Goal: Task Accomplishment & Management: Use online tool/utility

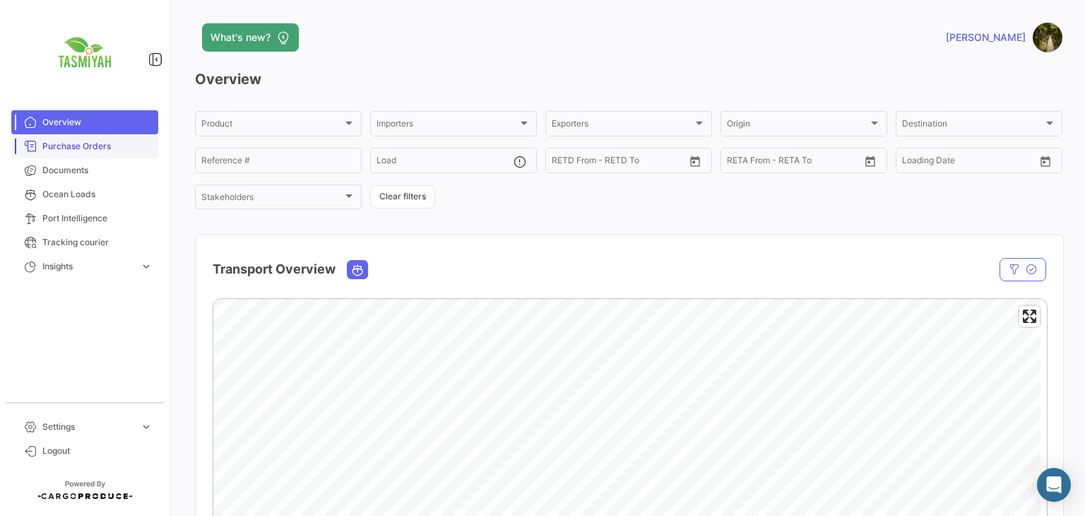
click at [109, 145] on span "Purchase Orders" at bounding box center [97, 146] width 110 height 13
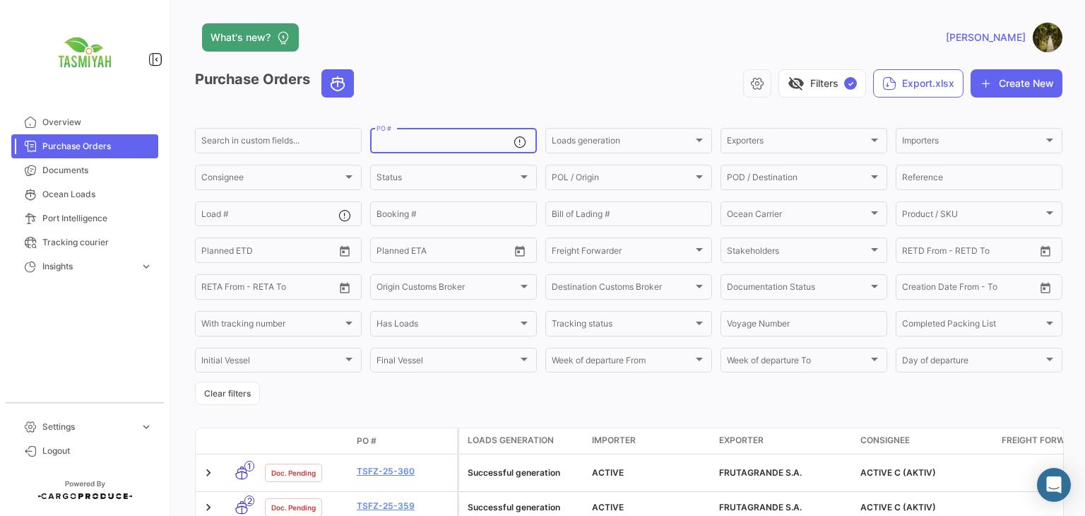
click at [416, 145] on input "PO #" at bounding box center [444, 143] width 137 height 10
paste input "TSBV-25-345"
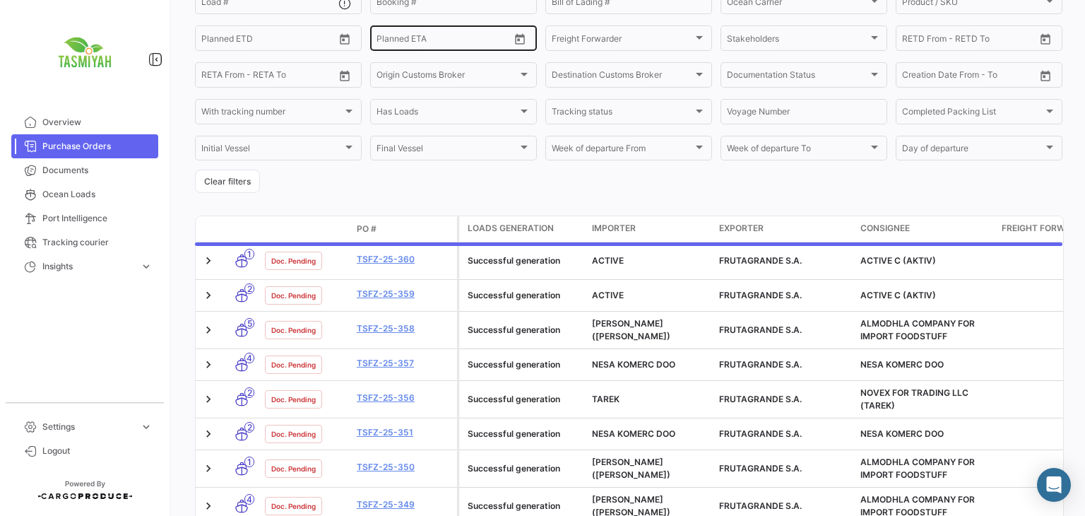
scroll to position [46, 0]
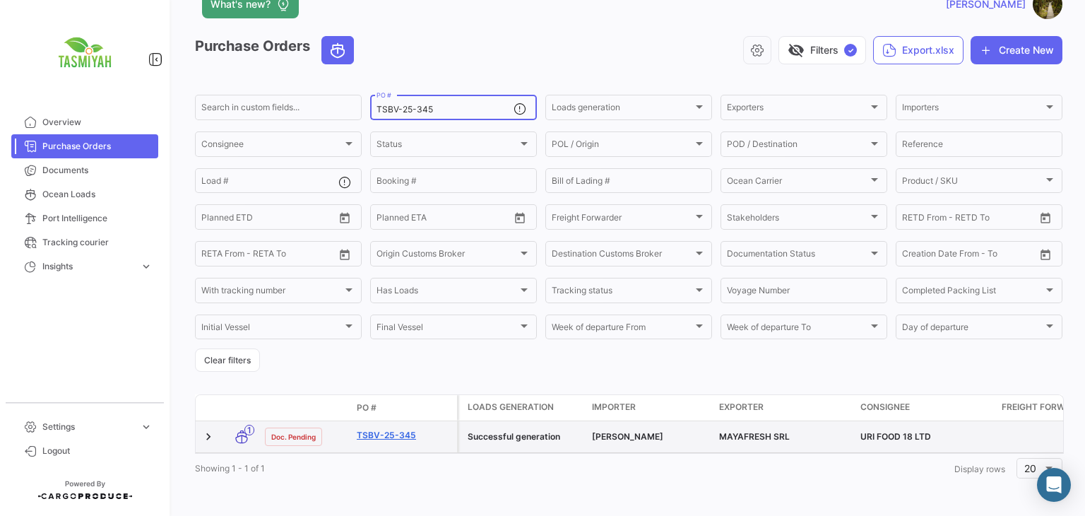
type input "TSBV-25-345"
click at [393, 429] on link "TSBV-25-345" at bounding box center [404, 435] width 95 height 13
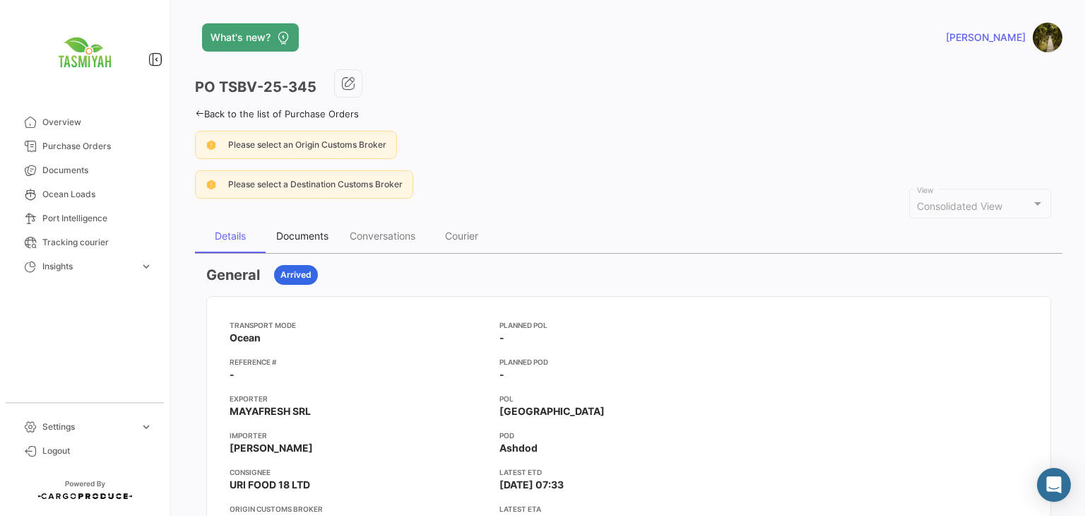
click at [304, 230] on div "Documents" at bounding box center [302, 236] width 52 height 12
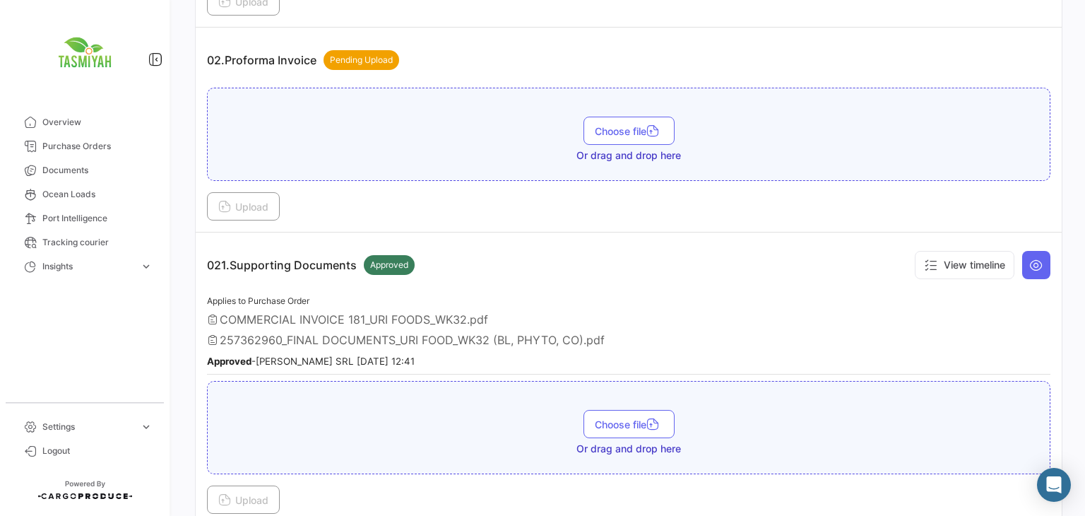
scroll to position [542, 0]
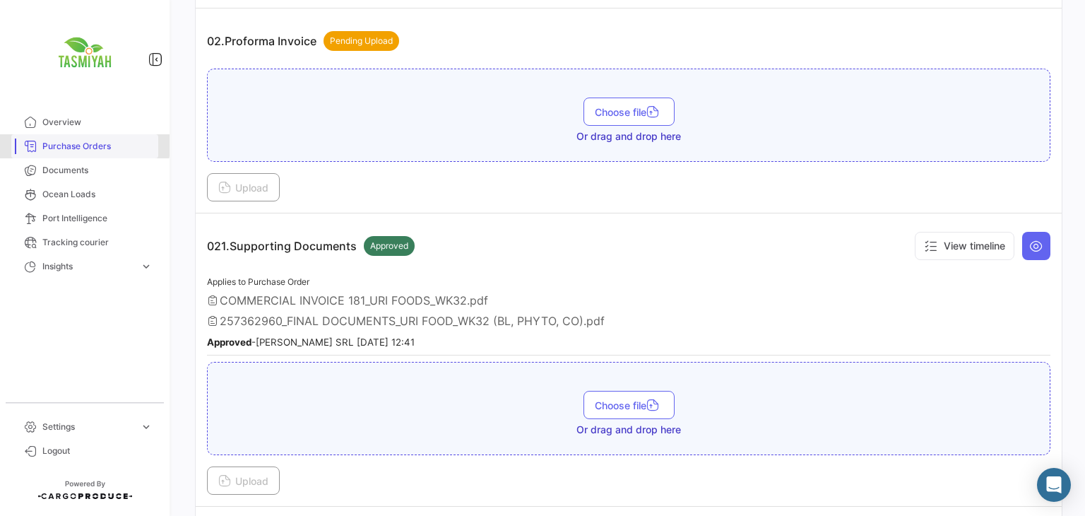
click at [84, 145] on span "Purchase Orders" at bounding box center [97, 146] width 110 height 13
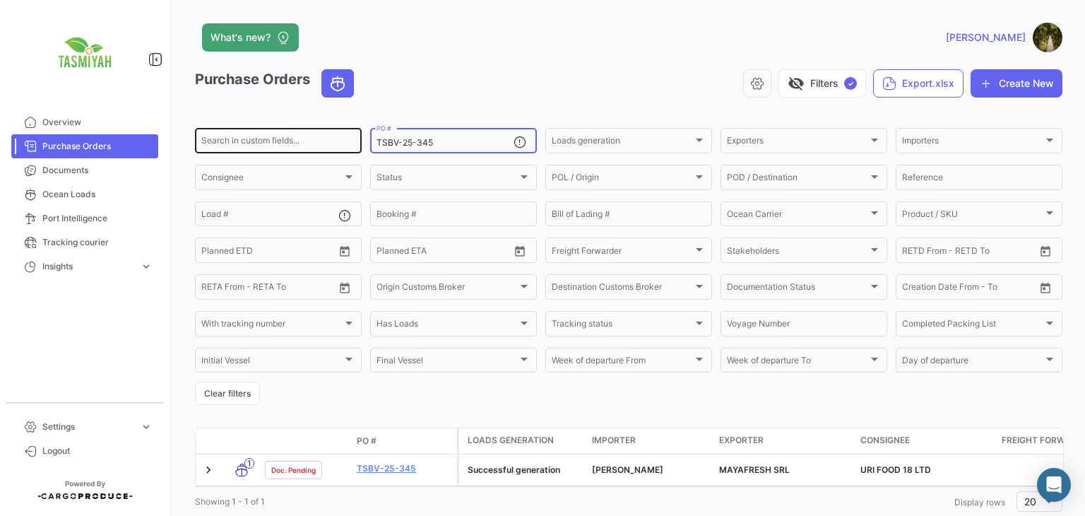
drag, startPoint x: 452, startPoint y: 146, endPoint x: 341, endPoint y: 148, distance: 110.9
click at [0, 0] on div "Search in custom fields... TSBV-25-345 PO # Loads generation Loads generation E…" at bounding box center [0, 0] width 0 height 0
paste input "FZ-25-346"
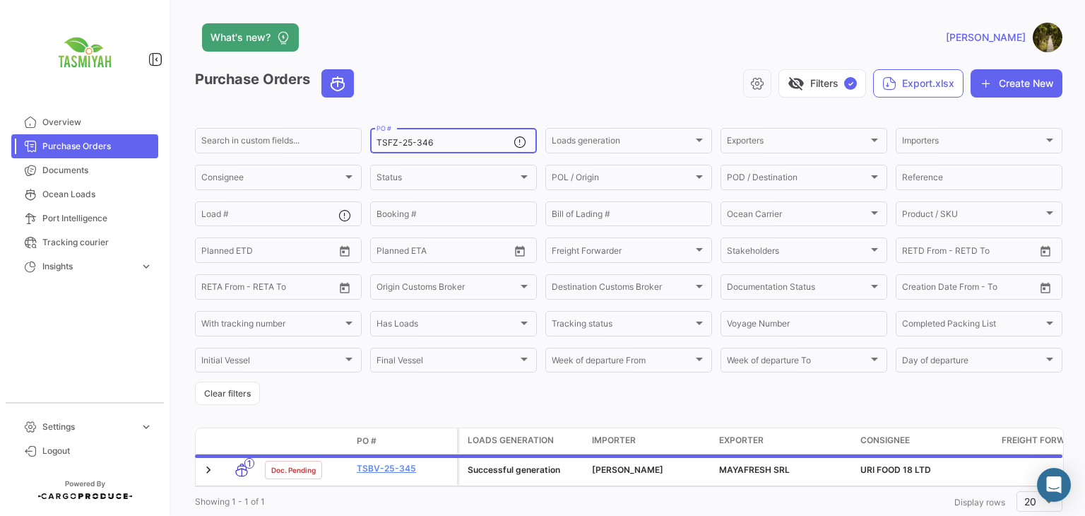
type input "TSFZ-25-346"
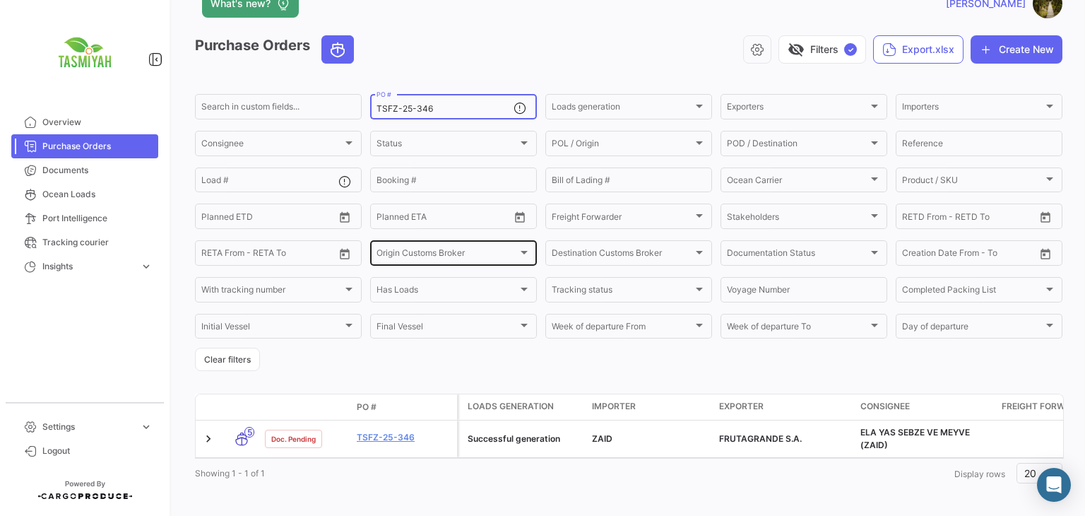
scroll to position [52, 0]
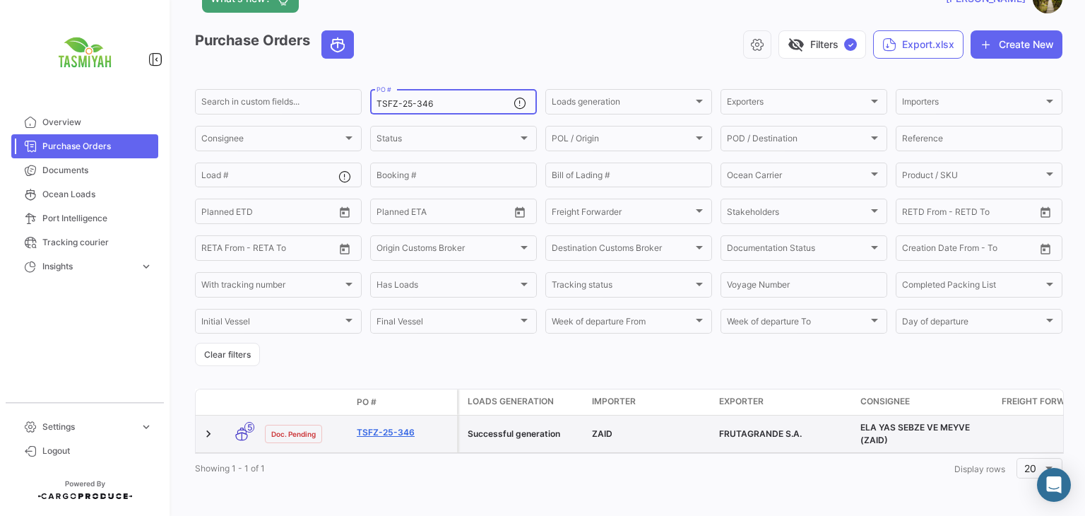
click at [390, 426] on link "TSFZ-25-346" at bounding box center [404, 432] width 95 height 13
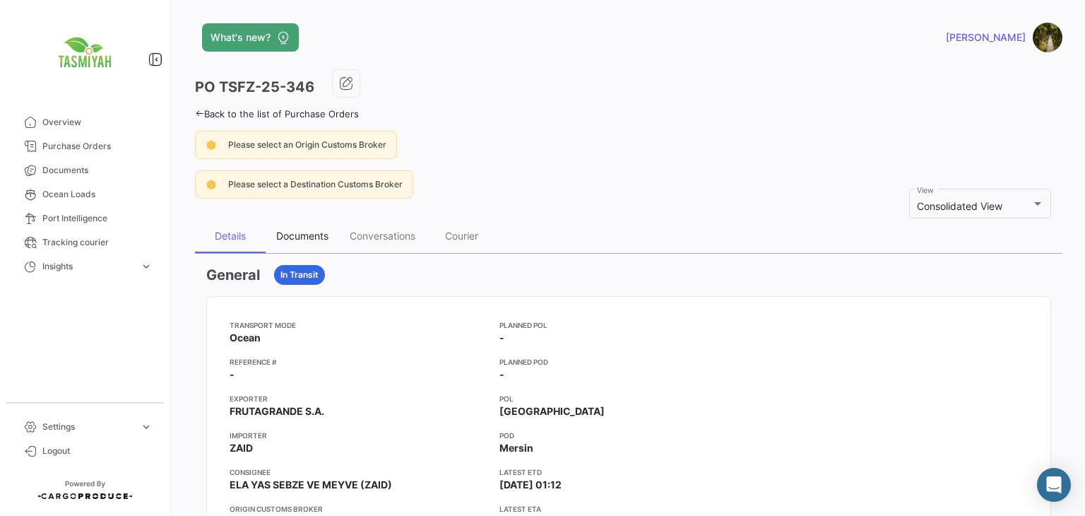
click at [319, 235] on div "Documents" at bounding box center [302, 236] width 52 height 12
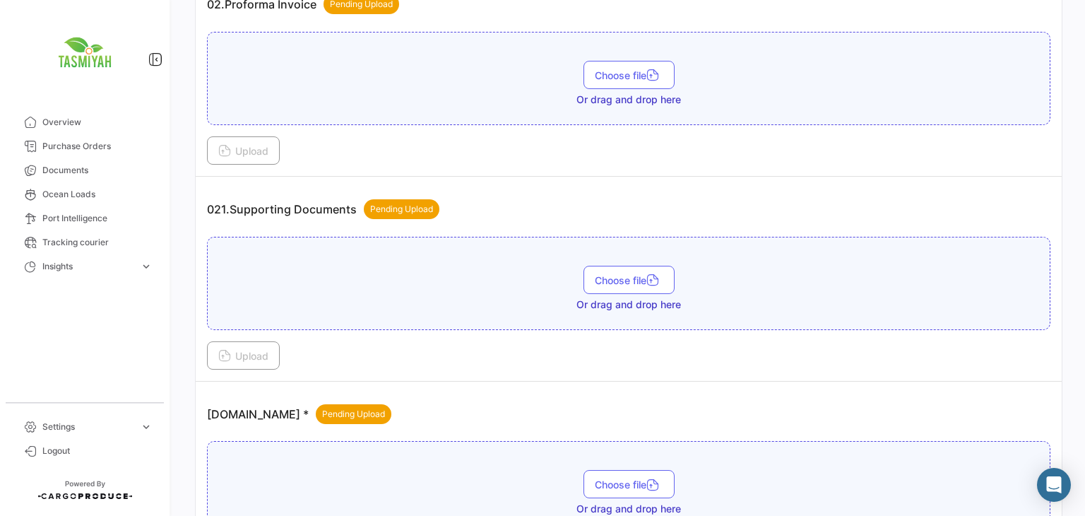
scroll to position [542, 0]
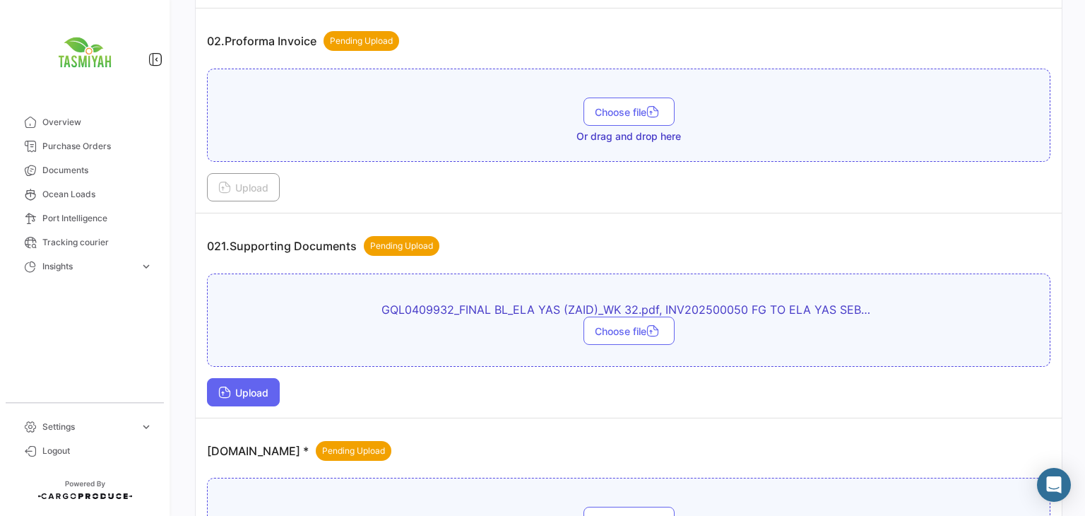
click at [233, 394] on button "Upload" at bounding box center [243, 392] width 73 height 28
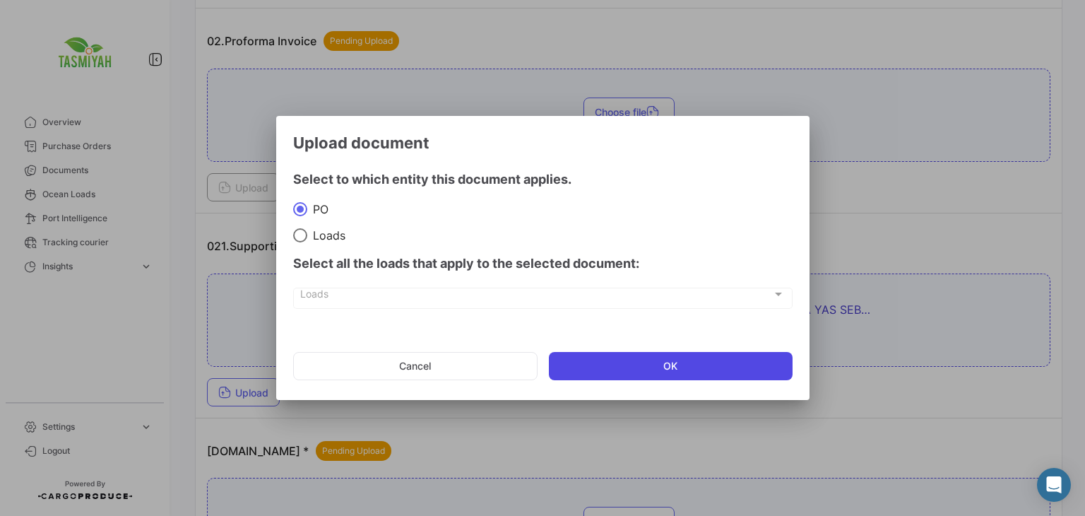
click at [570, 355] on button "OK" at bounding box center [671, 366] width 244 height 28
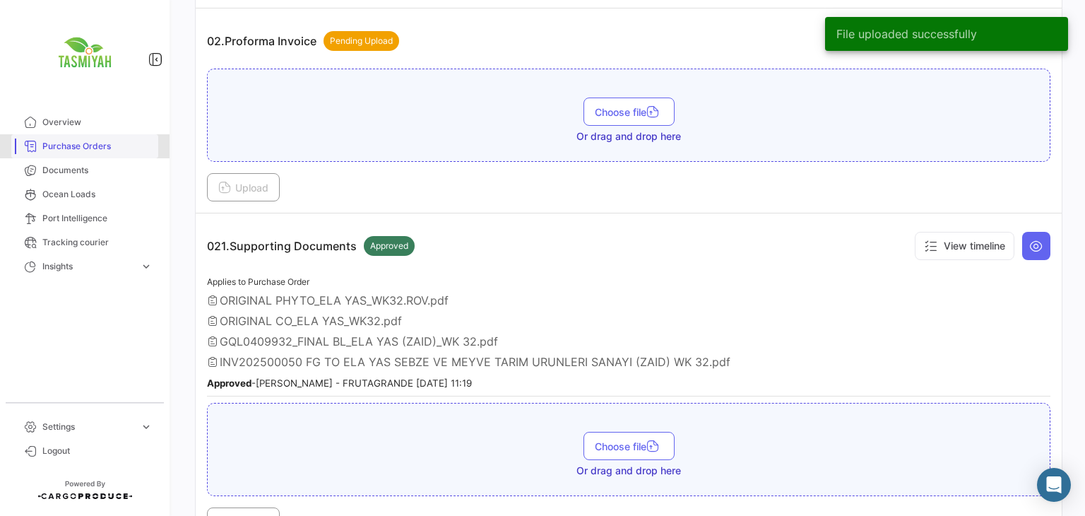
click at [90, 142] on span "Purchase Orders" at bounding box center [97, 146] width 110 height 13
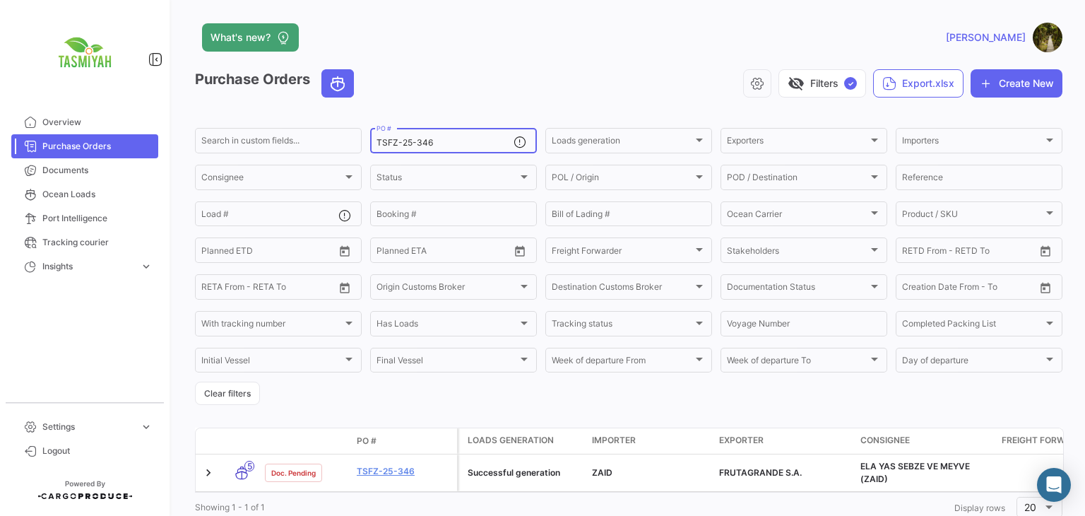
click at [351, 155] on form "Search in custom fields... TSFZ-25-346 PO # Loads generation Loads generation E…" at bounding box center [628, 265] width 867 height 279
paste input "7"
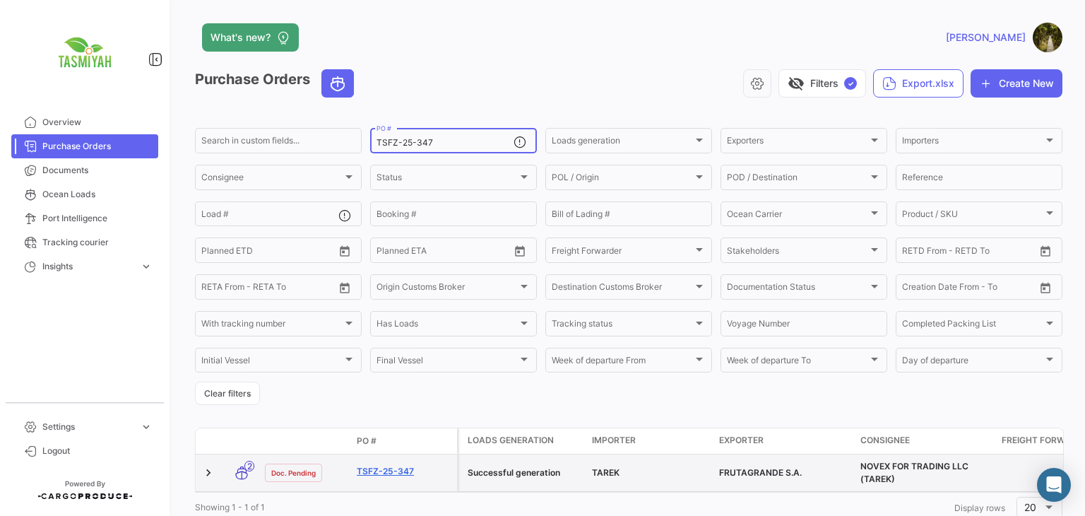
type input "TSFZ-25-347"
click at [401, 477] on link "TSFZ-25-347" at bounding box center [404, 471] width 95 height 13
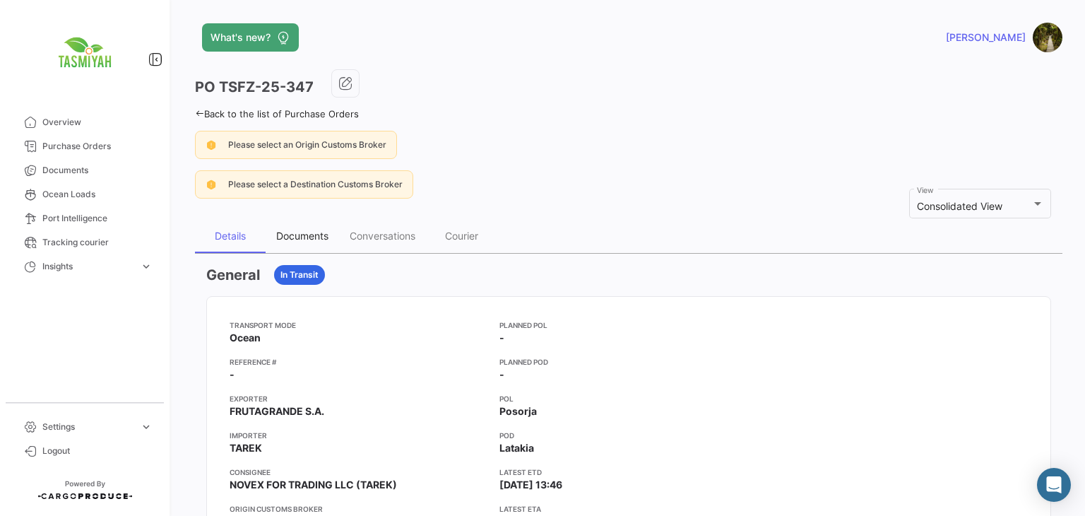
click at [323, 236] on div "Documents" at bounding box center [302, 236] width 52 height 12
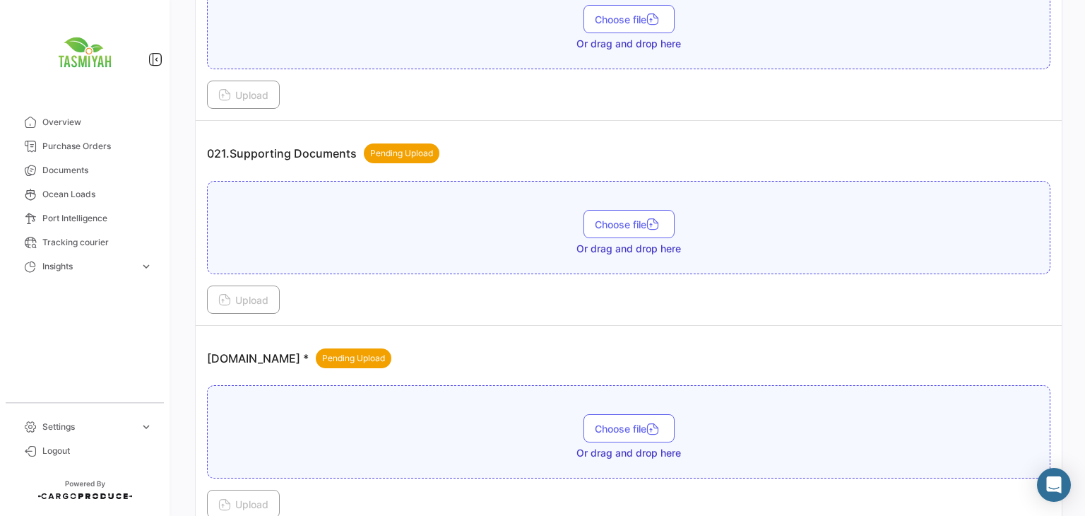
scroll to position [636, 0]
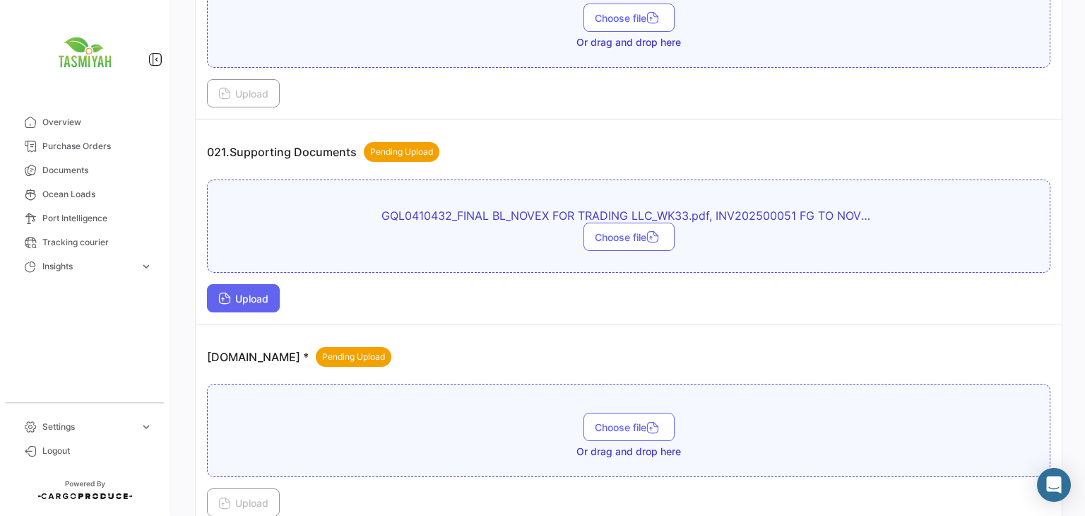
click at [260, 292] on span "Upload" at bounding box center [243, 298] width 50 height 12
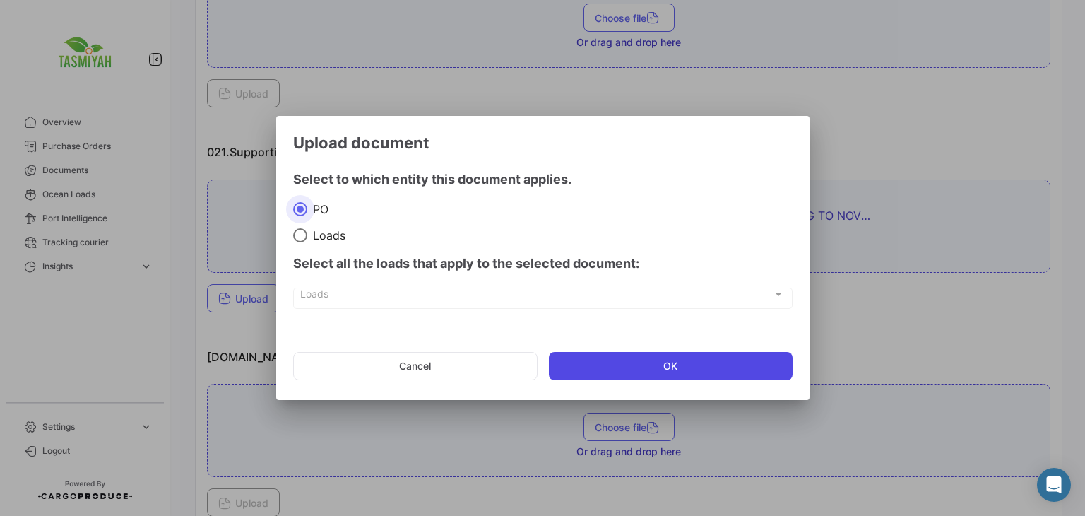
click at [574, 364] on button "OK" at bounding box center [671, 366] width 244 height 28
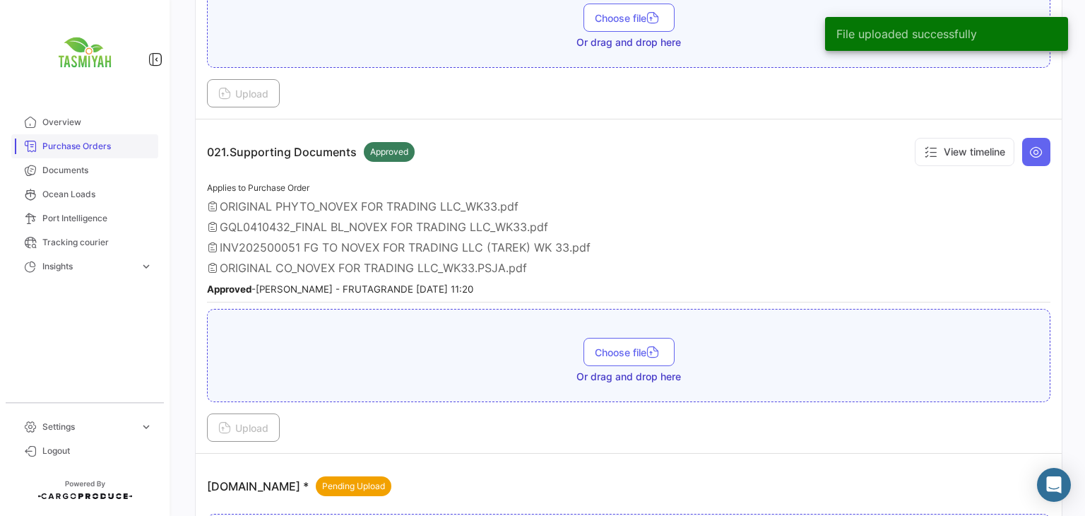
click at [110, 150] on span "Purchase Orders" at bounding box center [97, 146] width 110 height 13
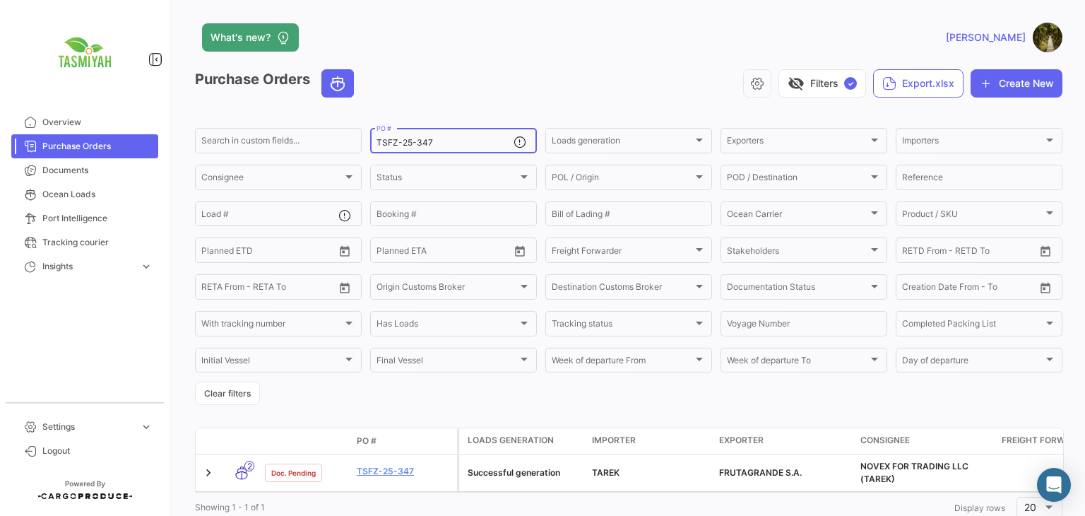
drag, startPoint x: 439, startPoint y: 141, endPoint x: 314, endPoint y: 153, distance: 125.7
click at [0, 0] on div "Search in custom fields... TSFZ-25-347 PO # Loads generation Loads generation E…" at bounding box center [0, 0] width 0 height 0
paste input "8"
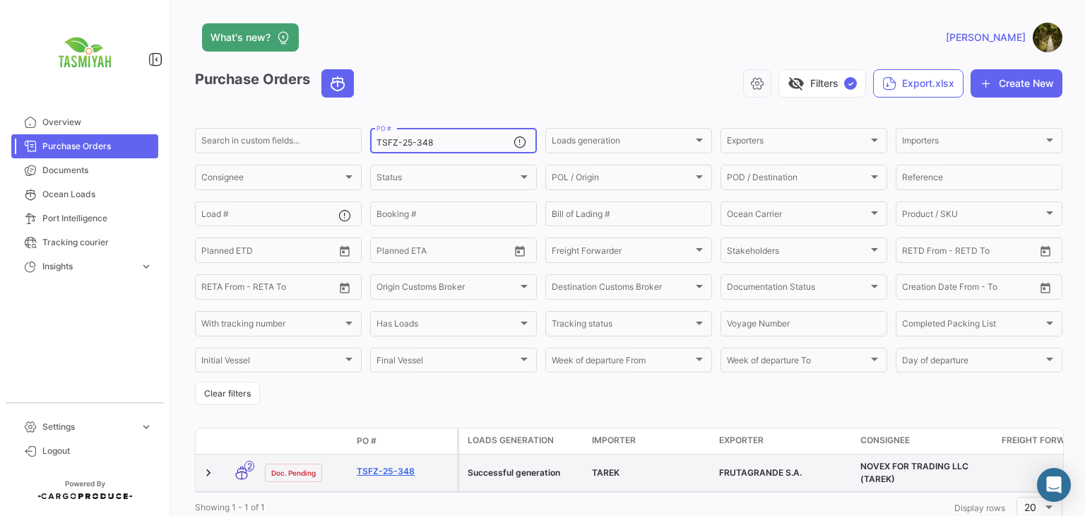
type input "TSFZ-25-348"
click at [401, 473] on link "TSFZ-25-348" at bounding box center [404, 471] width 95 height 13
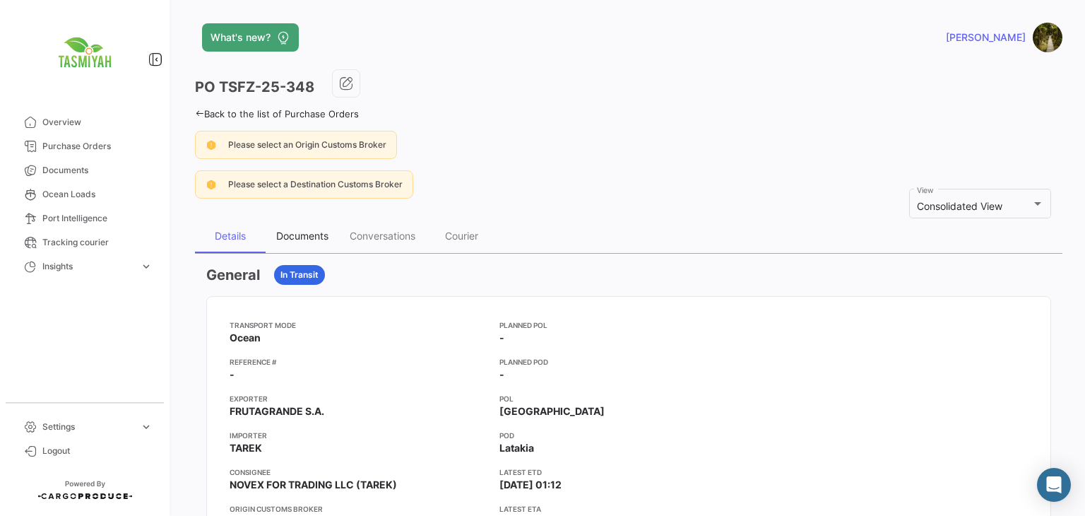
click at [304, 231] on div "Documents" at bounding box center [302, 236] width 52 height 12
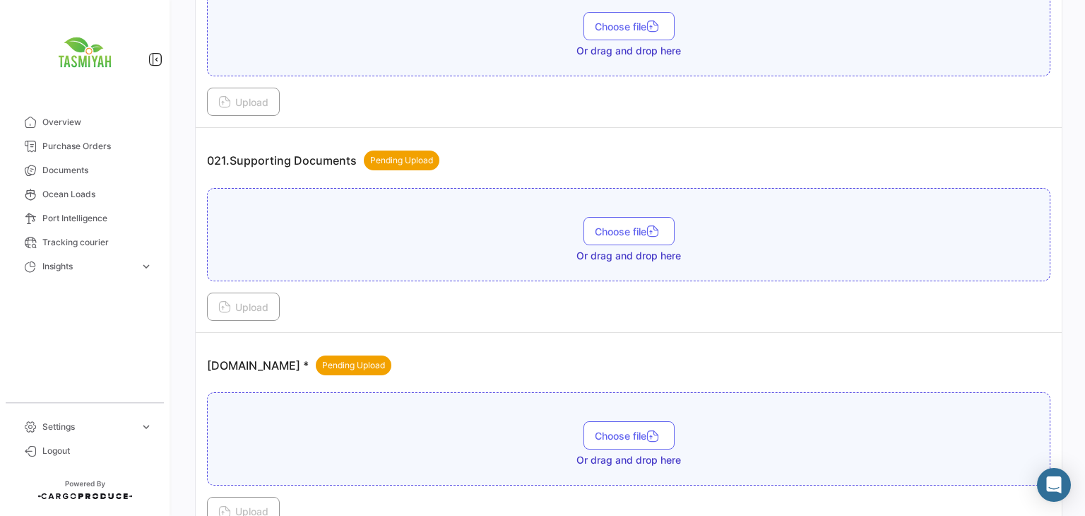
scroll to position [636, 0]
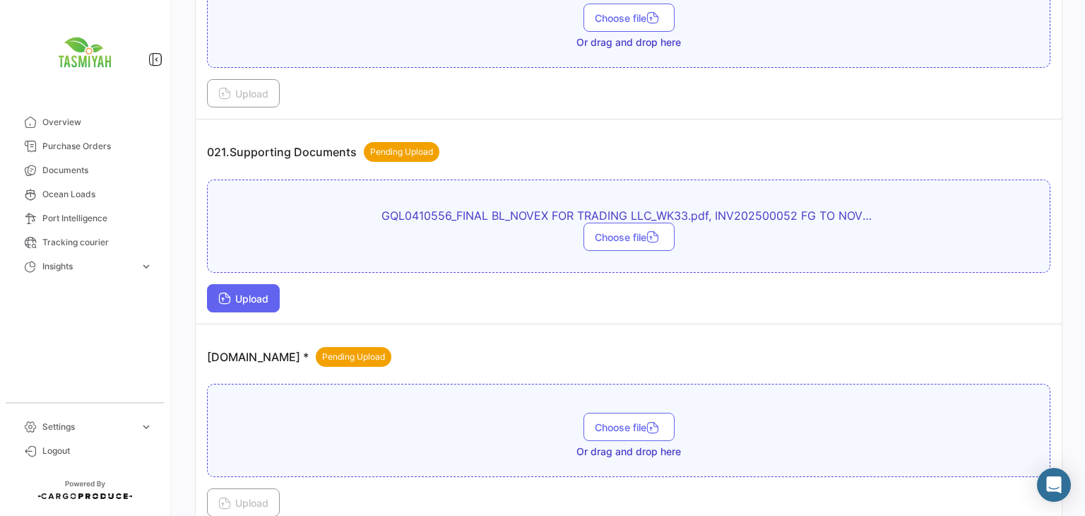
click at [238, 292] on span "Upload" at bounding box center [243, 298] width 50 height 12
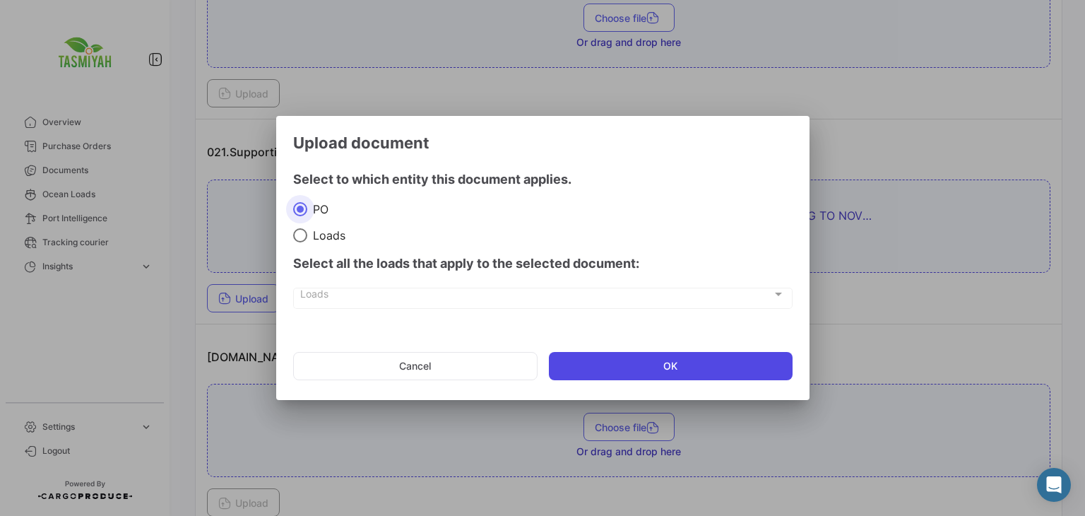
click at [595, 365] on button "OK" at bounding box center [671, 366] width 244 height 28
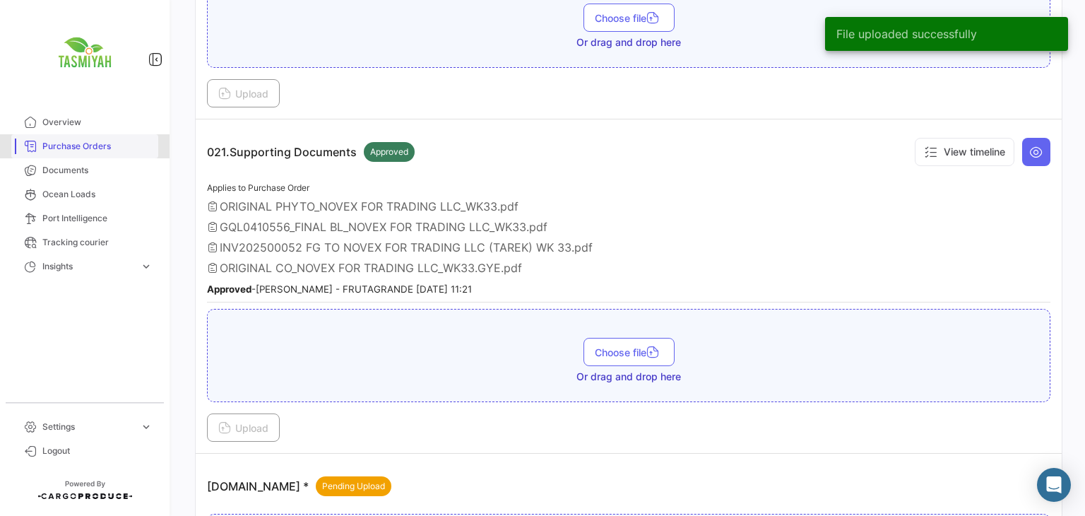
click at [117, 150] on span "Purchase Orders" at bounding box center [97, 146] width 110 height 13
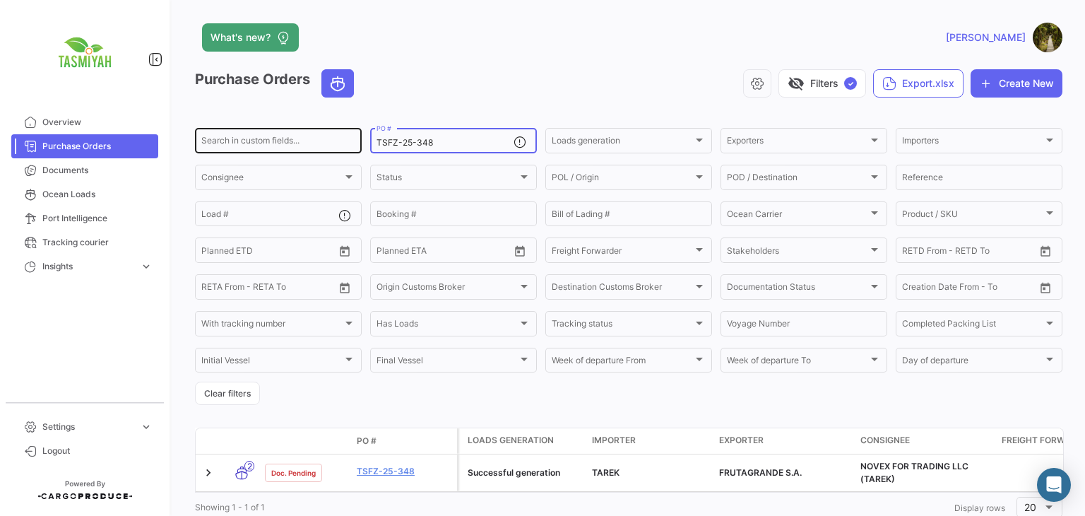
drag, startPoint x: 351, startPoint y: 151, endPoint x: 338, endPoint y: 153, distance: 12.8
click at [0, 0] on div "Search in custom fields... TSFZ-25-348 PO # Loads generation Loads generation E…" at bounding box center [0, 0] width 0 height 0
paste input "9"
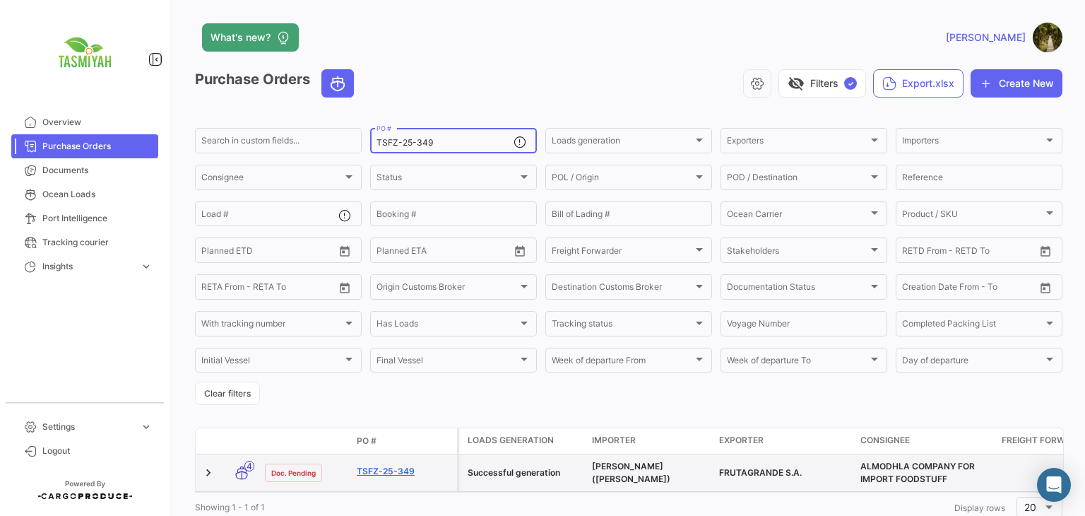
type input "TSFZ-25-349"
click at [391, 470] on link "TSFZ-25-349" at bounding box center [404, 471] width 95 height 13
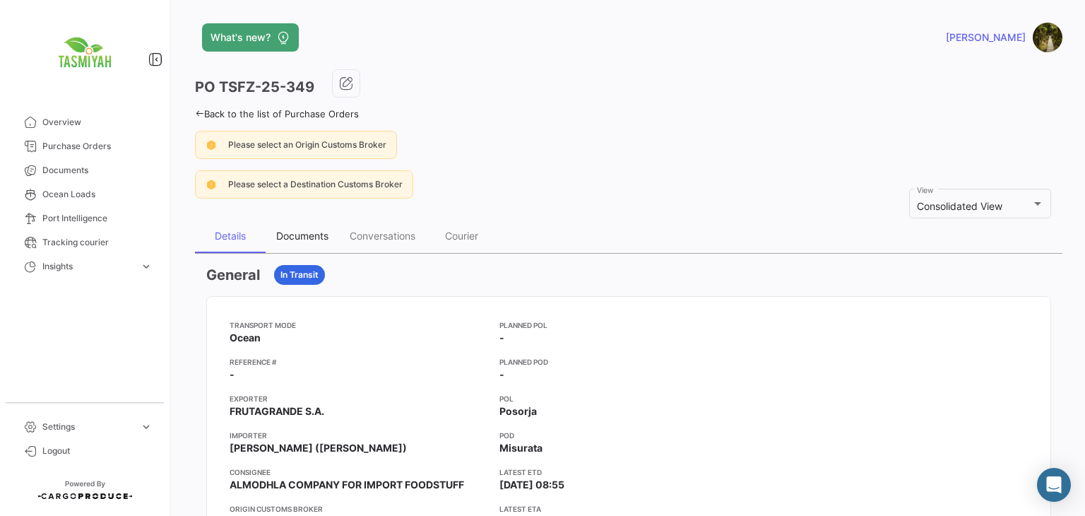
click at [311, 237] on div "Documents" at bounding box center [302, 236] width 52 height 12
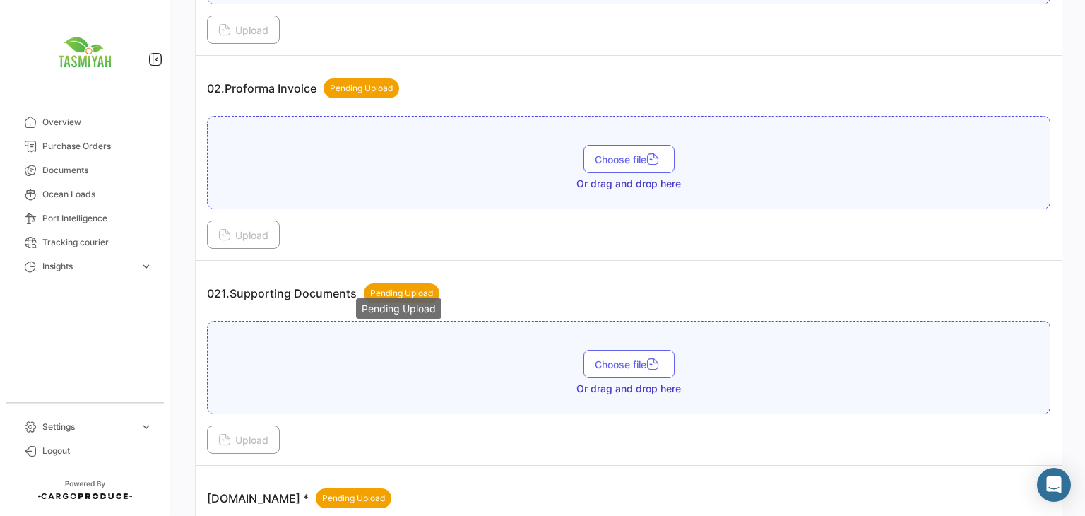
scroll to position [636, 0]
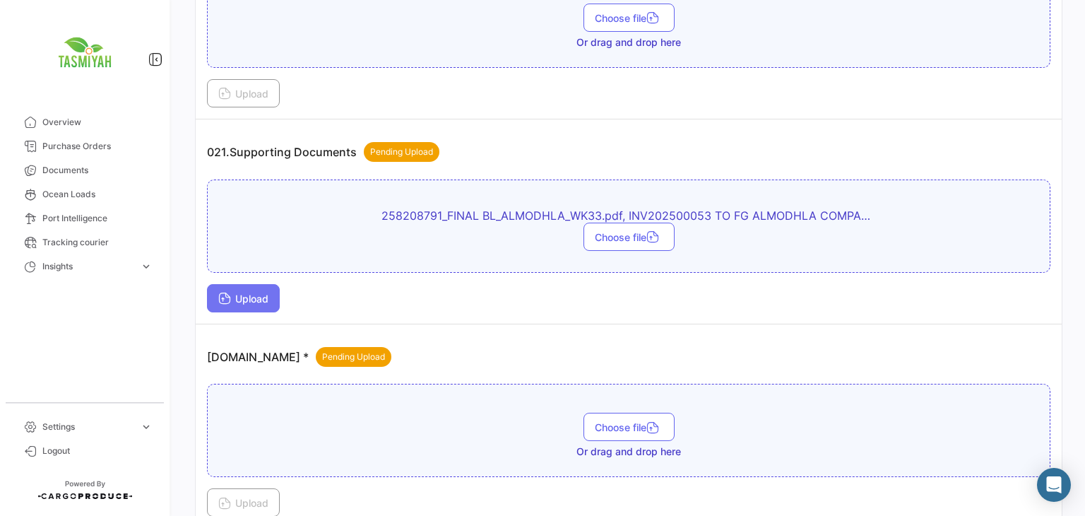
click at [235, 294] on span "Upload" at bounding box center [243, 298] width 50 height 12
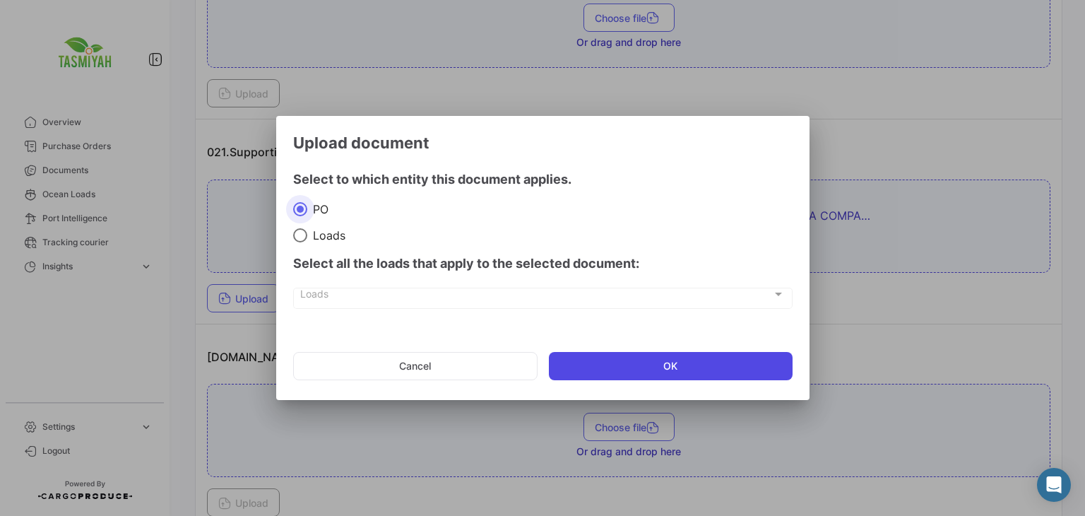
click at [675, 375] on button "OK" at bounding box center [671, 366] width 244 height 28
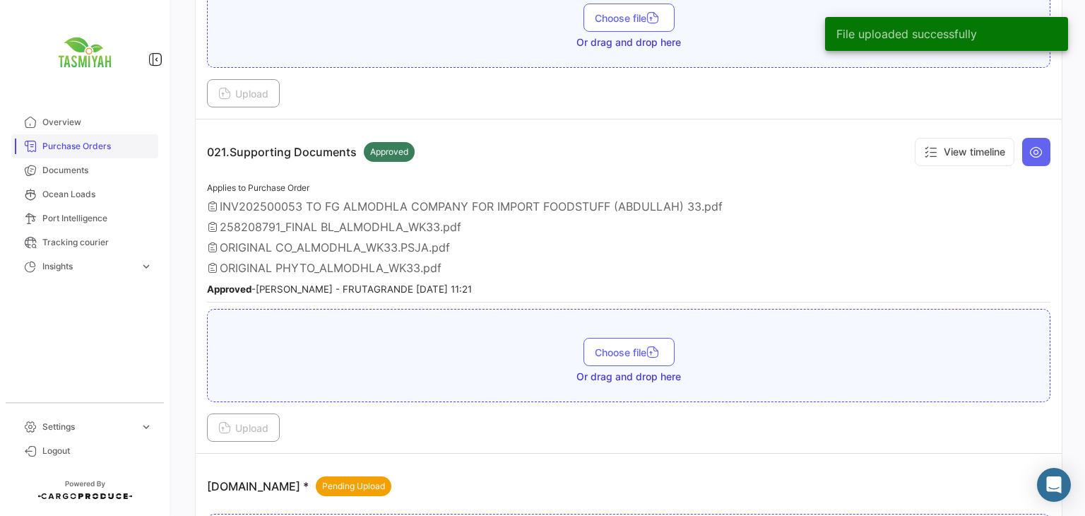
click at [104, 148] on span "Purchase Orders" at bounding box center [97, 146] width 110 height 13
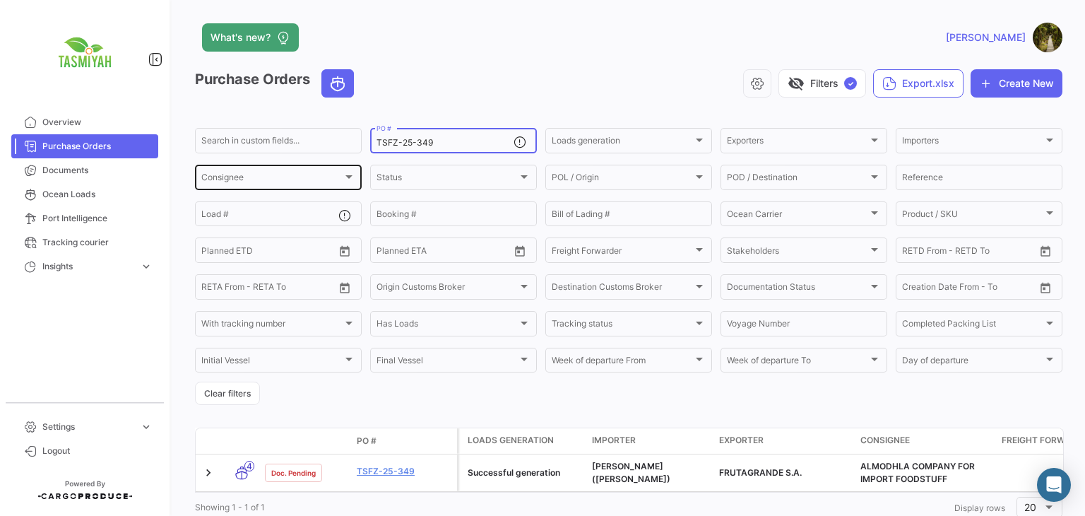
drag, startPoint x: 437, startPoint y: 144, endPoint x: 331, endPoint y: 167, distance: 107.6
click at [0, 0] on div "Search in custom fields... TSFZ-25-349 PO # Loads generation Loads generation E…" at bounding box center [0, 0] width 0 height 0
paste input "50"
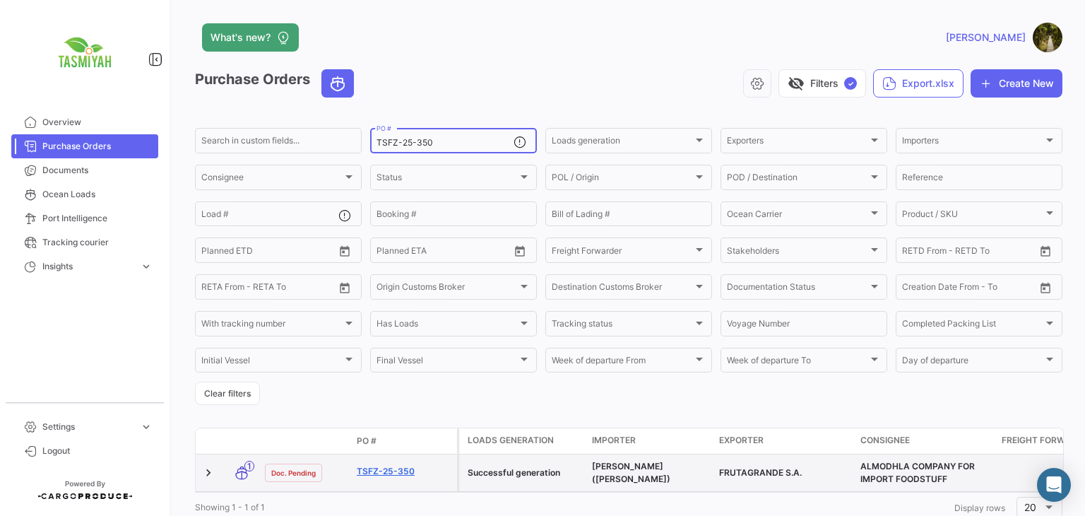
type input "TSFZ-25-350"
click at [402, 472] on link "TSFZ-25-350" at bounding box center [404, 471] width 95 height 13
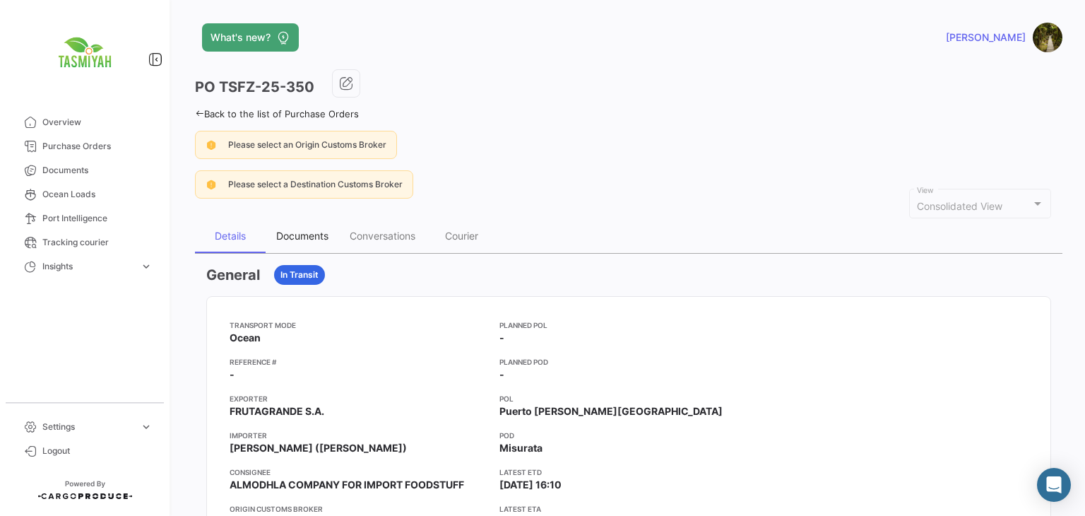
click at [295, 226] on div "Documents" at bounding box center [302, 236] width 73 height 34
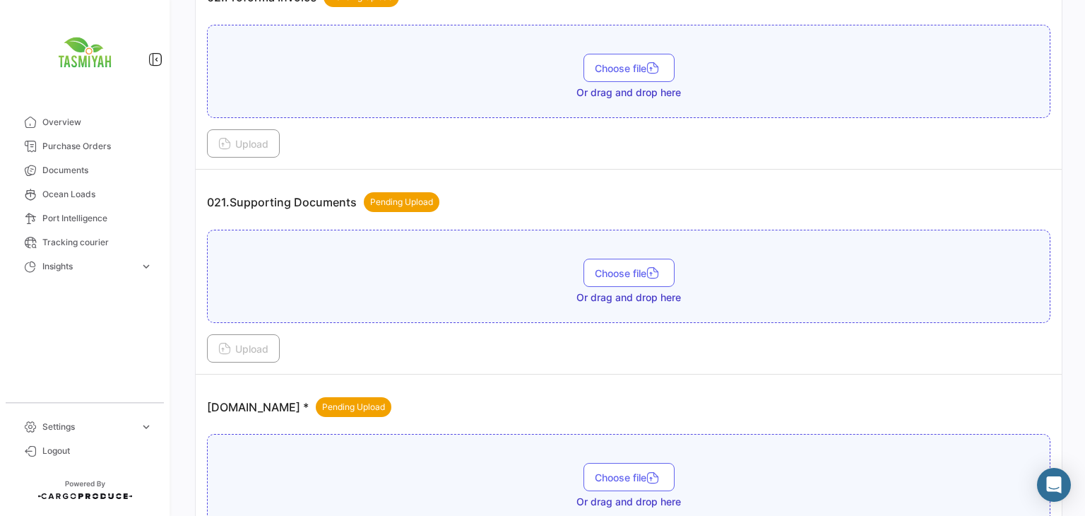
scroll to position [565, 0]
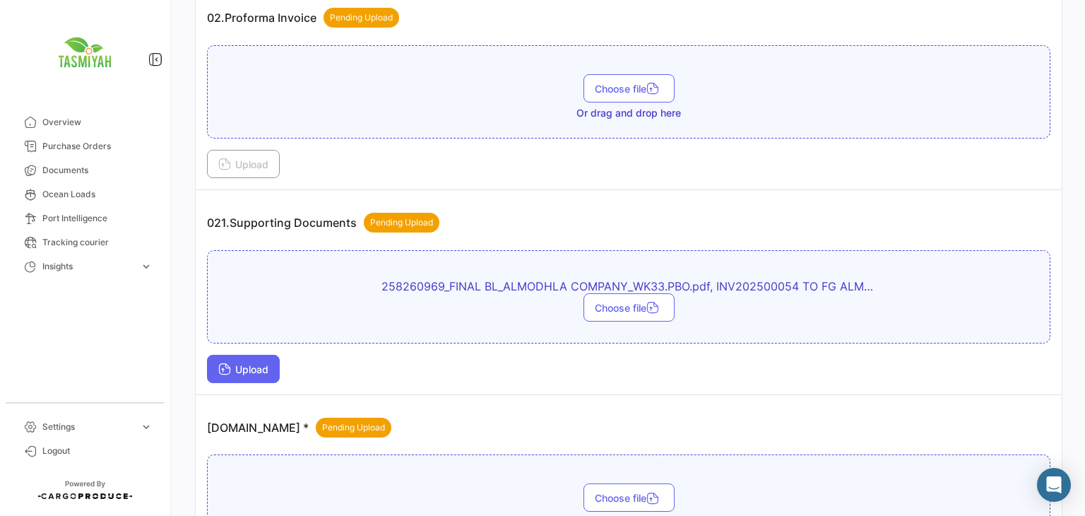
click at [255, 365] on span "Upload" at bounding box center [243, 369] width 50 height 12
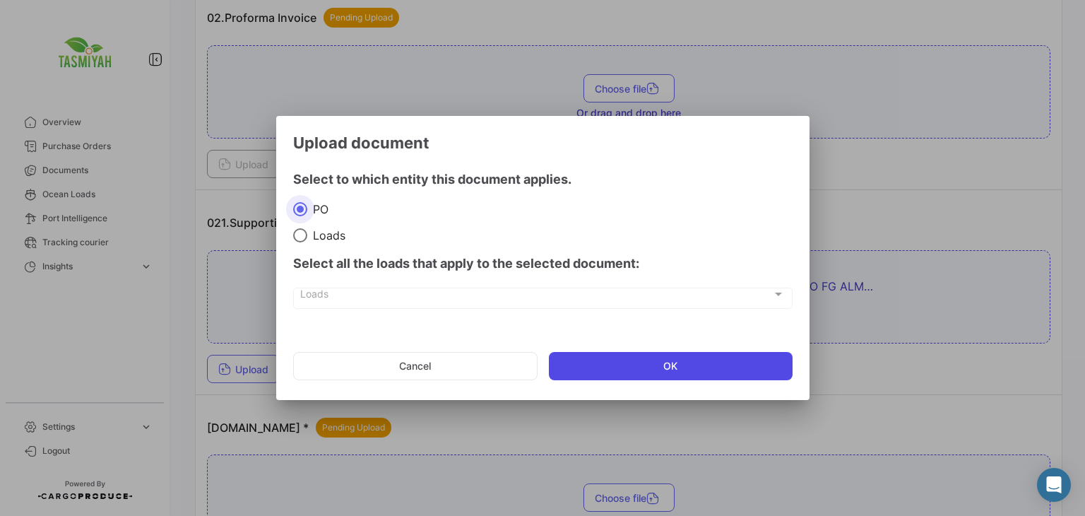
click at [549, 357] on button "OK" at bounding box center [671, 366] width 244 height 28
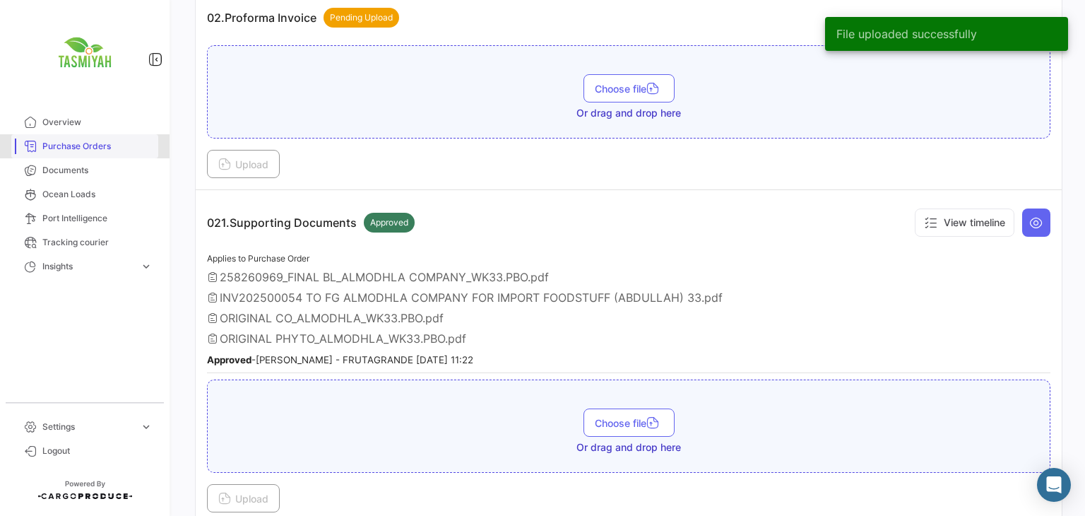
click at [100, 146] on span "Purchase Orders" at bounding box center [97, 146] width 110 height 13
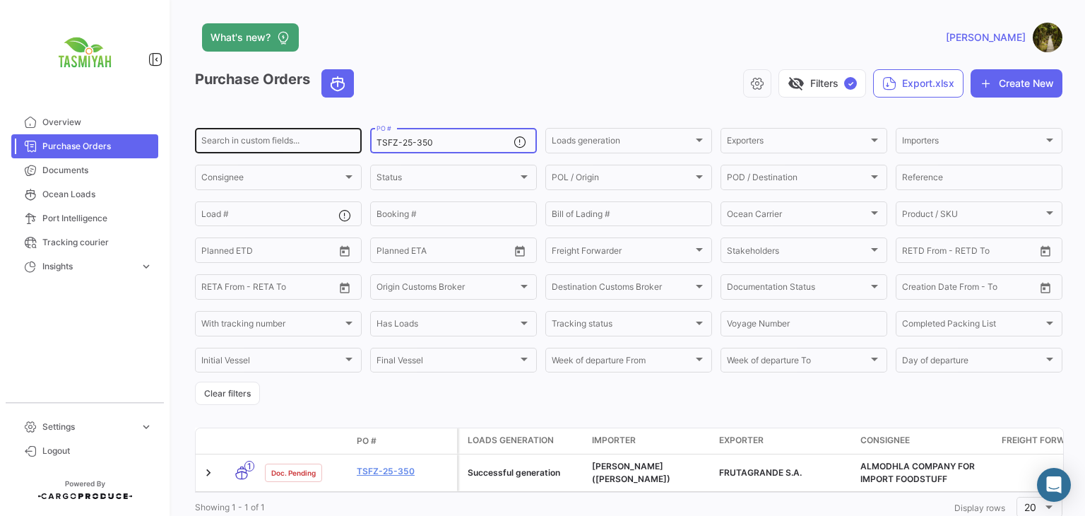
drag, startPoint x: 442, startPoint y: 145, endPoint x: 288, endPoint y: 152, distance: 154.1
click at [0, 0] on div "Search in custom fields... TSFZ-25-350 PO # Loads generation Loads generation E…" at bounding box center [0, 0] width 0 height 0
paste input "1"
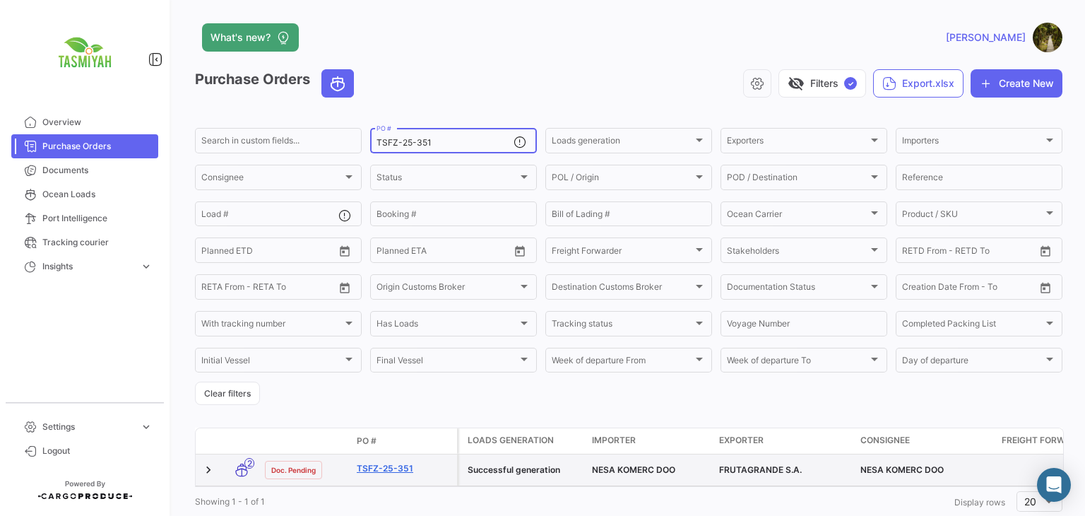
type input "TSFZ-25-351"
click at [401, 471] on link "TSFZ-25-351" at bounding box center [404, 468] width 95 height 13
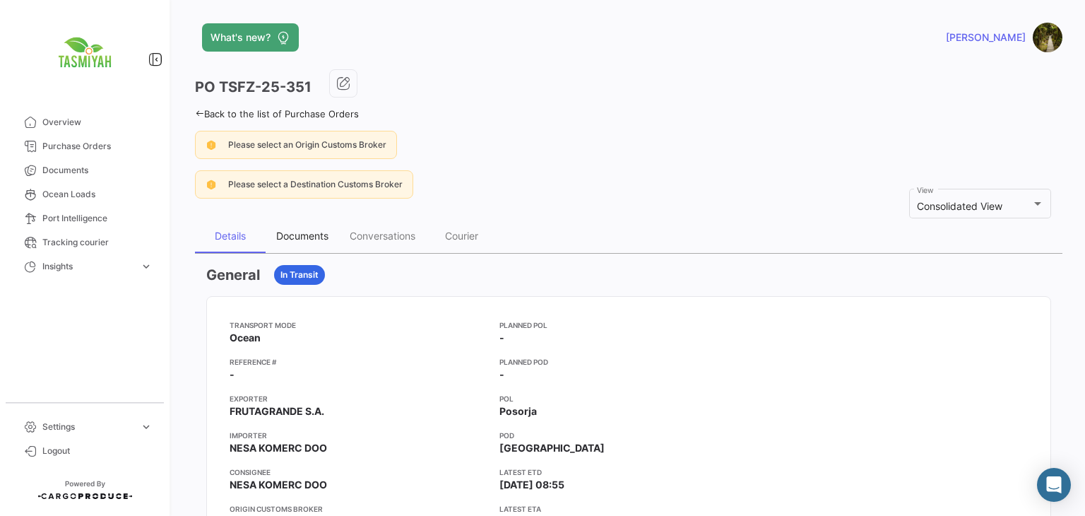
click at [290, 230] on div "Documents" at bounding box center [302, 236] width 52 height 12
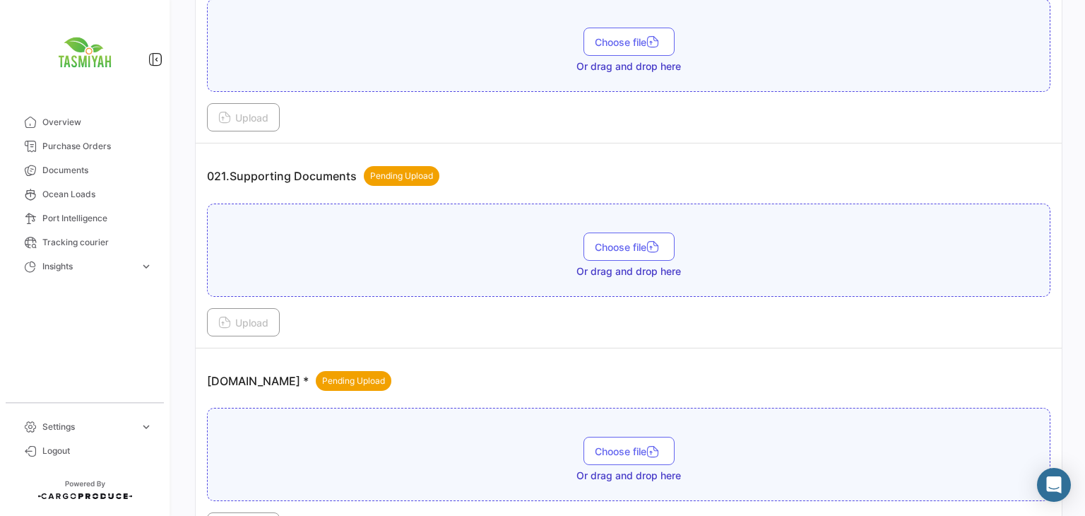
scroll to position [612, 0]
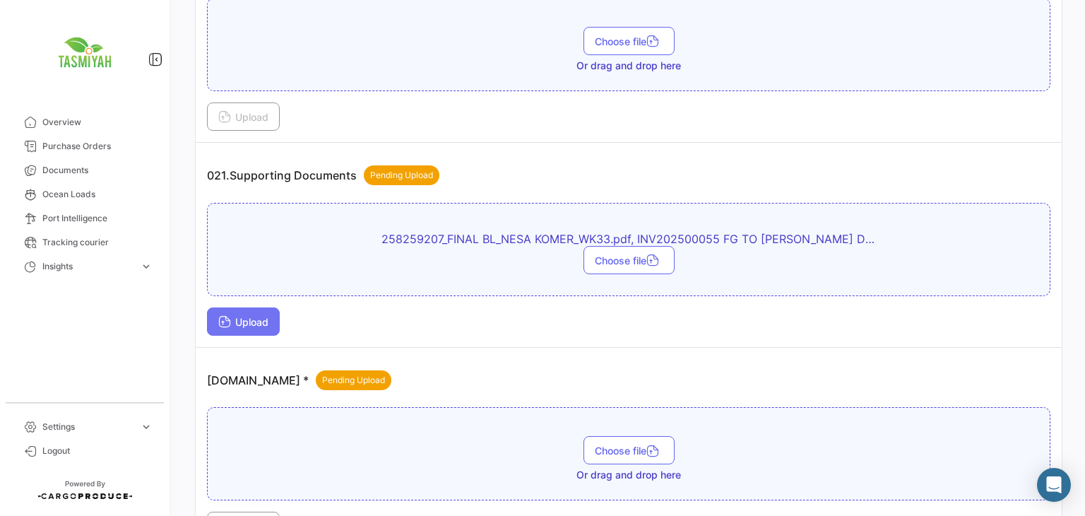
click at [218, 316] on icon at bounding box center [224, 322] width 13 height 13
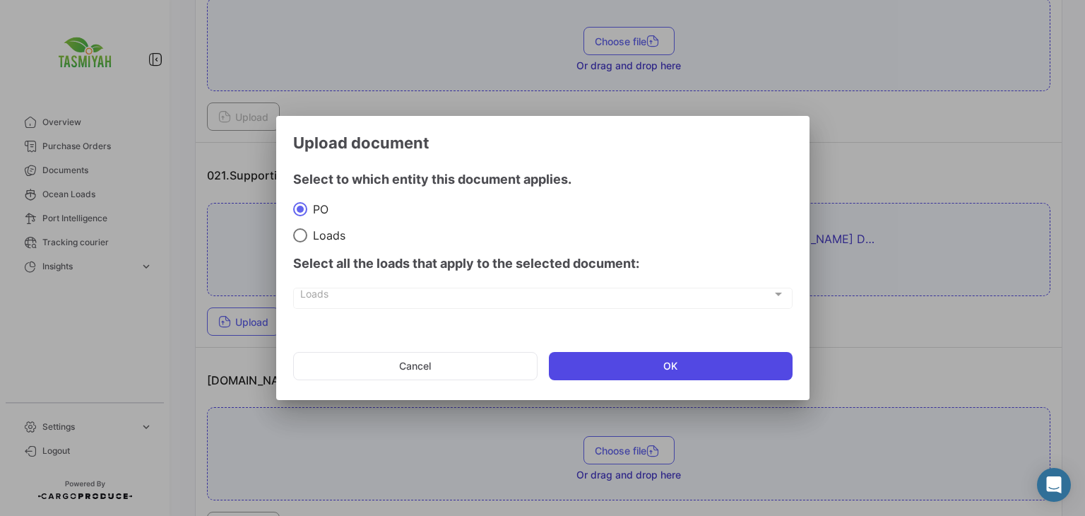
click at [676, 379] on button "OK" at bounding box center [671, 366] width 244 height 28
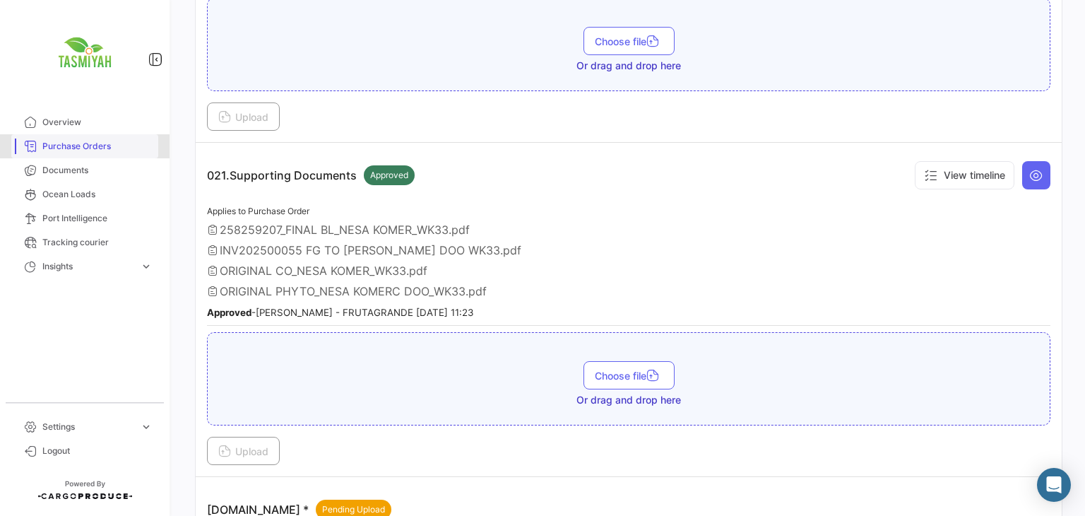
click at [106, 142] on span "Purchase Orders" at bounding box center [97, 146] width 110 height 13
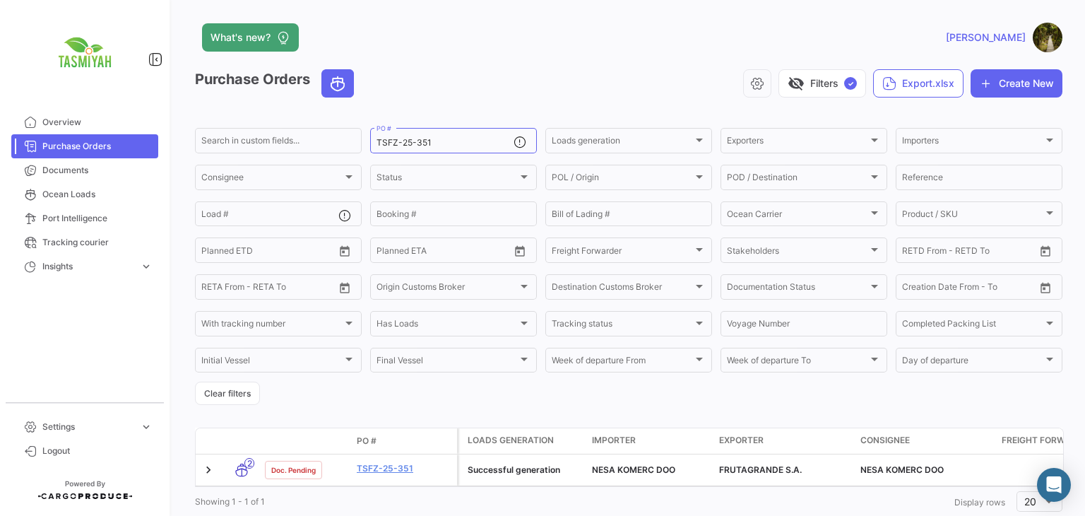
scroll to position [46, 0]
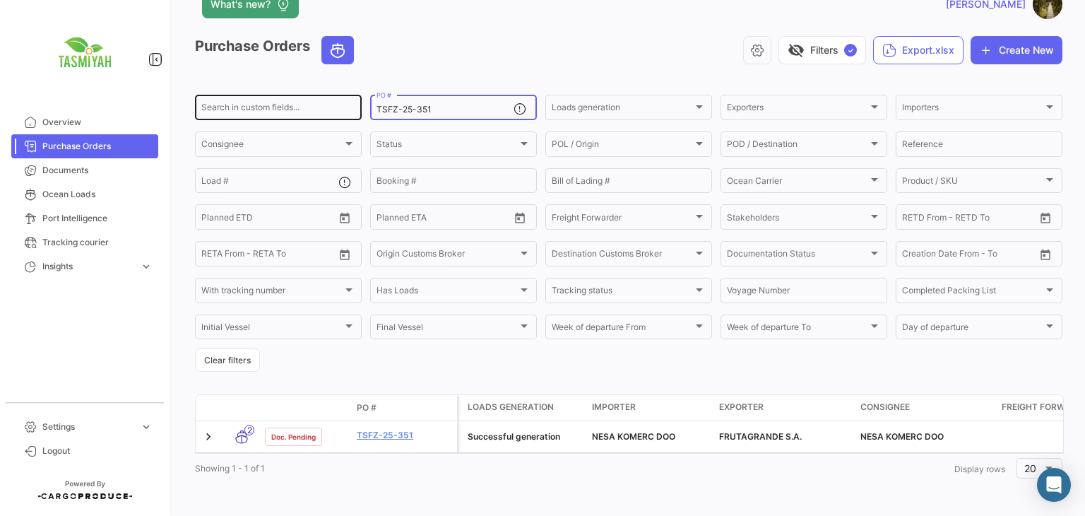
drag, startPoint x: 424, startPoint y: 96, endPoint x: 305, endPoint y: 100, distance: 119.4
click at [0, 0] on div "Search in custom fields... TSFZ-25-351 PO # Loads generation Loads generation E…" at bounding box center [0, 0] width 0 height 0
drag, startPoint x: 437, startPoint y: 93, endPoint x: 243, endPoint y: 102, distance: 194.5
click at [0, 0] on div "Search in custom fields... TSFZ-25-351 PO # Loads generation Loads generation E…" at bounding box center [0, 0] width 0 height 0
paste input "BV-25-352"
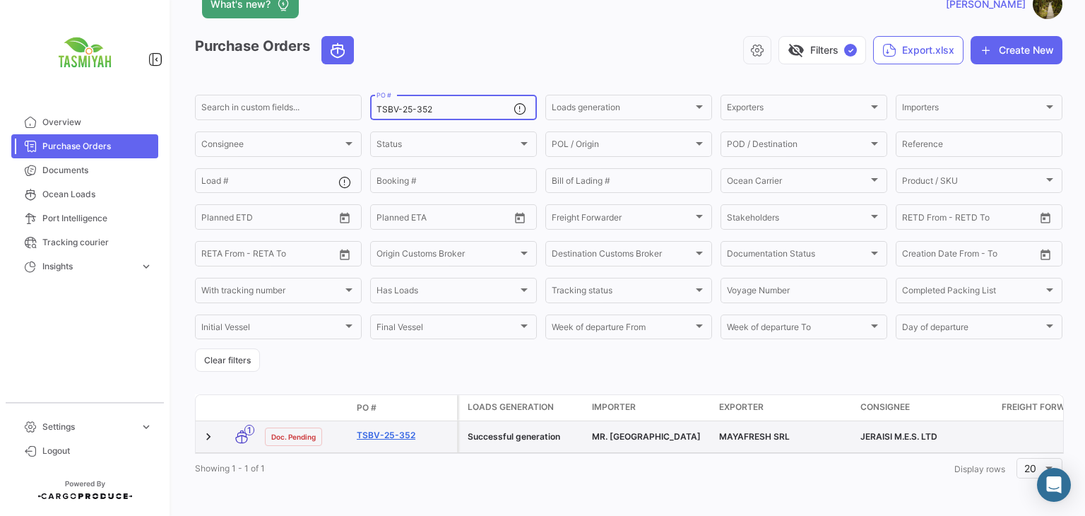
type input "TSBV-25-352"
click at [392, 429] on link "TSBV-25-352" at bounding box center [404, 435] width 95 height 13
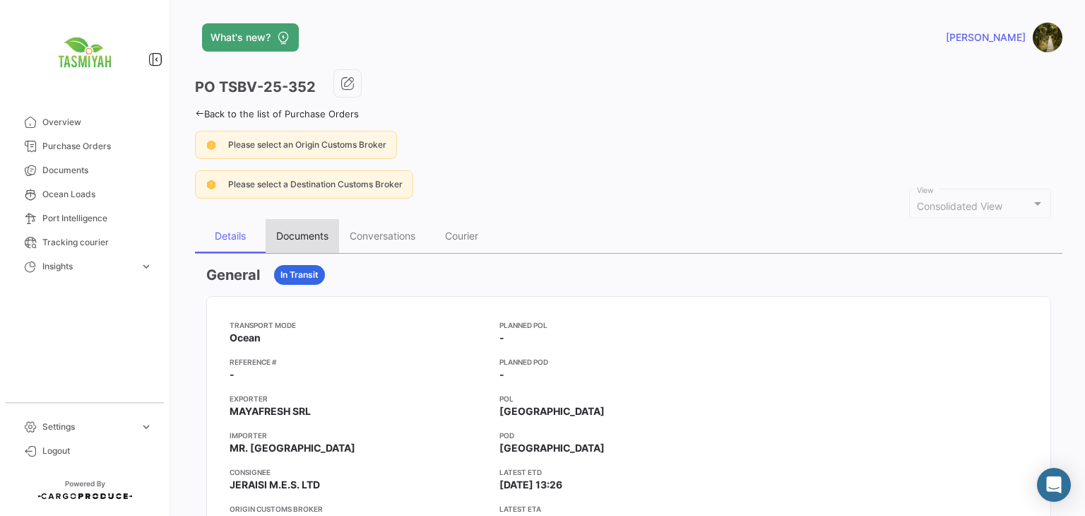
click at [305, 230] on div "Documents" at bounding box center [302, 236] width 52 height 12
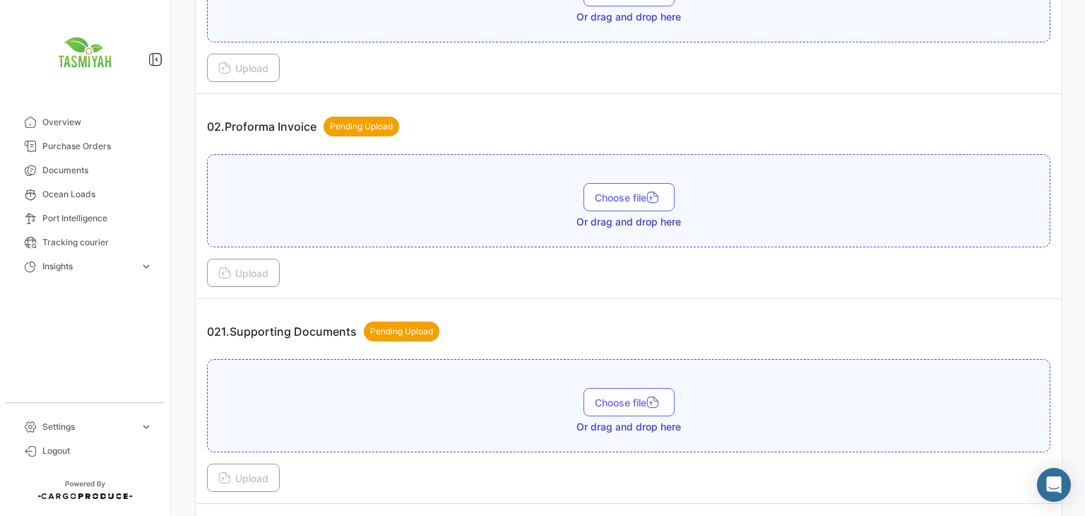
scroll to position [565, 0]
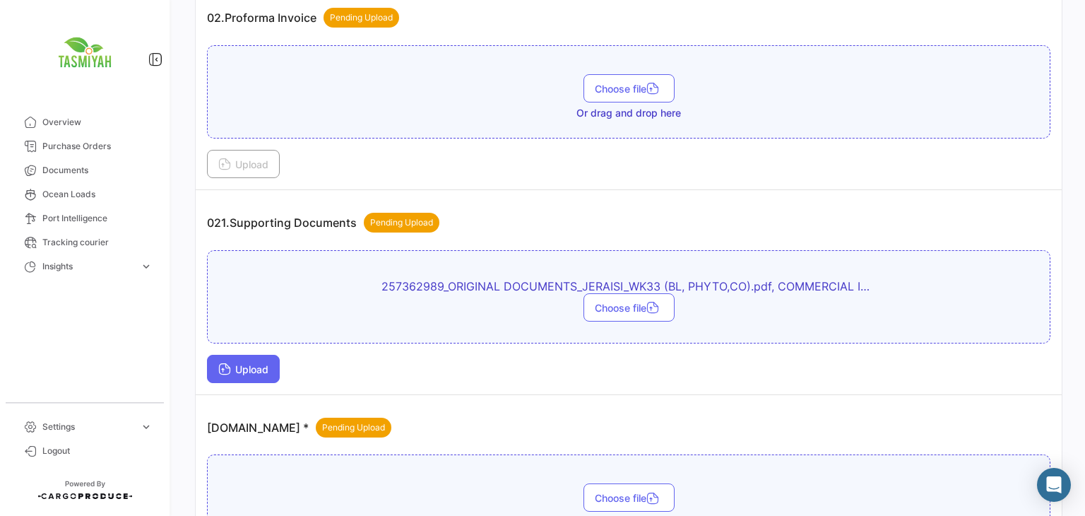
click at [268, 365] on span "Upload" at bounding box center [243, 369] width 50 height 12
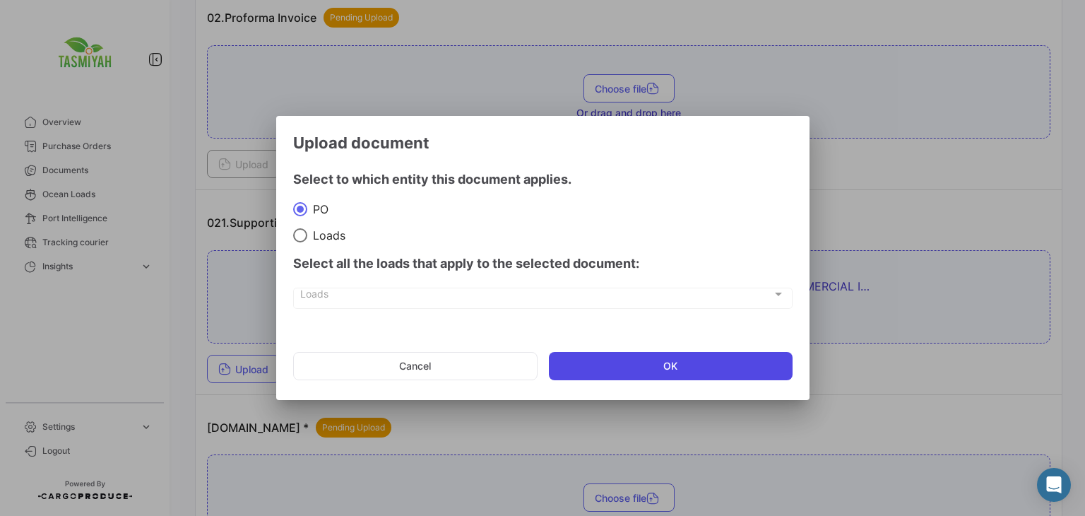
click at [598, 362] on button "OK" at bounding box center [671, 366] width 244 height 28
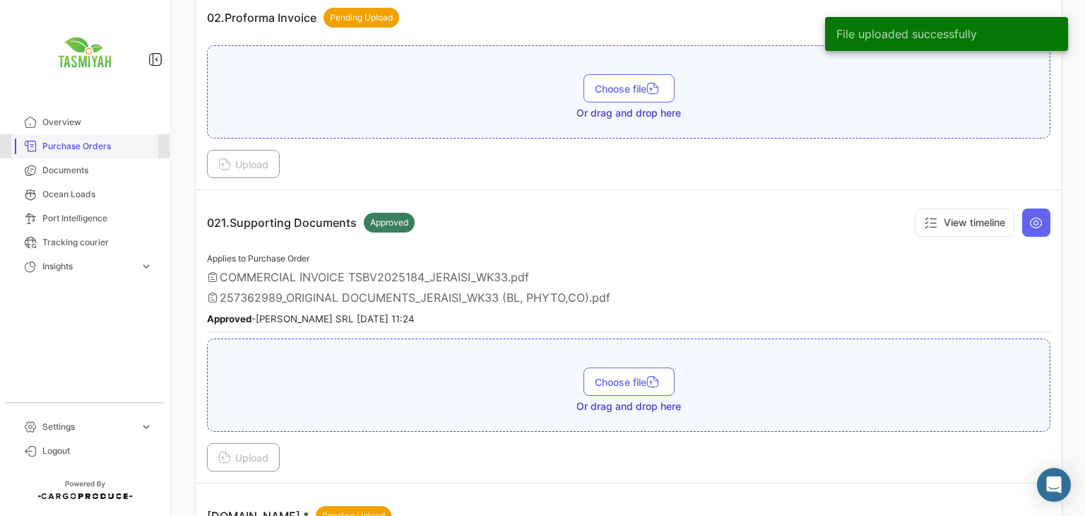
click at [57, 148] on span "Purchase Orders" at bounding box center [97, 146] width 110 height 13
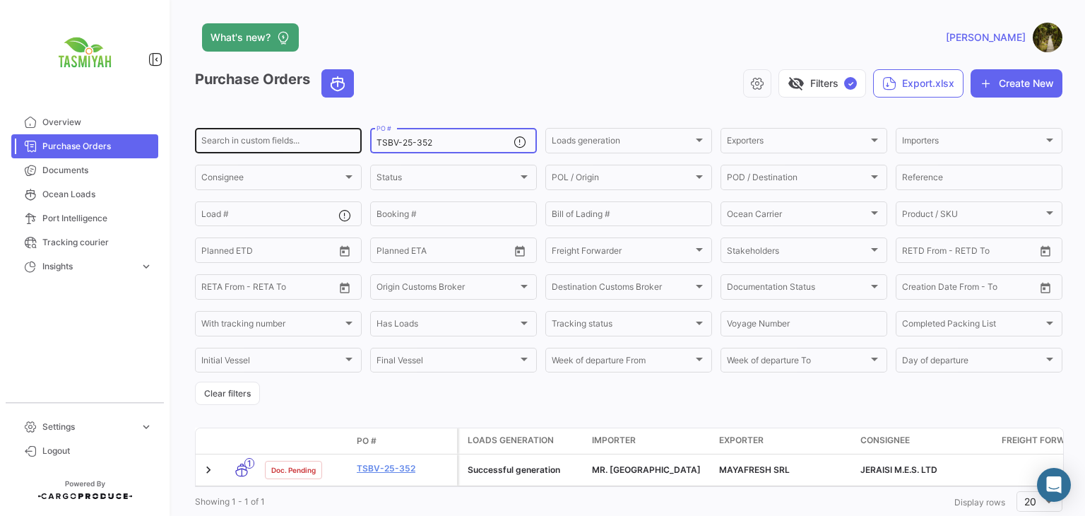
drag, startPoint x: 411, startPoint y: 148, endPoint x: 326, endPoint y: 152, distance: 84.9
click at [0, 0] on div "Search in custom fields... TSBV-25-352 PO # Loads generation Loads generation E…" at bounding box center [0, 0] width 0 height 0
drag, startPoint x: 439, startPoint y: 142, endPoint x: 288, endPoint y: 152, distance: 151.5
click at [0, 0] on div "Search in custom fields... TSBV-25-352 PO # Loads generation Loads generation E…" at bounding box center [0, 0] width 0 height 0
paste input "3"
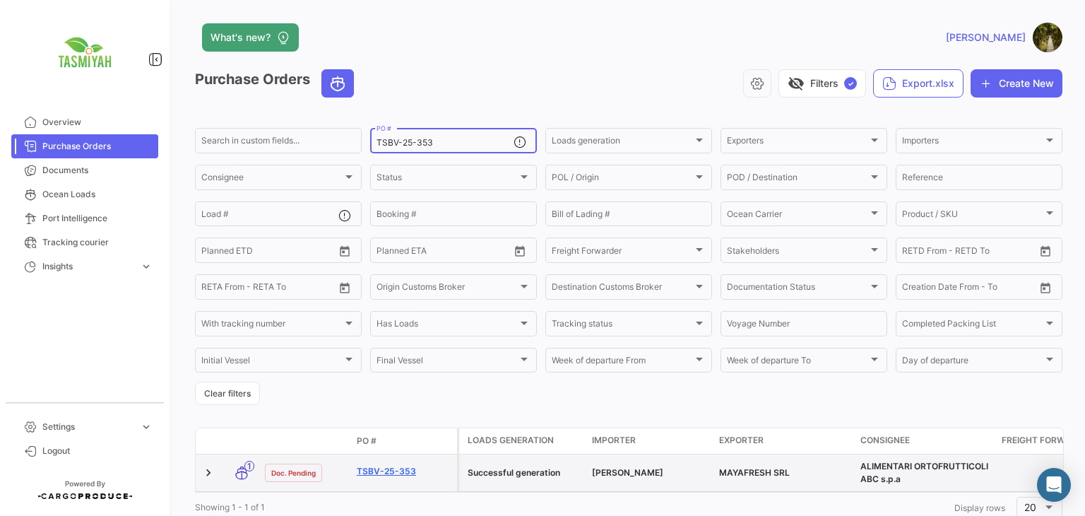
type input "TSBV-25-353"
click at [388, 467] on link "TSBV-25-353" at bounding box center [404, 471] width 95 height 13
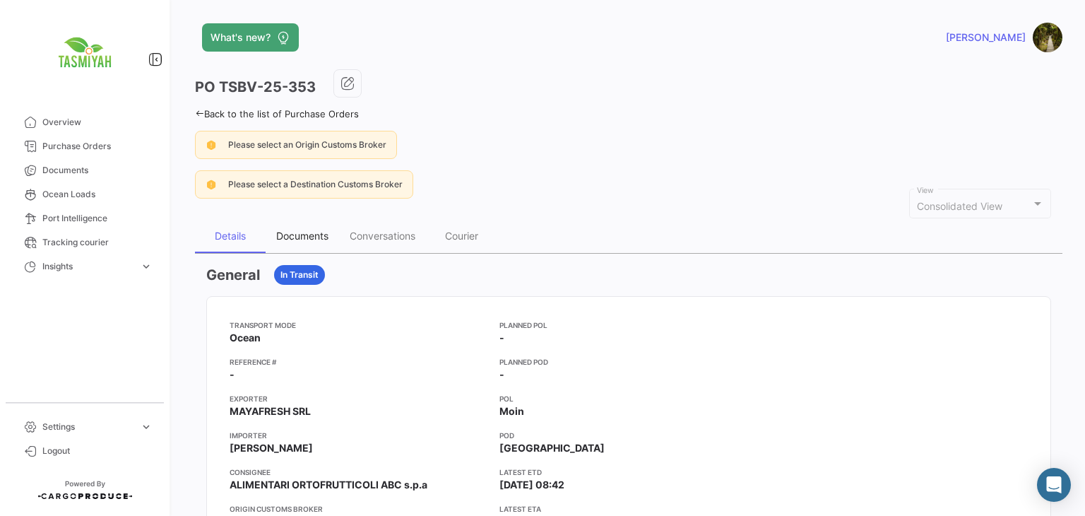
click at [331, 233] on div "Documents" at bounding box center [302, 236] width 73 height 34
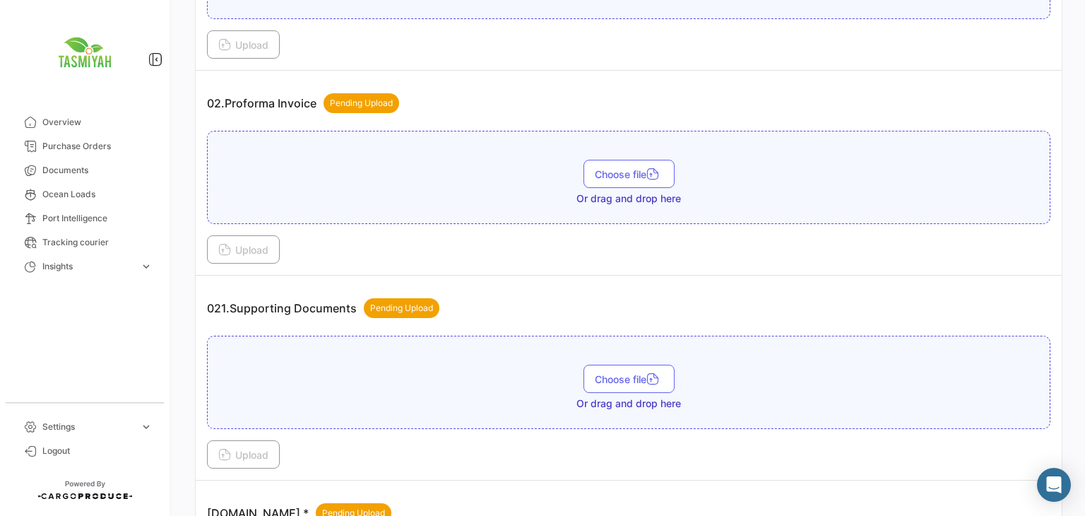
scroll to position [565, 0]
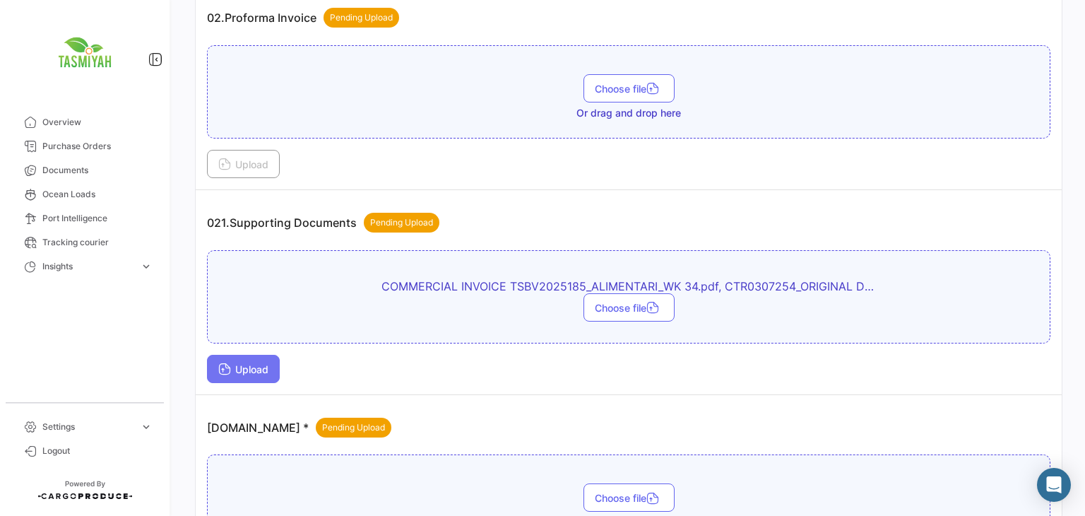
click at [251, 363] on span "Upload" at bounding box center [243, 369] width 50 height 12
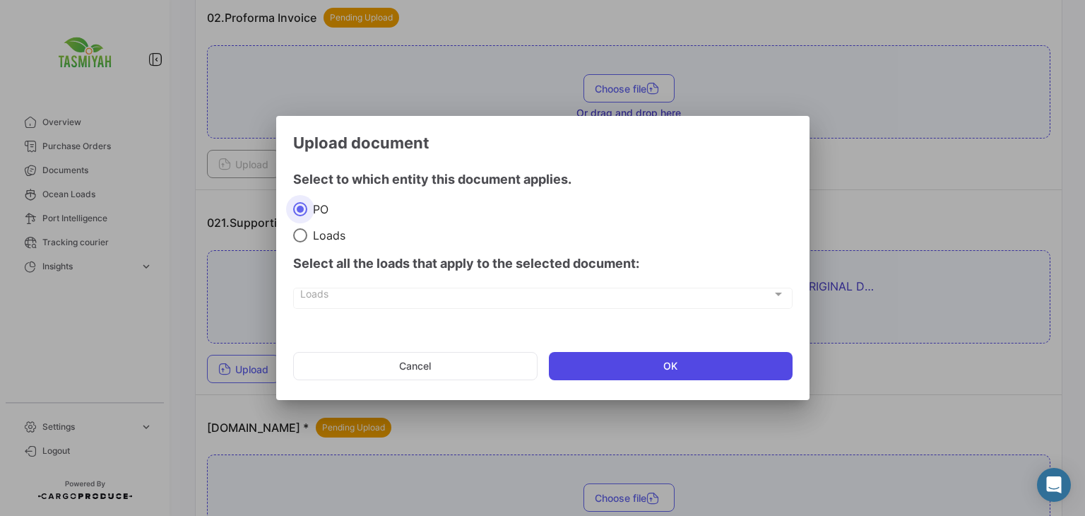
click at [624, 369] on button "OK" at bounding box center [671, 366] width 244 height 28
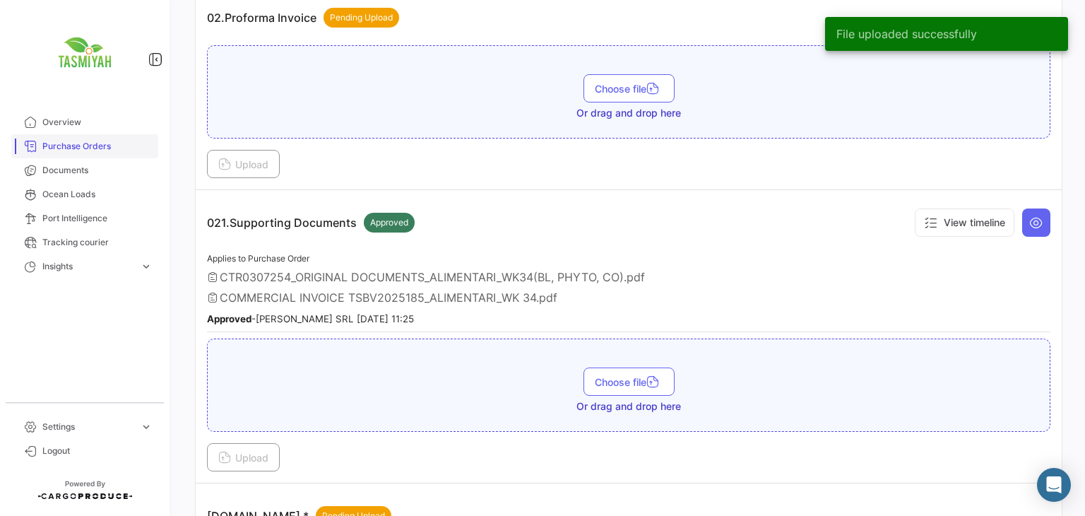
click at [90, 145] on span "Purchase Orders" at bounding box center [97, 146] width 110 height 13
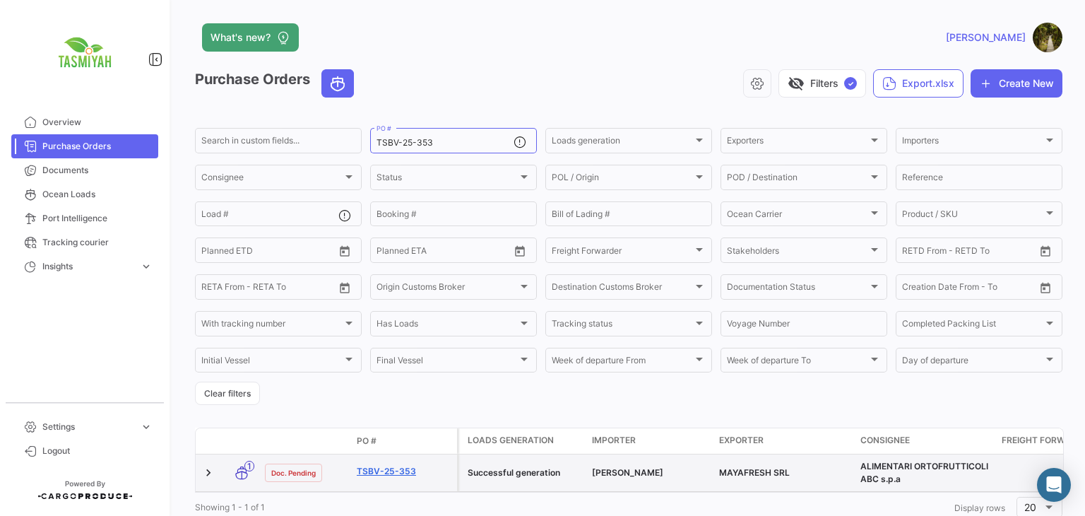
click at [402, 471] on link "TSBV-25-353" at bounding box center [404, 471] width 95 height 13
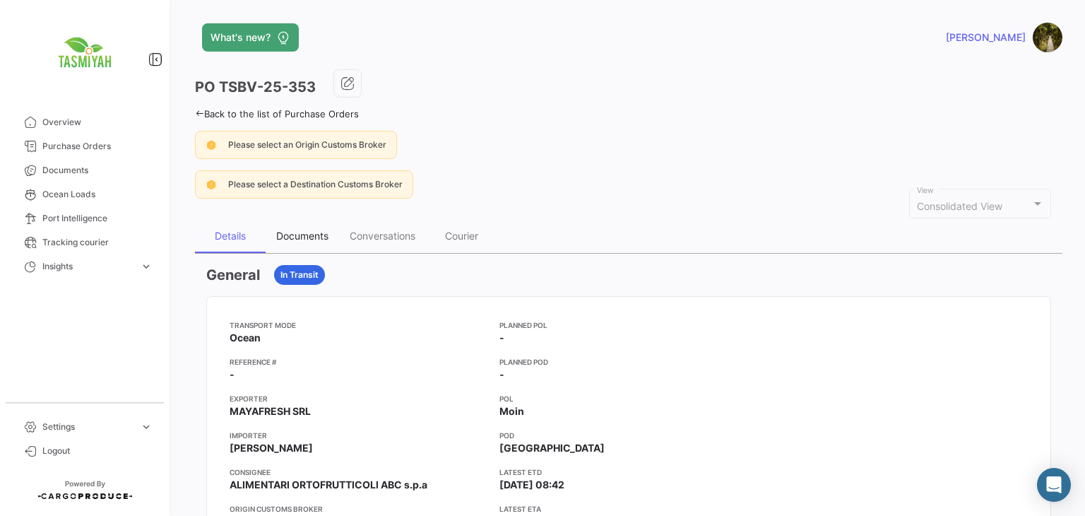
click at [301, 242] on div "Documents" at bounding box center [302, 236] width 73 height 34
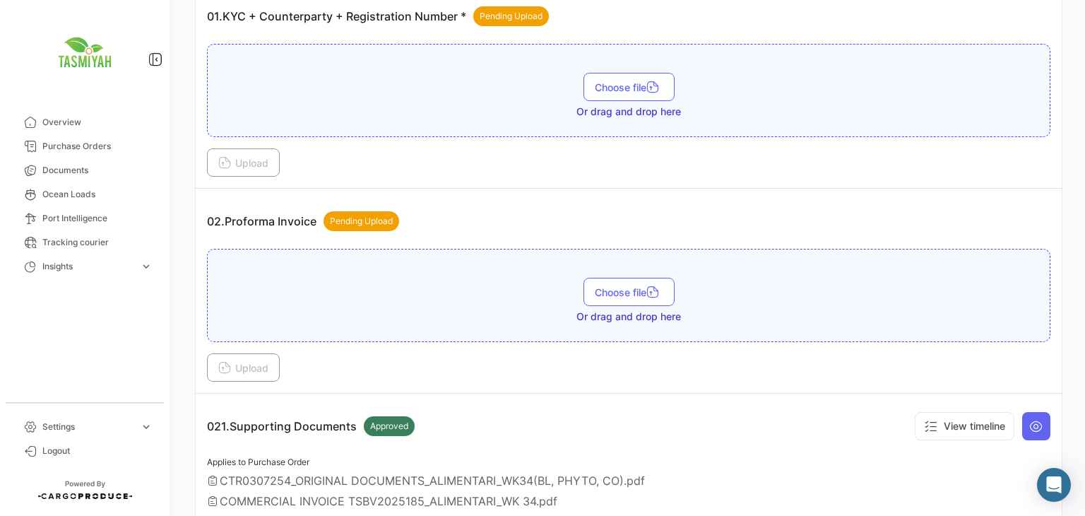
scroll to position [542, 0]
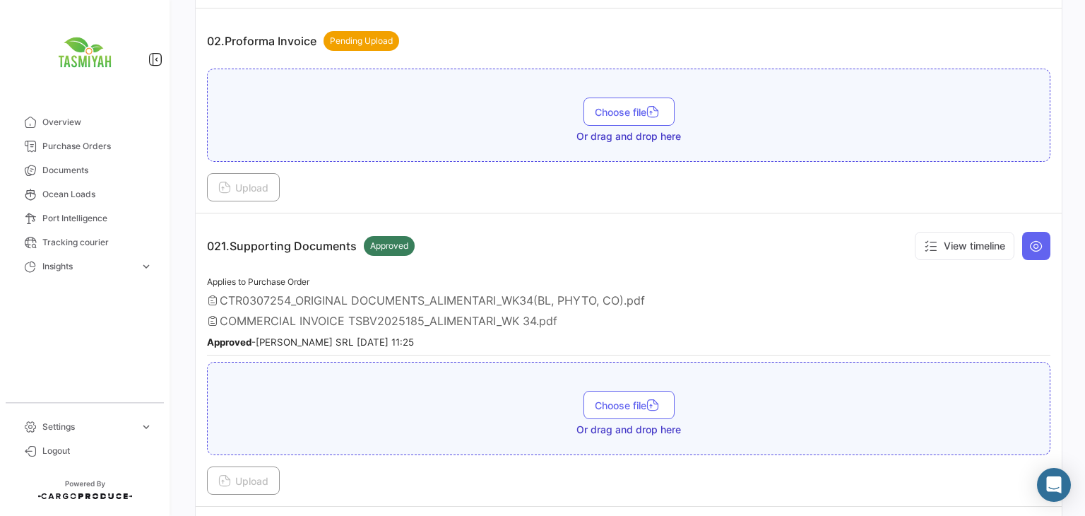
click at [107, 141] on span "Purchase Orders" at bounding box center [97, 146] width 110 height 13
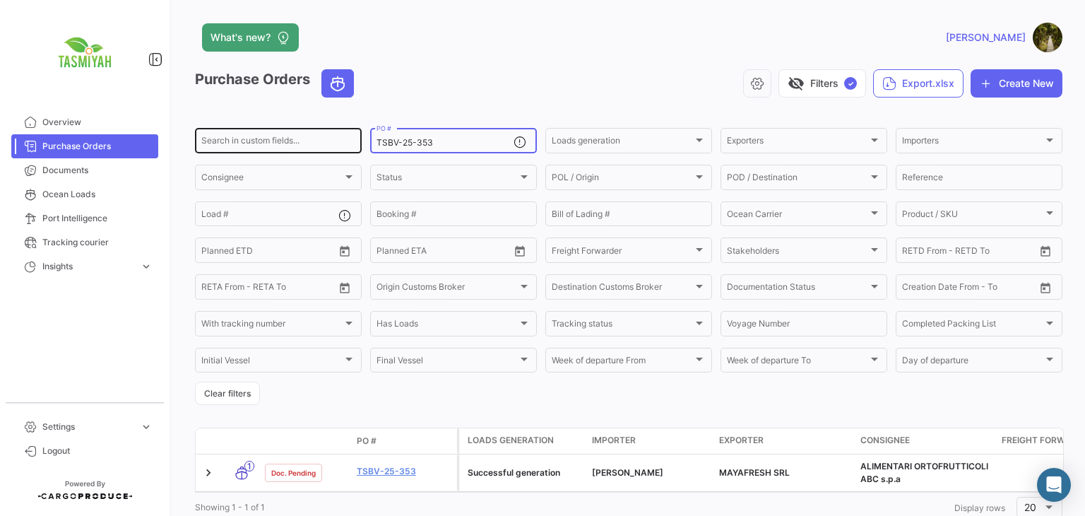
drag, startPoint x: 446, startPoint y: 142, endPoint x: 263, endPoint y: 152, distance: 183.9
click at [0, 0] on div "Search in custom fields... TSBV-25-353 PO # Loads generation Loads generation E…" at bounding box center [0, 0] width 0 height 0
paste input "4"
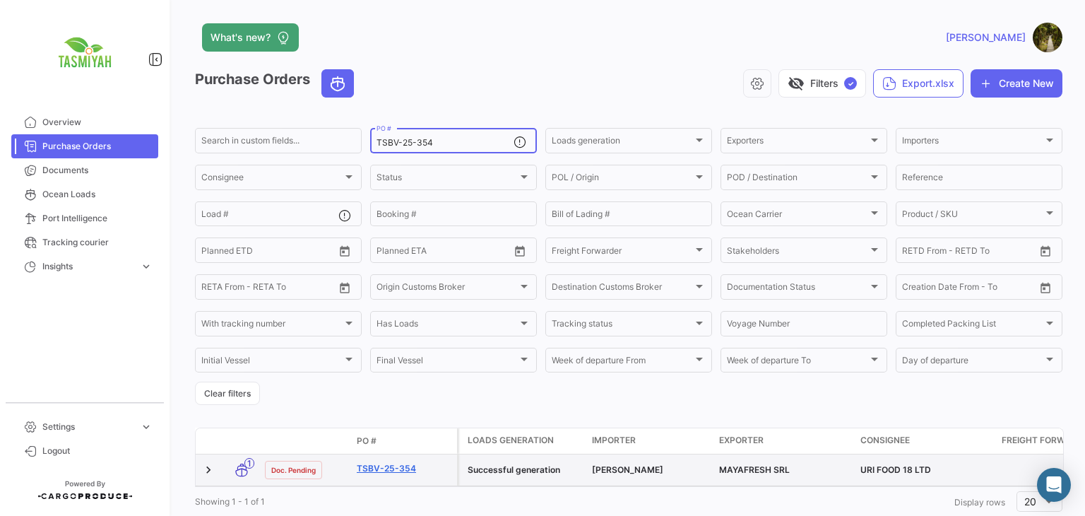
type input "TSBV-25-354"
click at [400, 470] on link "TSBV-25-354" at bounding box center [404, 468] width 95 height 13
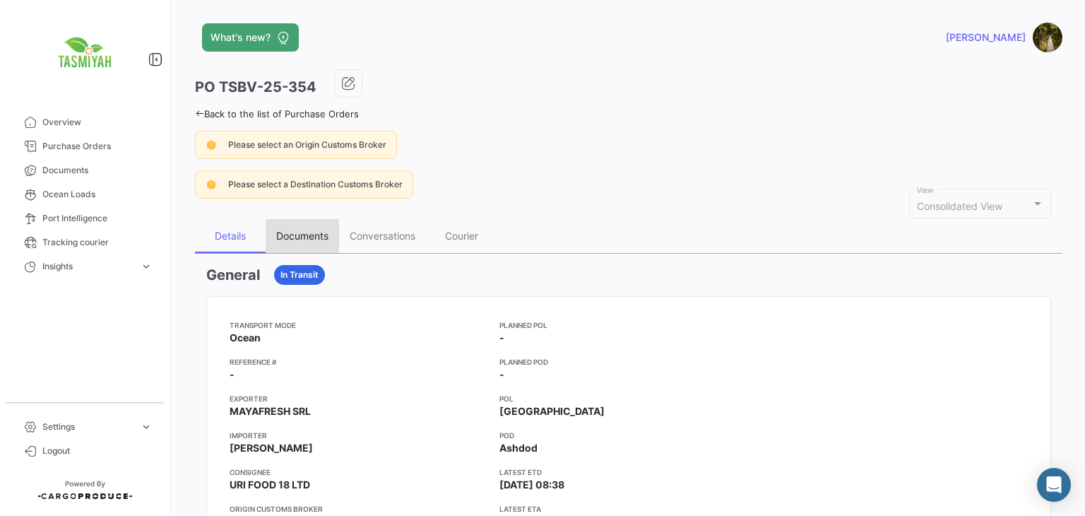
click at [325, 240] on div "Documents" at bounding box center [302, 236] width 73 height 34
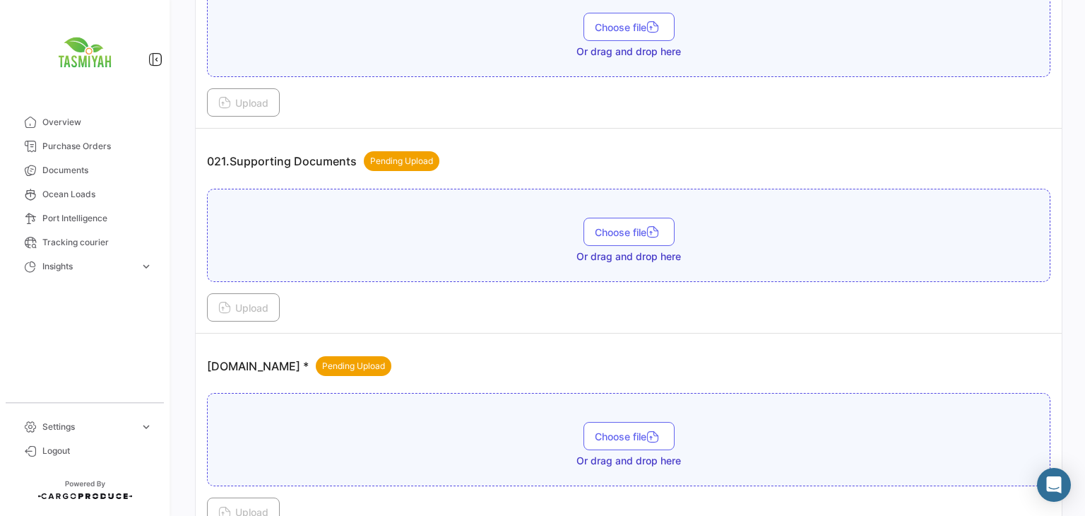
scroll to position [636, 0]
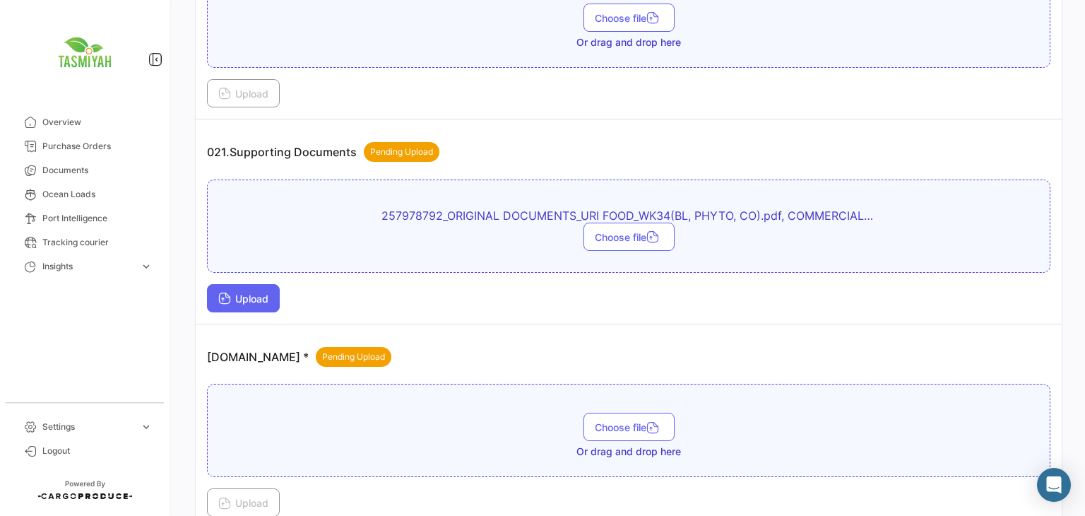
click at [242, 284] on button "Upload" at bounding box center [243, 298] width 73 height 28
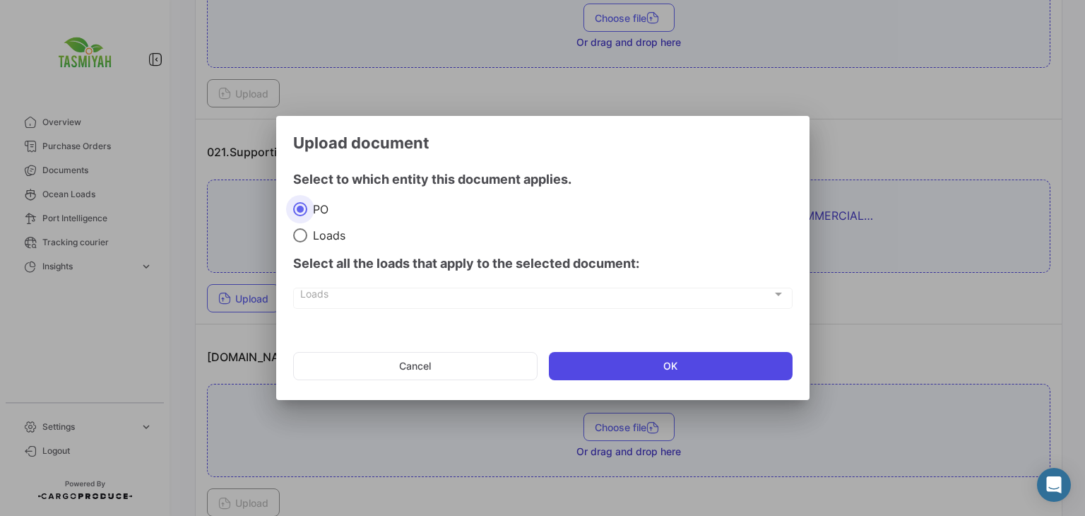
click at [590, 370] on button "OK" at bounding box center [671, 366] width 244 height 28
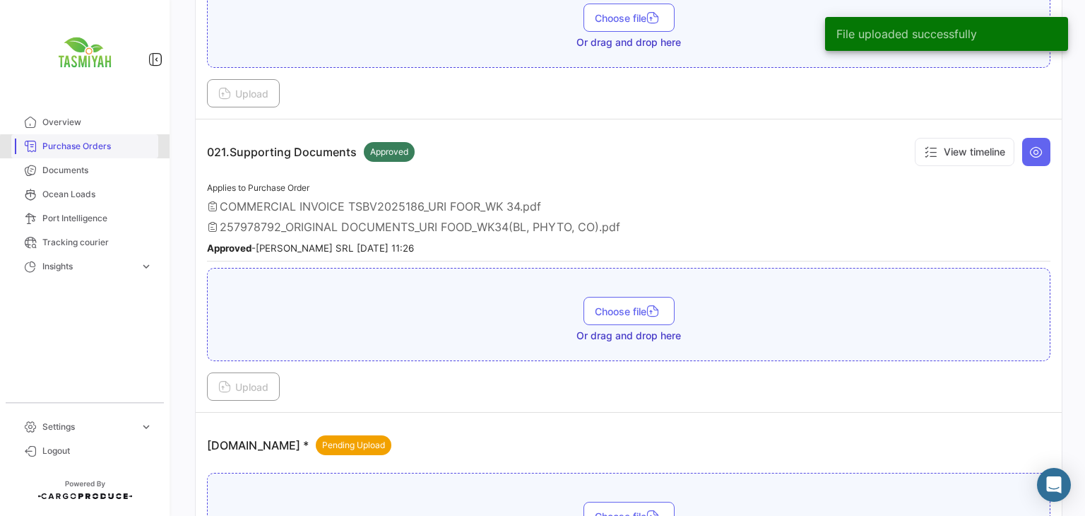
click at [96, 148] on span "Purchase Orders" at bounding box center [97, 146] width 110 height 13
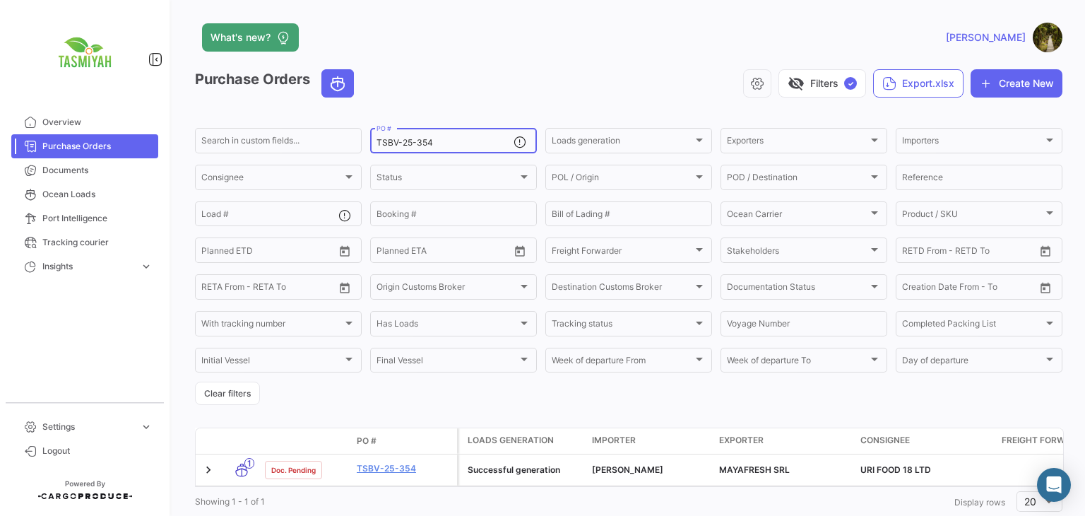
drag, startPoint x: 444, startPoint y: 138, endPoint x: 331, endPoint y: 157, distance: 113.8
click at [331, 157] on form "Search in custom fields... TSBV-25-354 PO # Loads generation Loads generation E…" at bounding box center [628, 265] width 867 height 279
paste input "5"
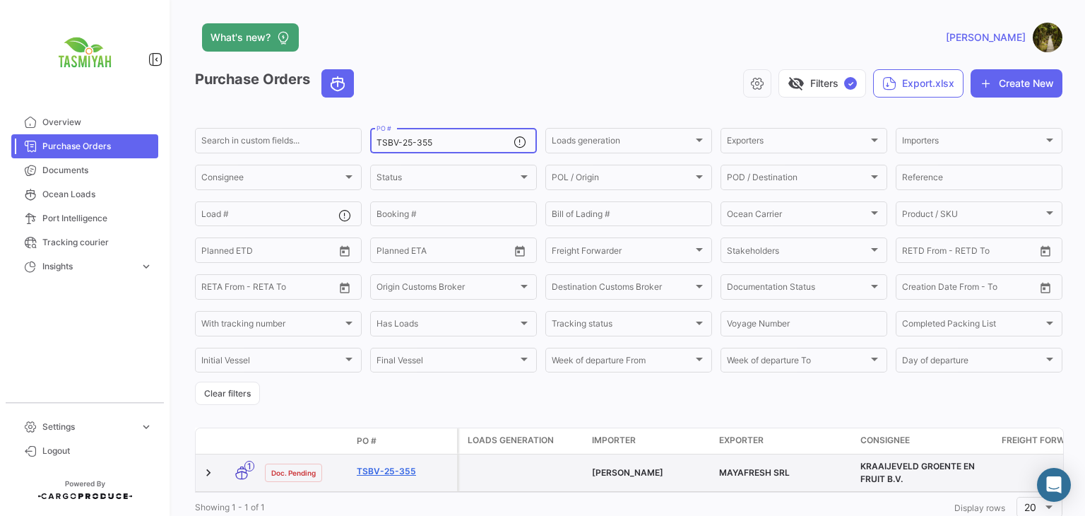
type input "TSBV-25-355"
click at [391, 470] on link "TSBV-25-355" at bounding box center [404, 471] width 95 height 13
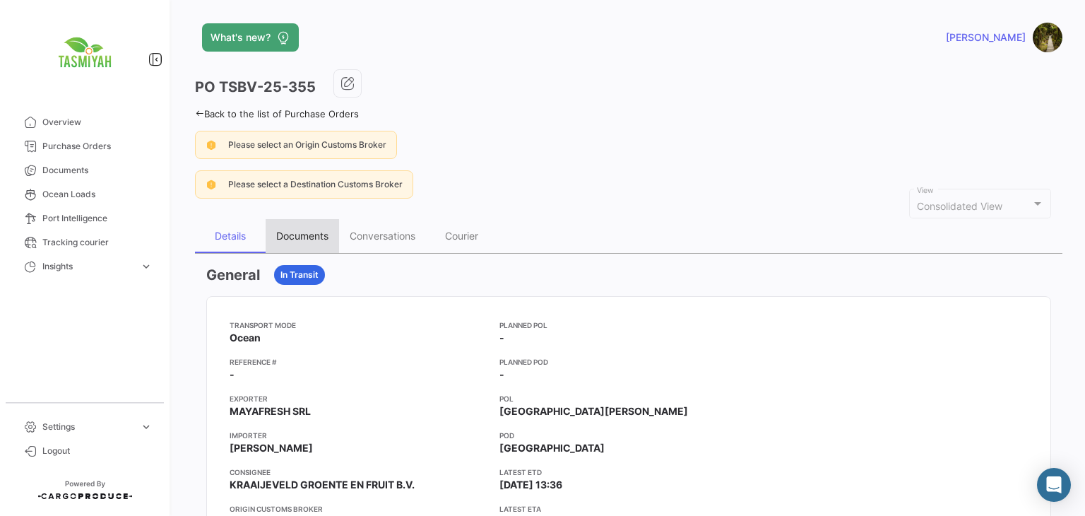
click at [316, 236] on div "Documents" at bounding box center [302, 236] width 52 height 12
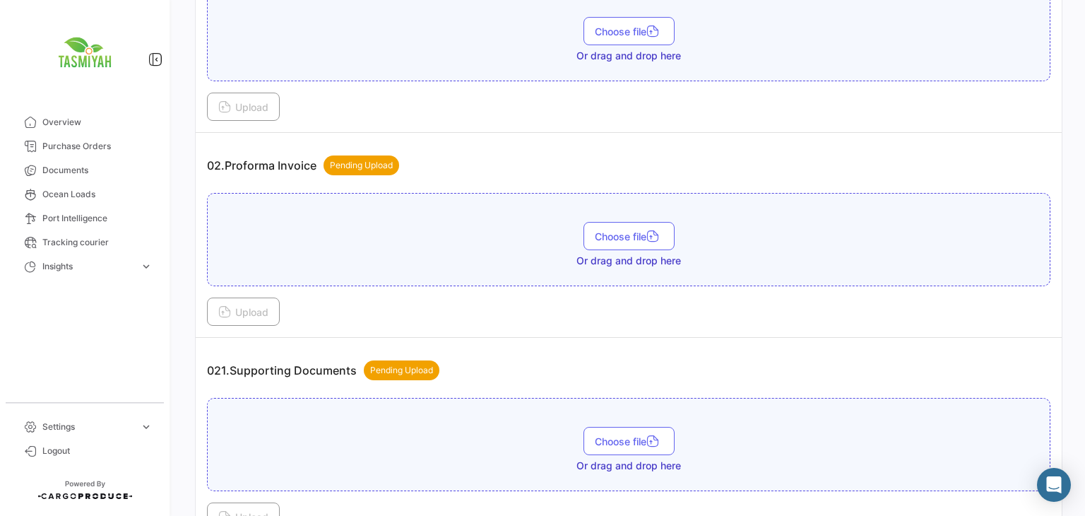
scroll to position [494, 0]
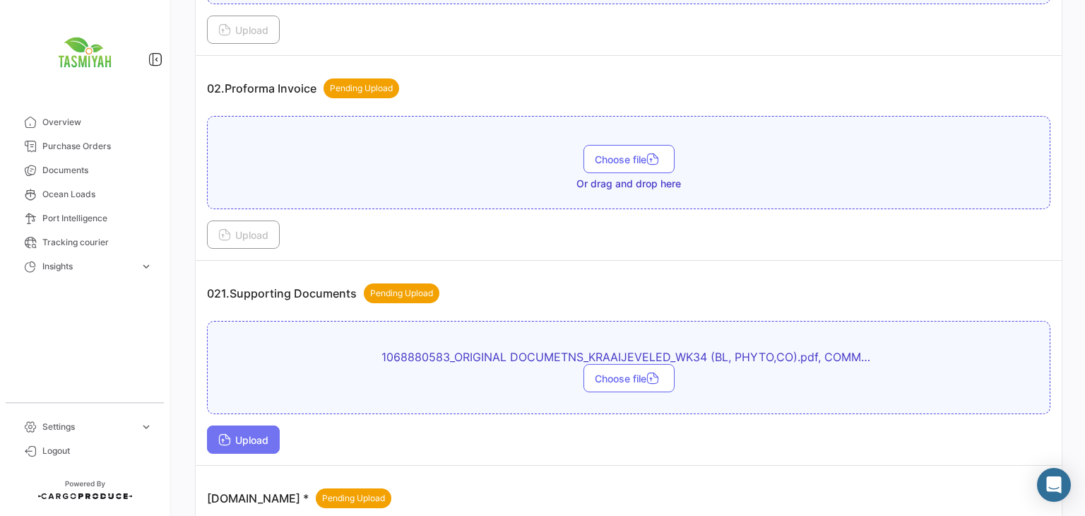
click at [237, 434] on span "Upload" at bounding box center [243, 440] width 50 height 12
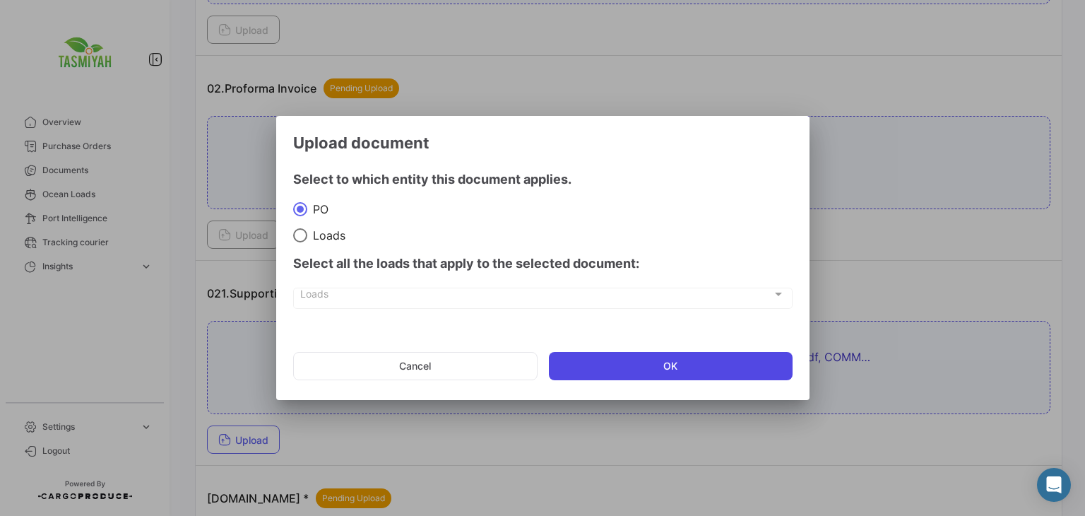
click at [569, 364] on button "OK" at bounding box center [671, 366] width 244 height 28
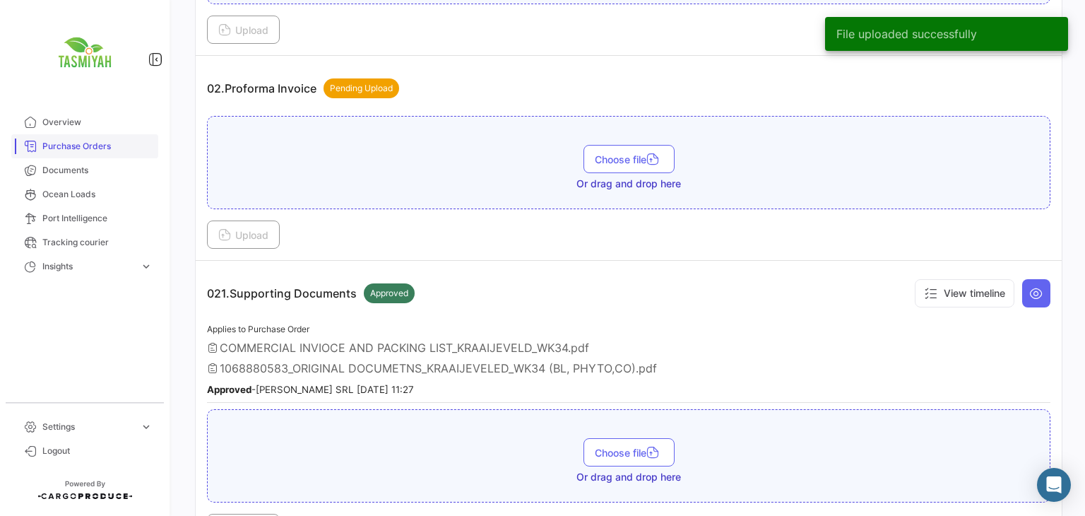
click at [115, 152] on span "Purchase Orders" at bounding box center [97, 146] width 110 height 13
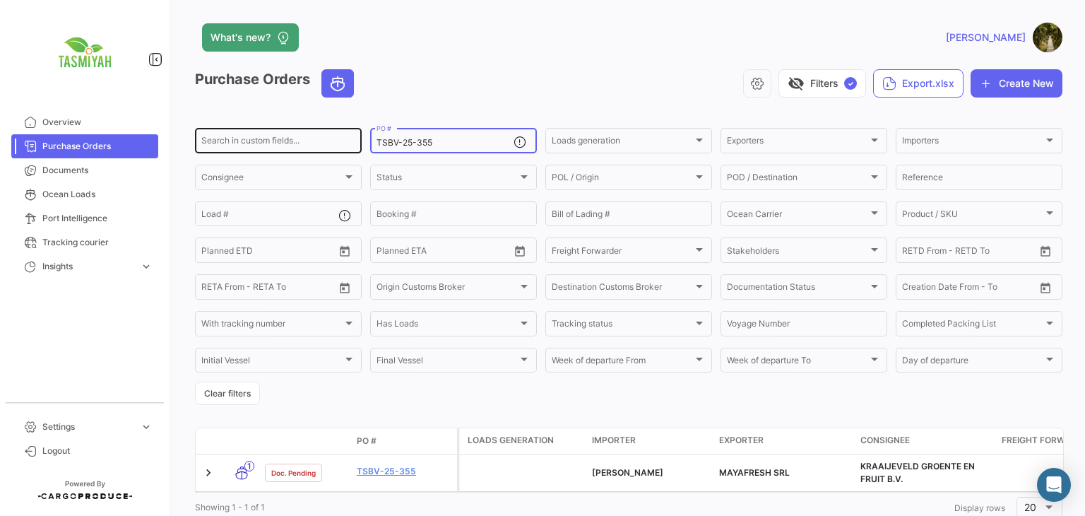
drag, startPoint x: 445, startPoint y: 146, endPoint x: 311, endPoint y: 153, distance: 134.4
click at [0, 0] on div "Search in custom fields... TSBV-25-355 PO # Loads generation Loads generation E…" at bounding box center [0, 0] width 0 height 0
paste input "FZ-25-356"
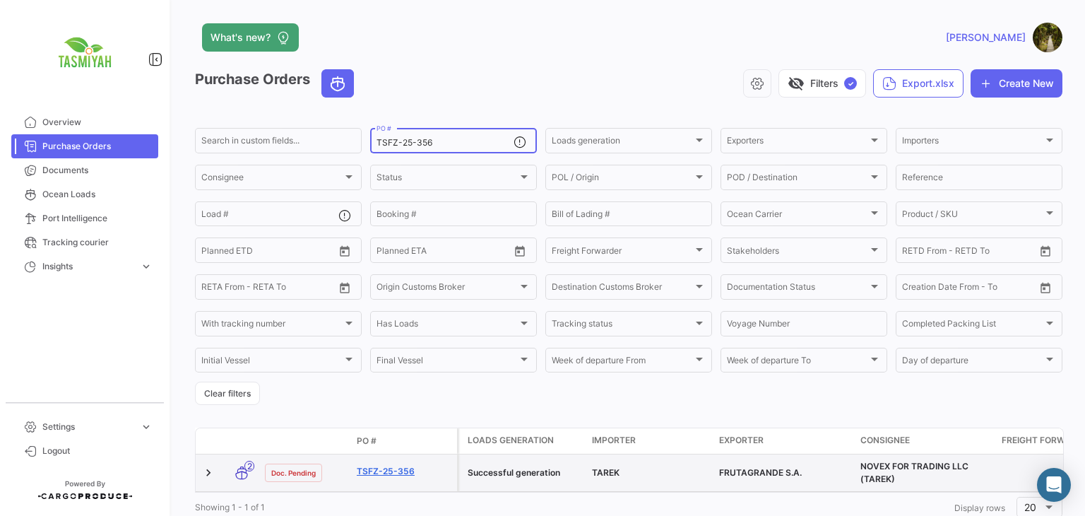
type input "TSFZ-25-356"
click at [396, 469] on link "TSFZ-25-356" at bounding box center [404, 471] width 95 height 13
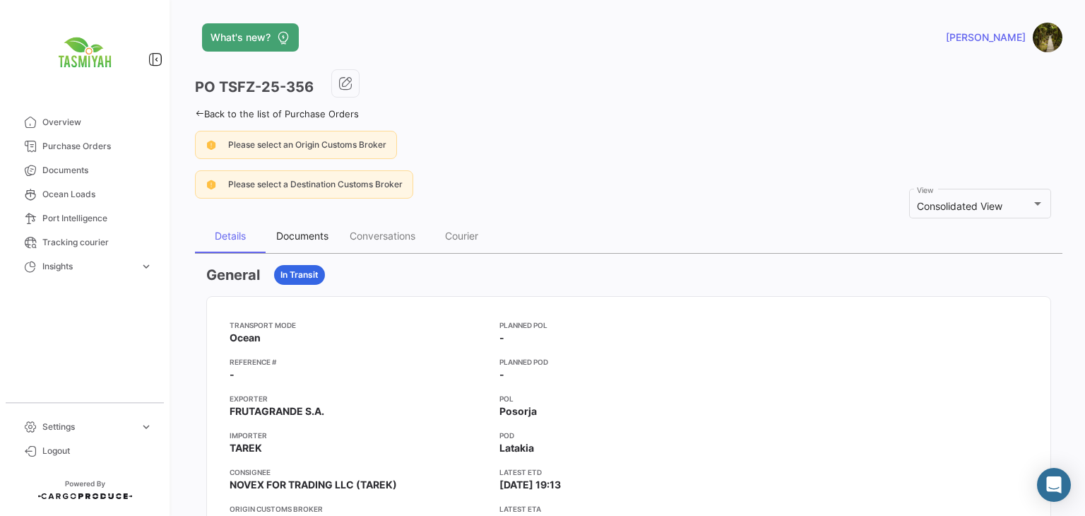
click at [302, 219] on div "Documents" at bounding box center [302, 236] width 73 height 34
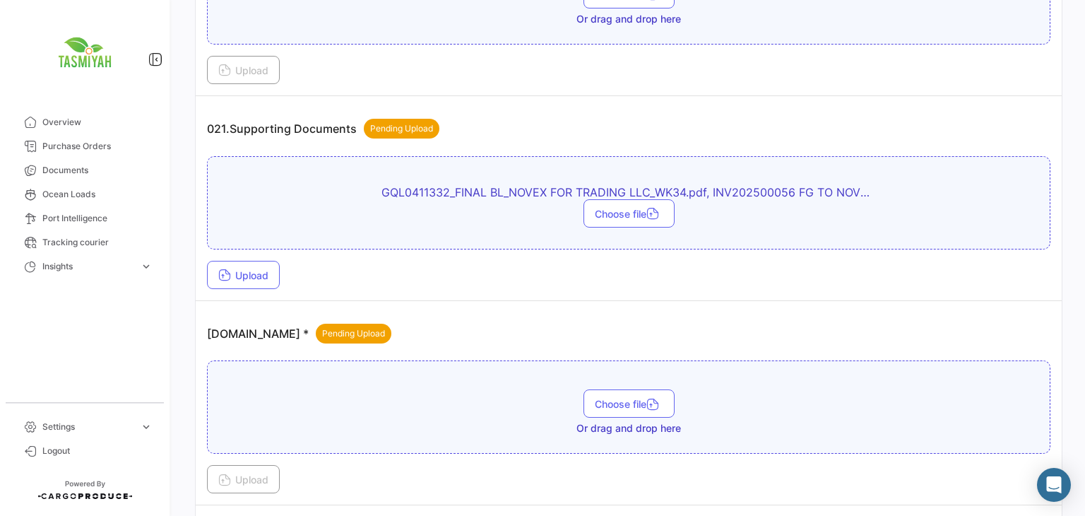
scroll to position [565, 0]
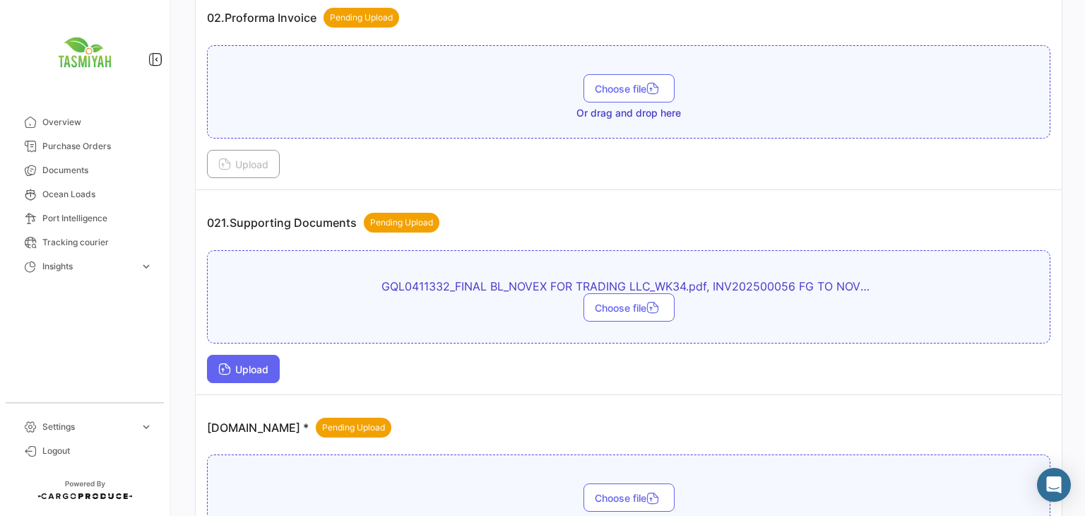
click at [248, 368] on span "Upload" at bounding box center [243, 369] width 50 height 12
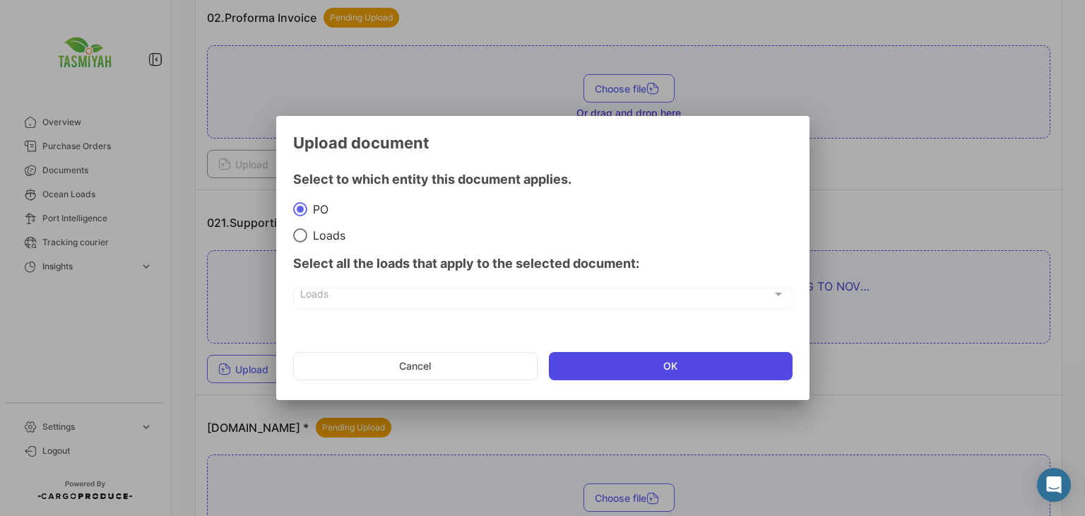
click at [601, 360] on button "OK" at bounding box center [671, 366] width 244 height 28
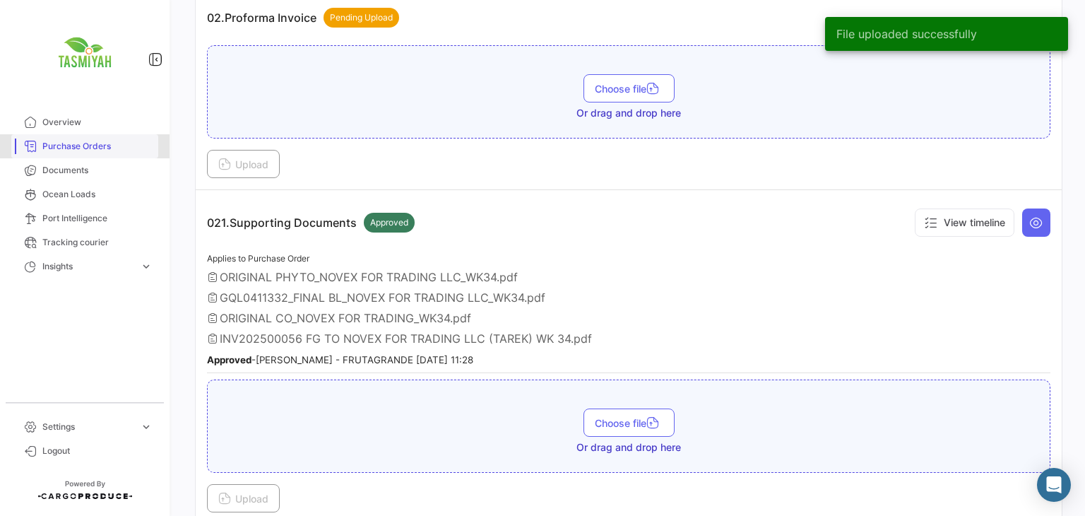
click at [105, 146] on span "Purchase Orders" at bounding box center [97, 146] width 110 height 13
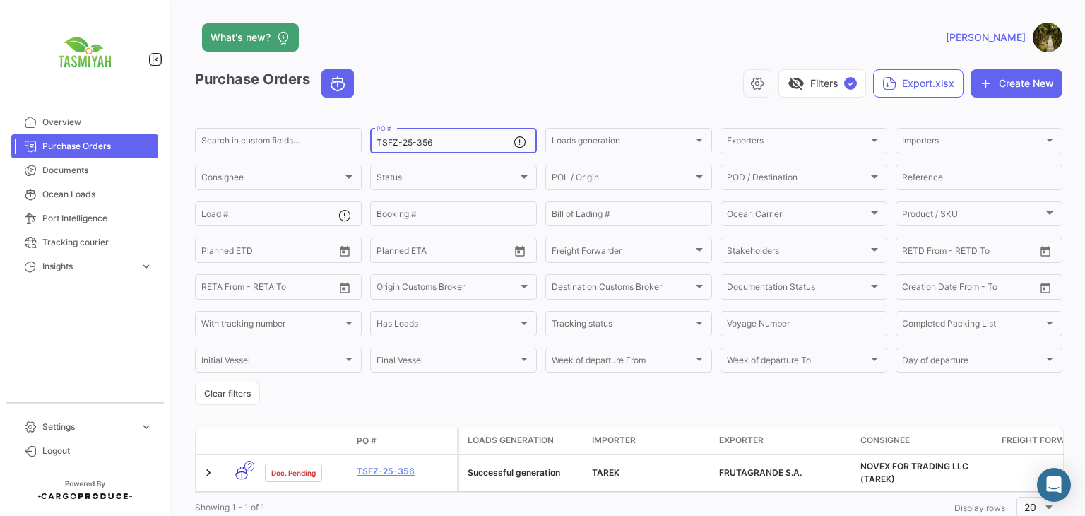
drag, startPoint x: 444, startPoint y: 142, endPoint x: 307, endPoint y: 159, distance: 138.8
click at [311, 159] on form "Search in custom fields... TSFZ-25-356 PO # Loads generation Loads generation E…" at bounding box center [628, 265] width 867 height 279
paste input "7"
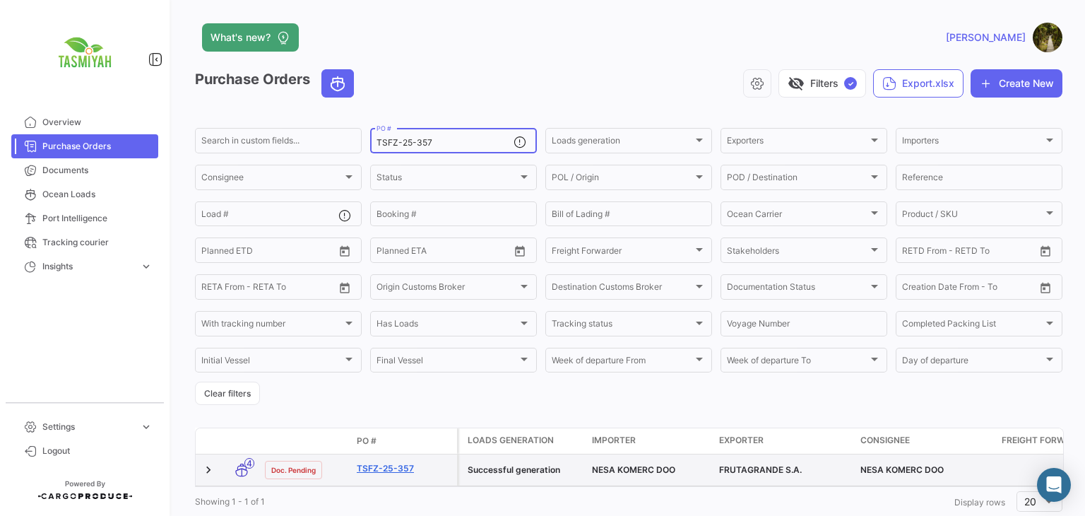
type input "TSFZ-25-357"
click at [395, 468] on link "TSFZ-25-357" at bounding box center [404, 468] width 95 height 13
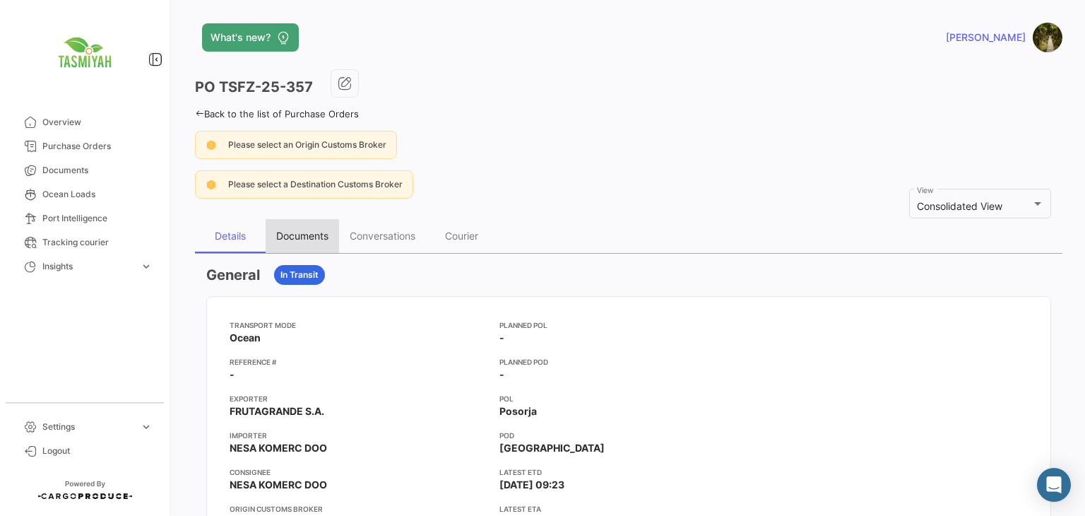
click at [336, 233] on div "Documents" at bounding box center [302, 236] width 73 height 34
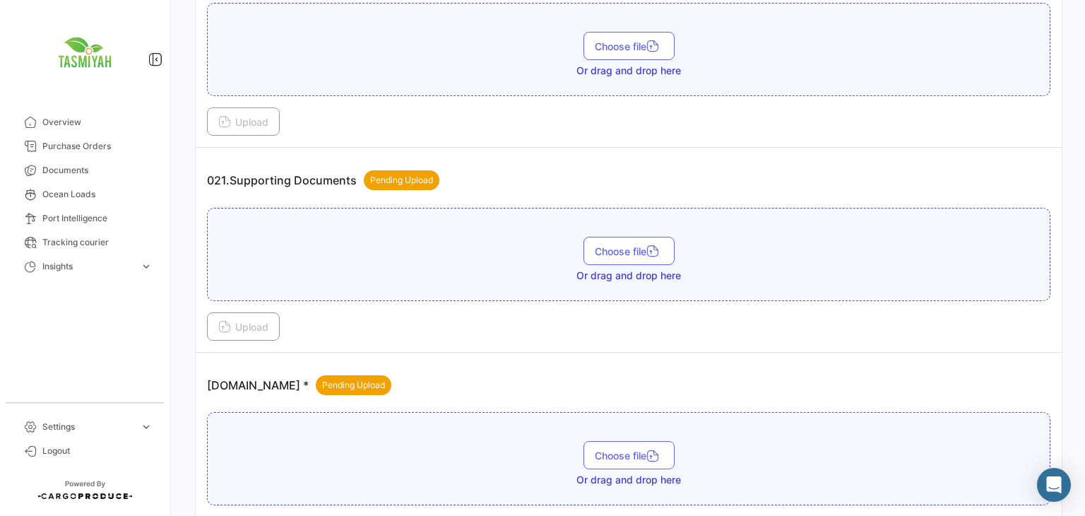
scroll to position [636, 0]
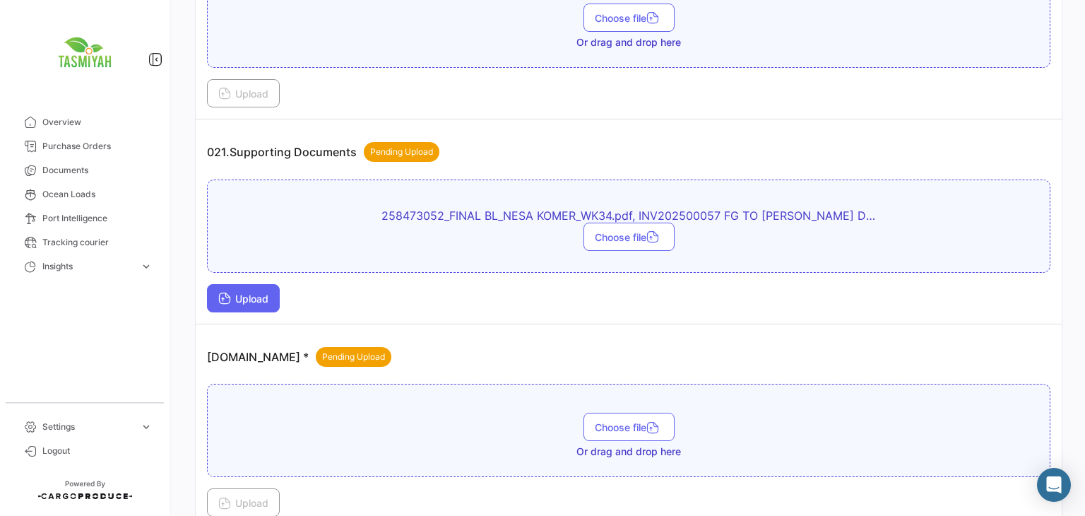
click at [266, 292] on span "Upload" at bounding box center [243, 298] width 50 height 12
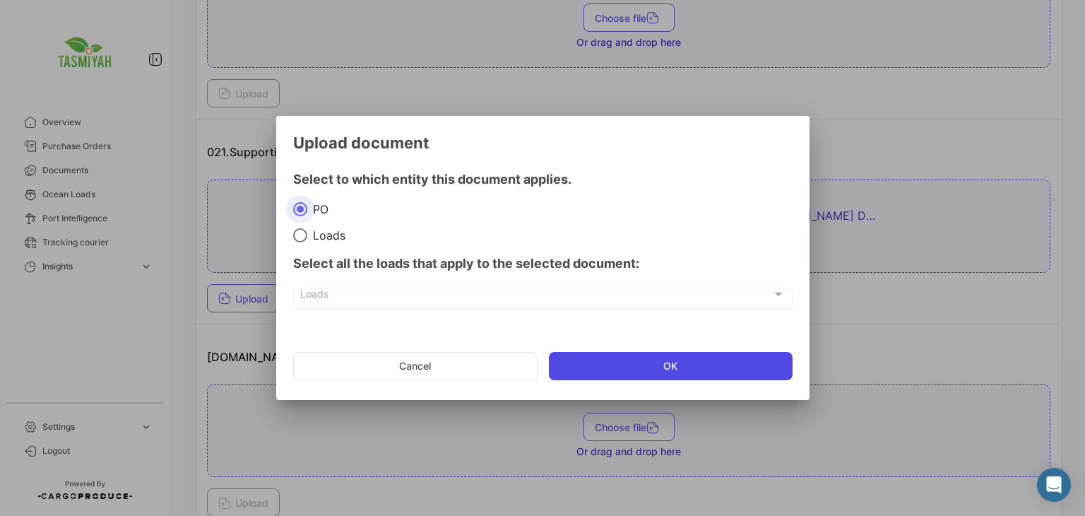
click at [649, 359] on button "OK" at bounding box center [671, 366] width 244 height 28
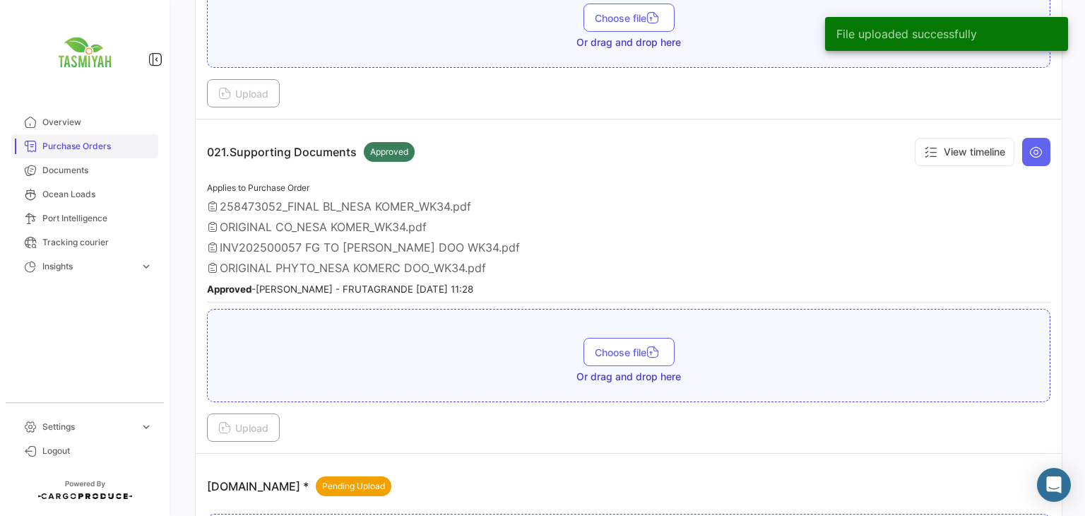
click at [114, 148] on span "Purchase Orders" at bounding box center [97, 146] width 110 height 13
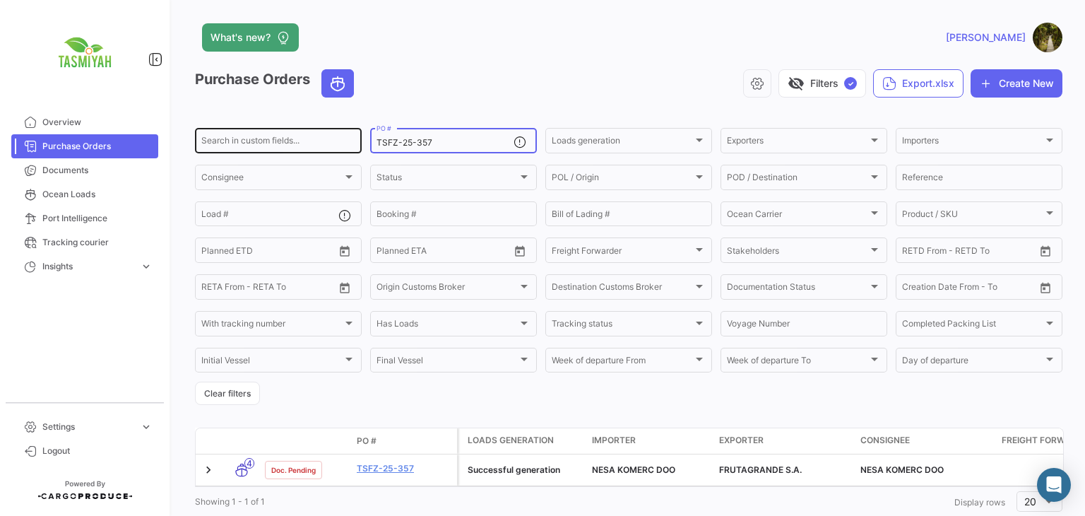
drag, startPoint x: 451, startPoint y: 143, endPoint x: 315, endPoint y: 150, distance: 135.8
click at [0, 0] on div "Search in custom fields... TSFZ-25-357 PO # Loads generation Loads generation E…" at bounding box center [0, 0] width 0 height 0
paste input "8"
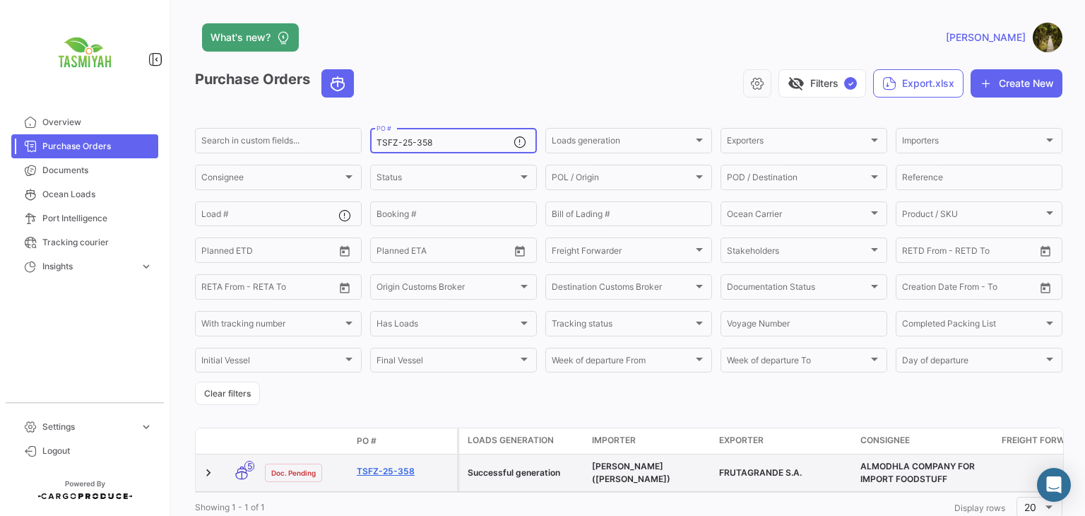
type input "TSFZ-25-358"
click at [388, 475] on link "TSFZ-25-358" at bounding box center [404, 471] width 95 height 13
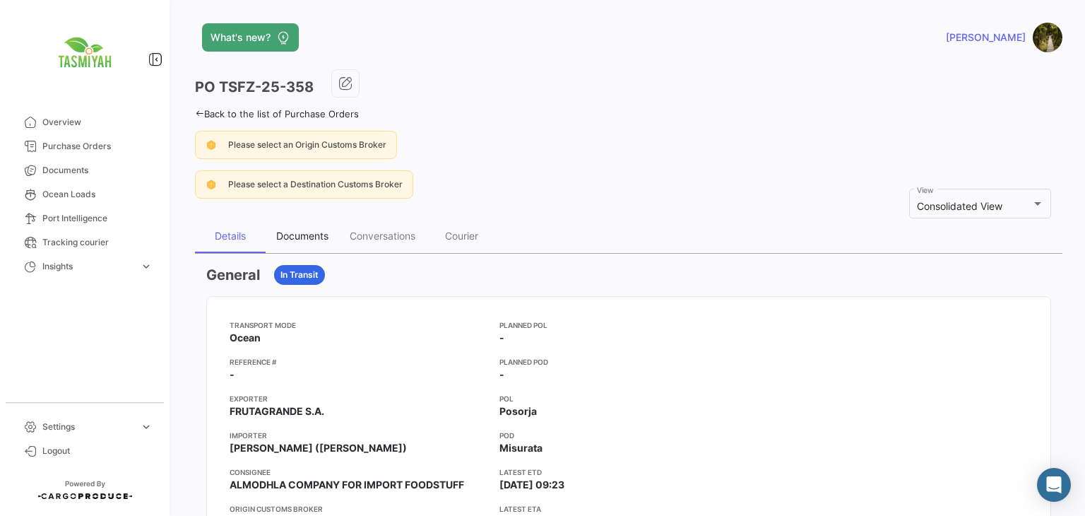
click at [310, 236] on div "Documents" at bounding box center [302, 236] width 52 height 12
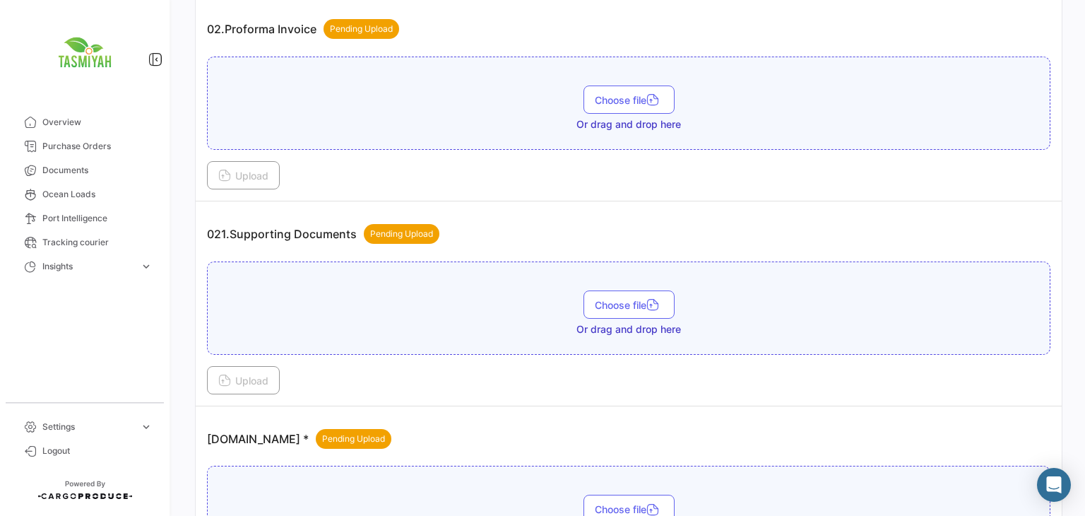
scroll to position [683, 0]
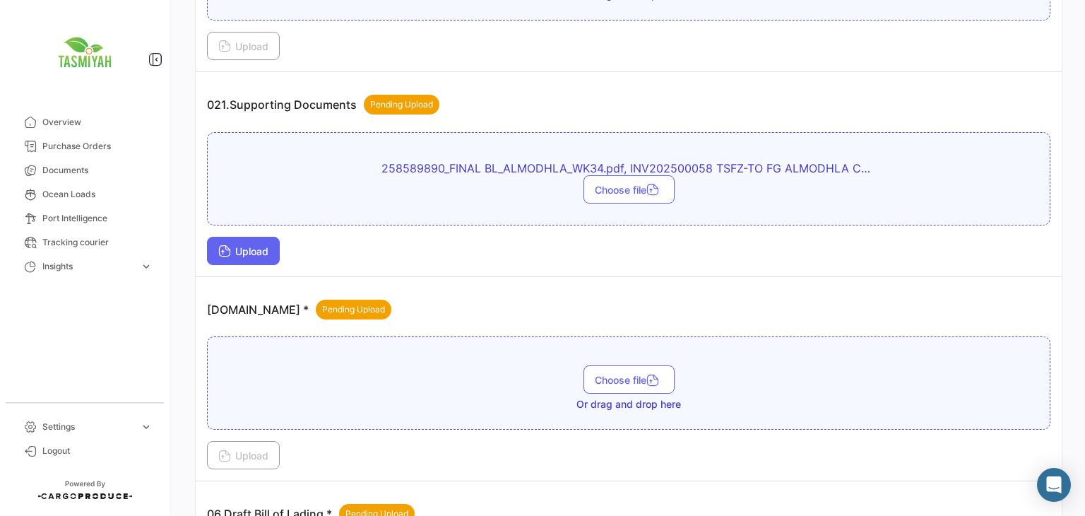
click at [259, 245] on span "Upload" at bounding box center [243, 251] width 50 height 12
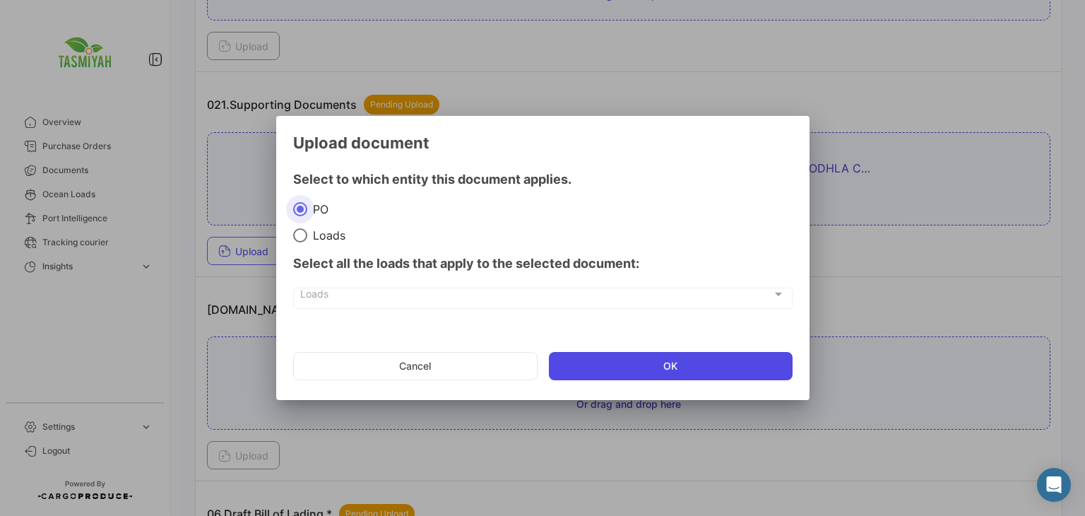
click at [582, 363] on button "OK" at bounding box center [671, 366] width 244 height 28
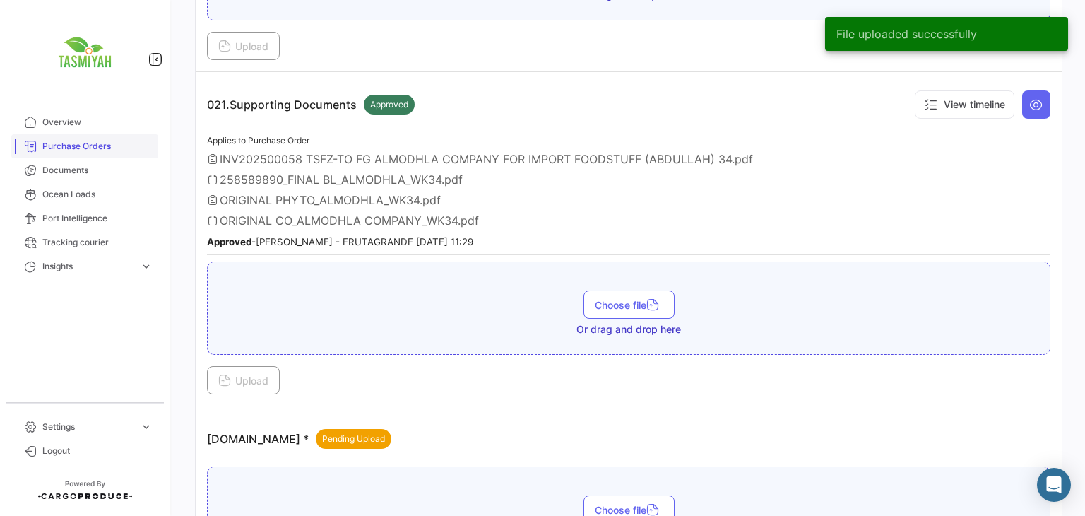
click at [122, 153] on link "Purchase Orders" at bounding box center [84, 146] width 147 height 24
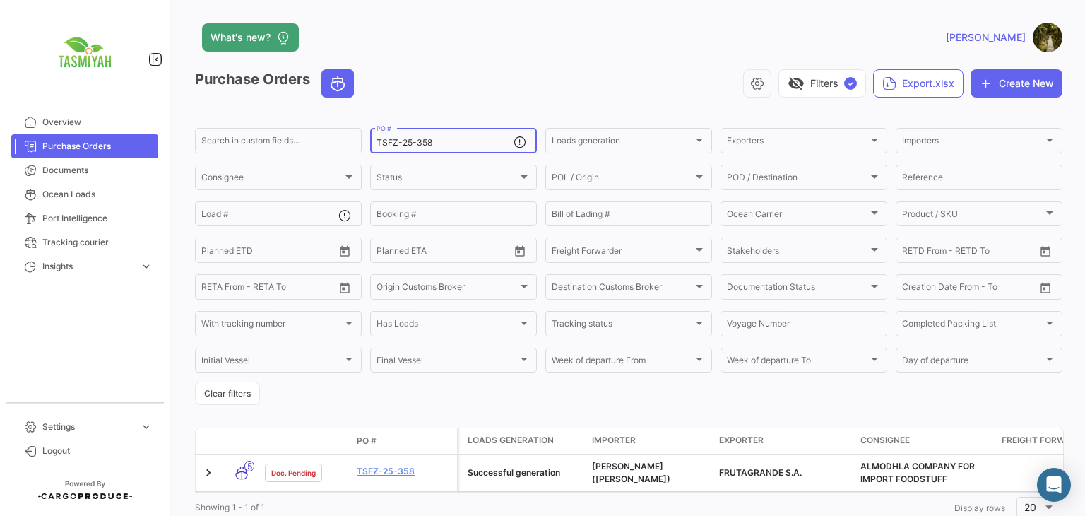
drag, startPoint x: 396, startPoint y: 149, endPoint x: 256, endPoint y: 154, distance: 139.9
click at [0, 0] on div "Search in custom fields... TSFZ-25-358 PO # Loads generation Loads generation E…" at bounding box center [0, 0] width 0 height 0
paste input "9"
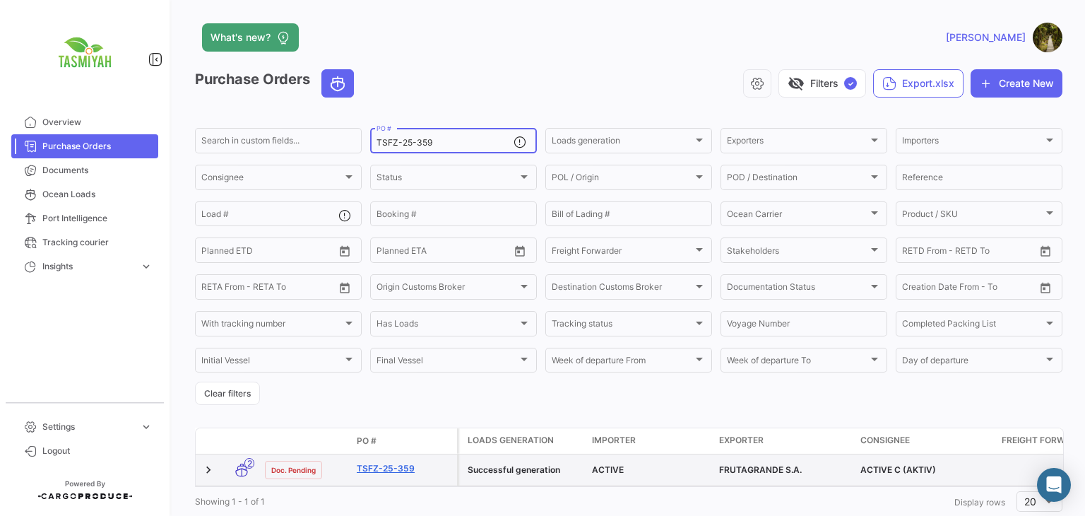
type input "TSFZ-25-359"
click at [395, 470] on link "TSFZ-25-359" at bounding box center [404, 468] width 95 height 13
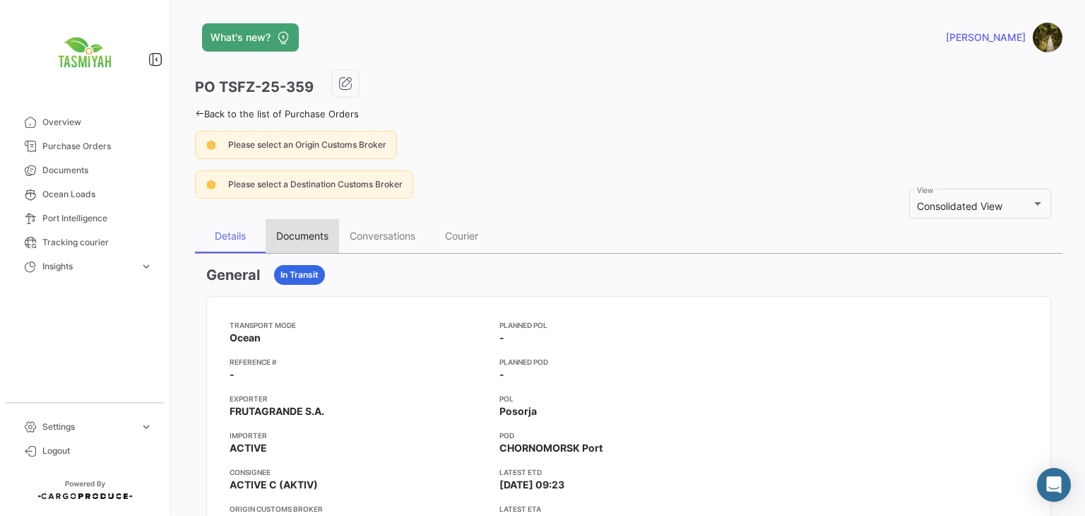
click at [307, 230] on div "Documents" at bounding box center [302, 236] width 52 height 12
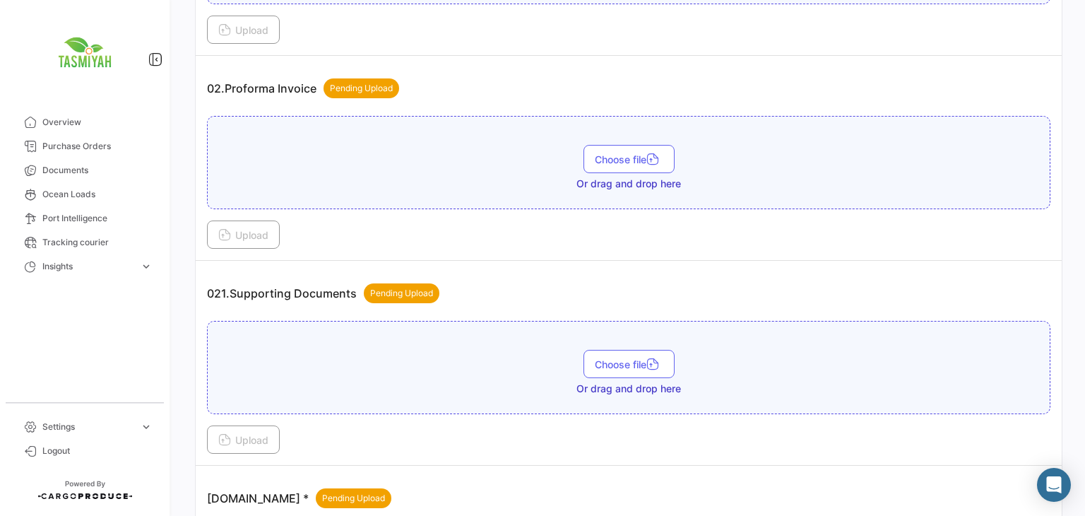
scroll to position [636, 0]
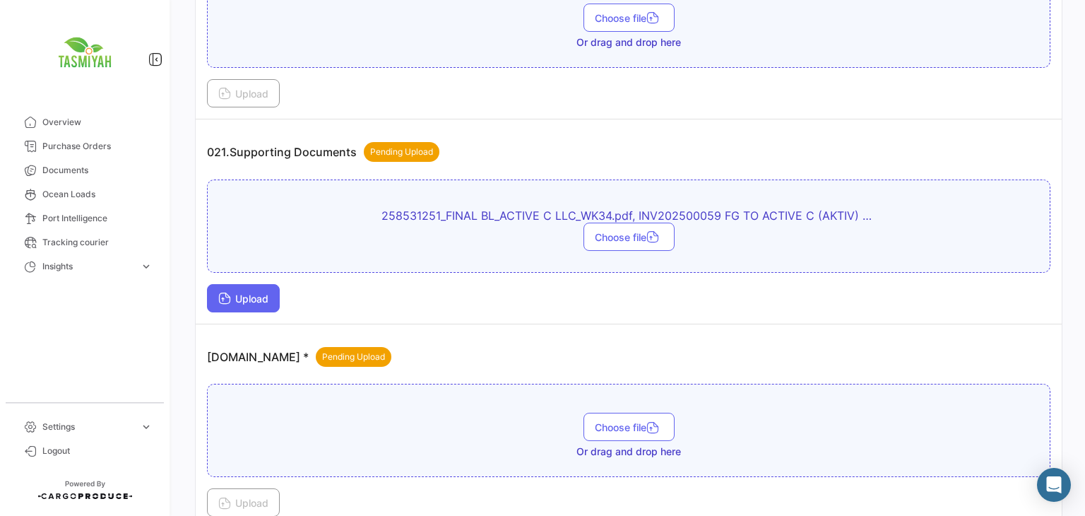
click at [251, 292] on span "Upload" at bounding box center [243, 298] width 50 height 12
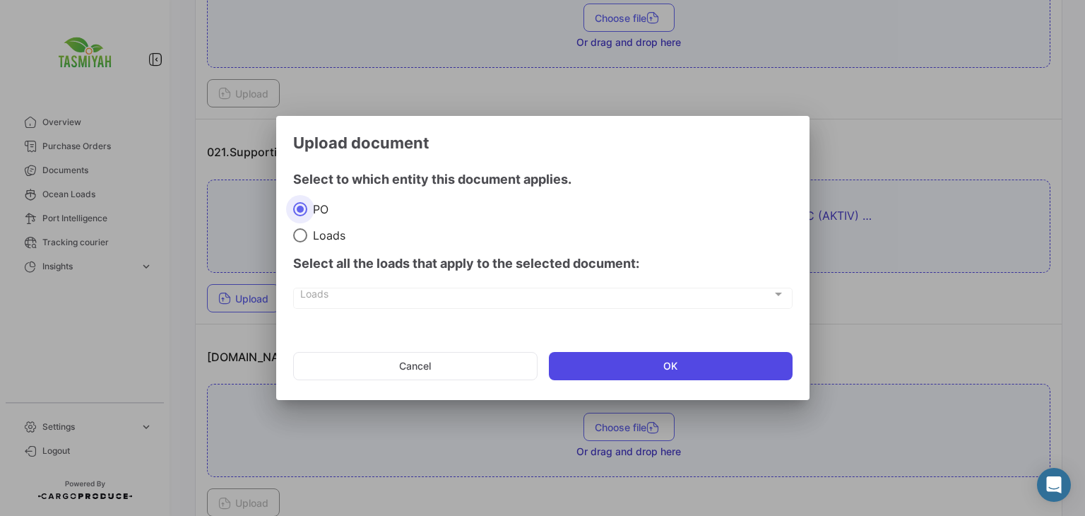
click at [616, 364] on button "OK" at bounding box center [671, 366] width 244 height 28
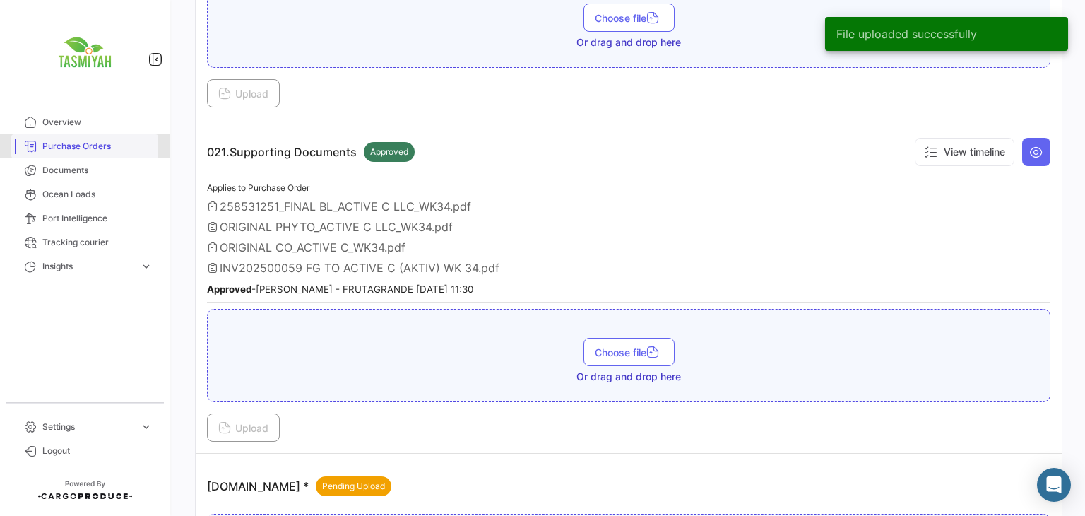
click at [113, 142] on span "Purchase Orders" at bounding box center [97, 146] width 110 height 13
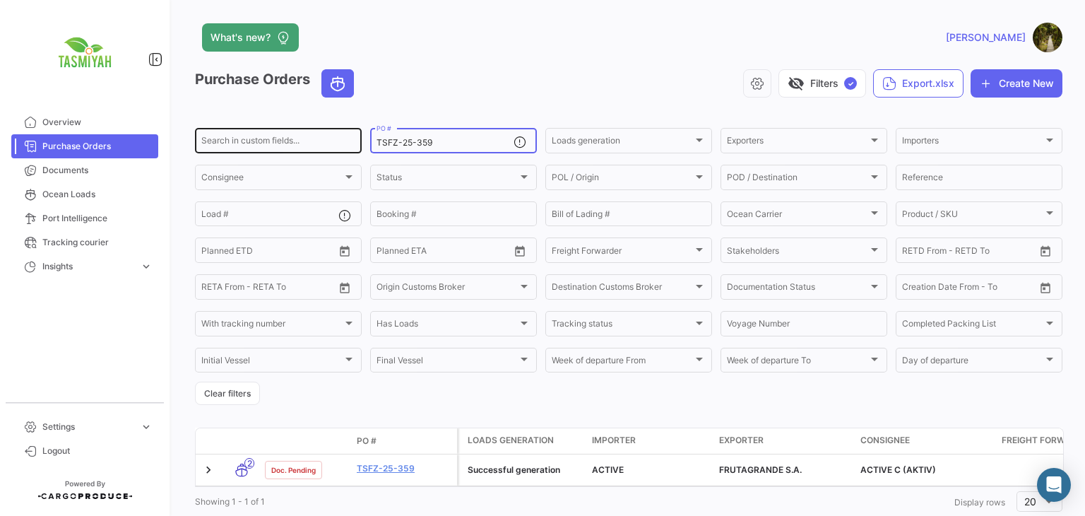
drag, startPoint x: 439, startPoint y: 146, endPoint x: 326, endPoint y: 150, distance: 113.1
click at [0, 0] on div "Search in custom fields... TSFZ-25-359 PO # Loads generation Loads generation E…" at bounding box center [0, 0] width 0 height 0
paste input "60"
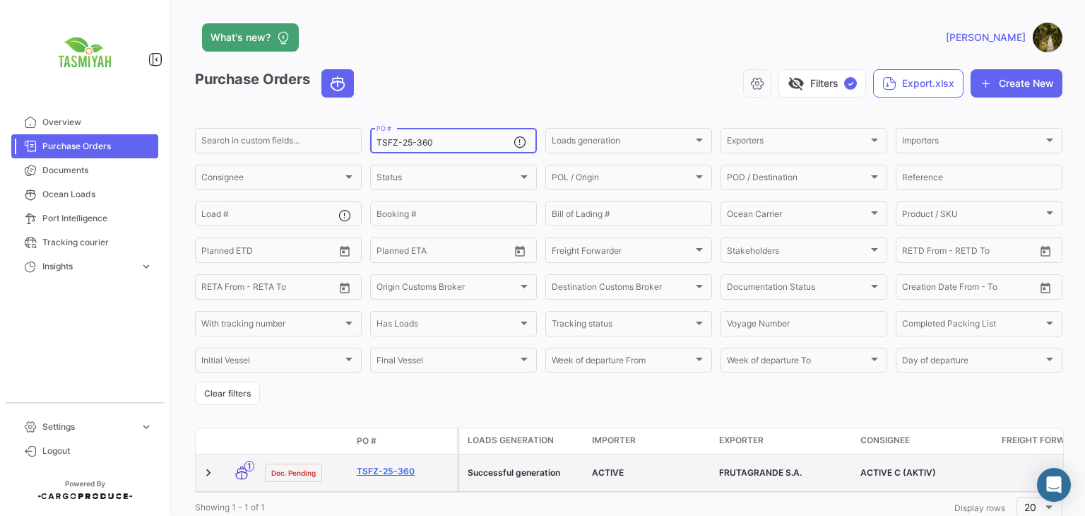
type input "TSFZ-25-360"
click at [401, 473] on link "TSFZ-25-360" at bounding box center [404, 471] width 95 height 13
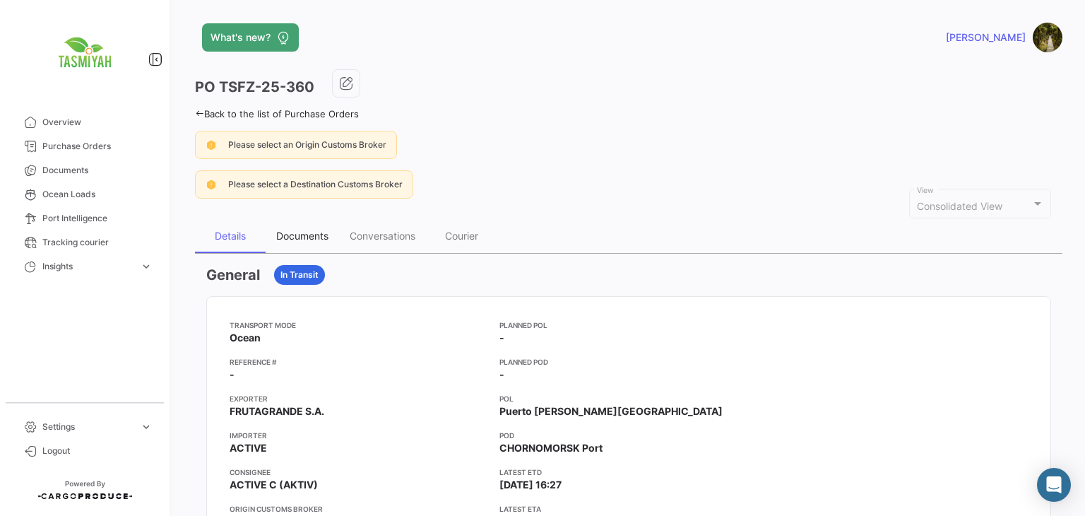
click at [301, 230] on div "Documents" at bounding box center [302, 236] width 52 height 12
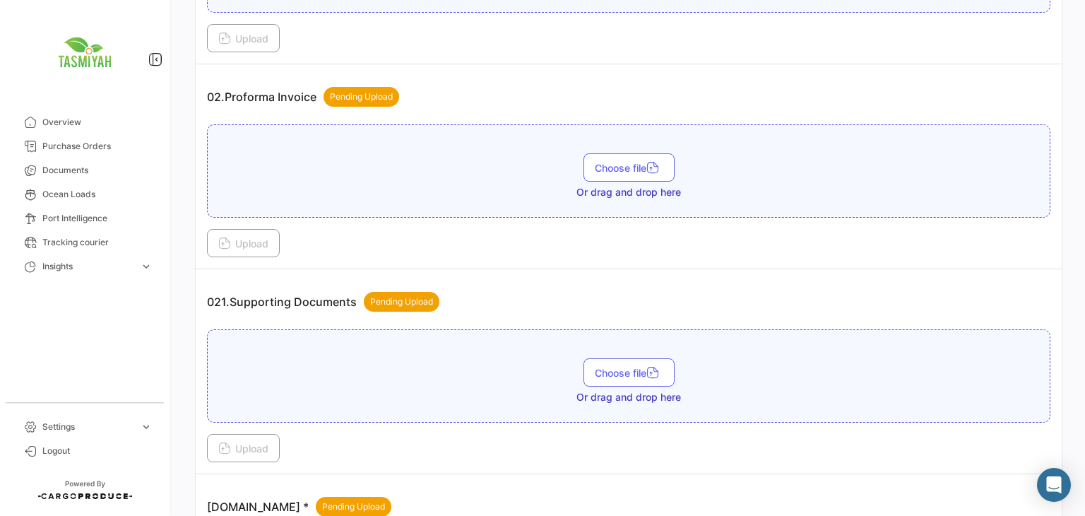
scroll to position [494, 0]
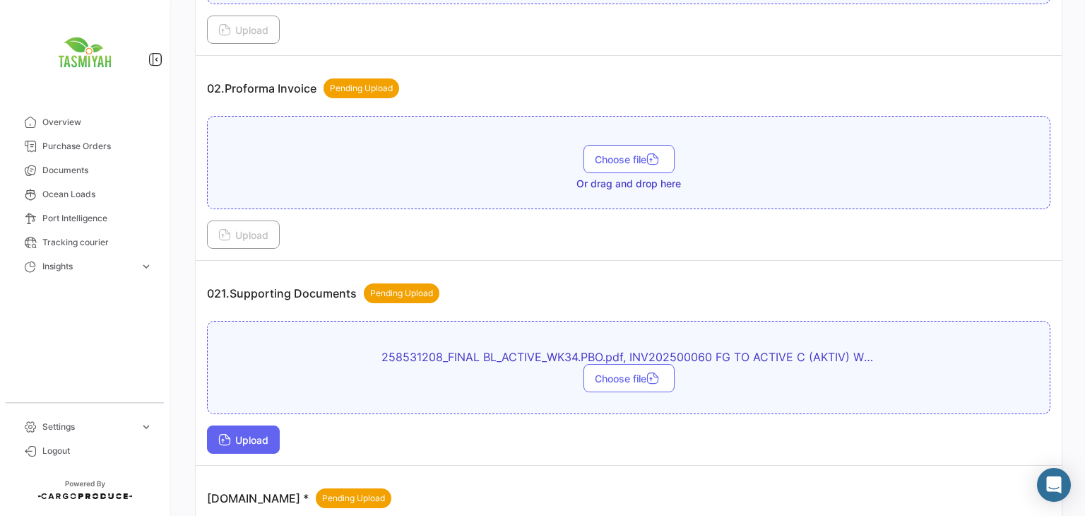
click at [260, 435] on span "Upload" at bounding box center [243, 440] width 50 height 12
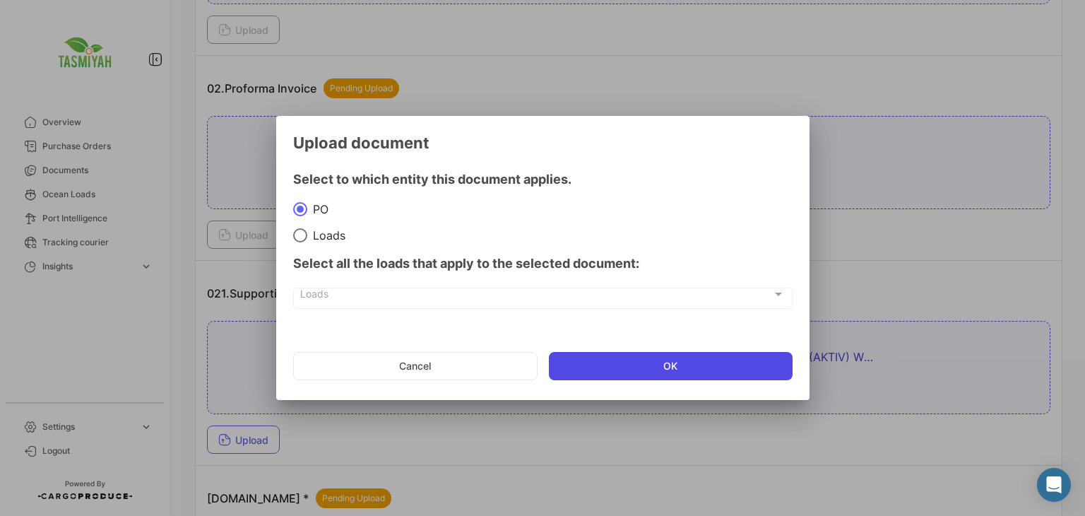
click at [636, 374] on button "OK" at bounding box center [671, 366] width 244 height 28
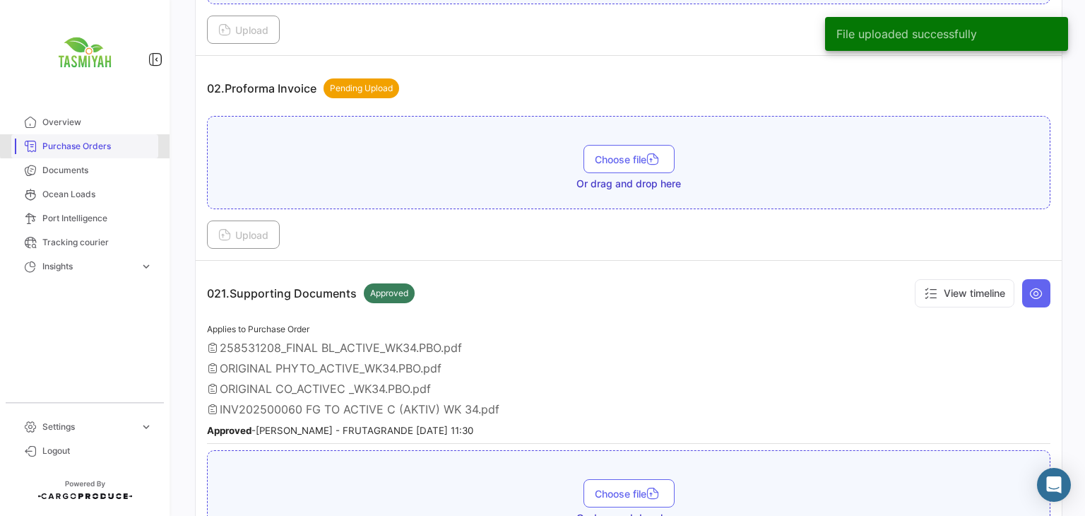
click at [98, 144] on span "Purchase Orders" at bounding box center [97, 146] width 110 height 13
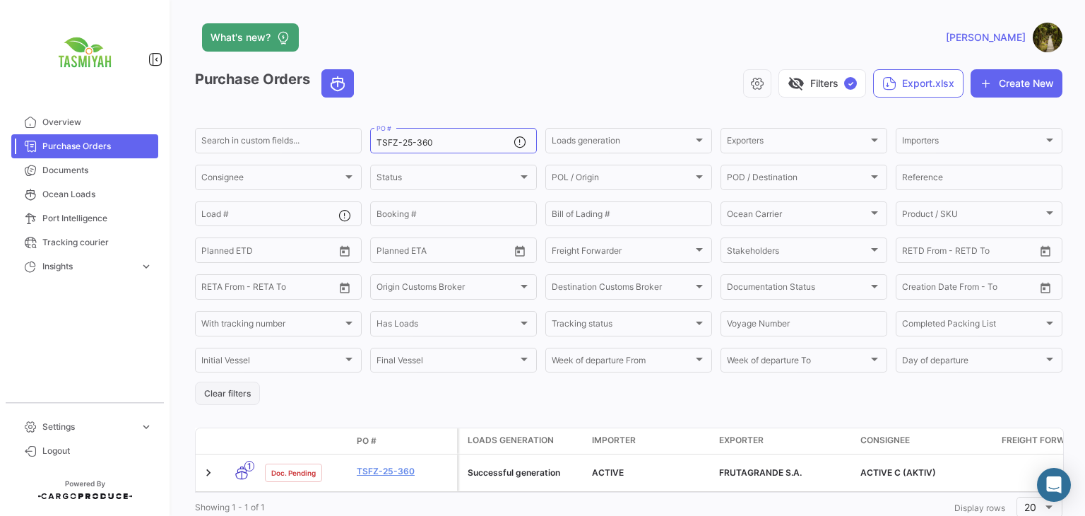
click at [234, 394] on button "Clear filters" at bounding box center [227, 392] width 65 height 23
